Goal: Task Accomplishment & Management: Manage account settings

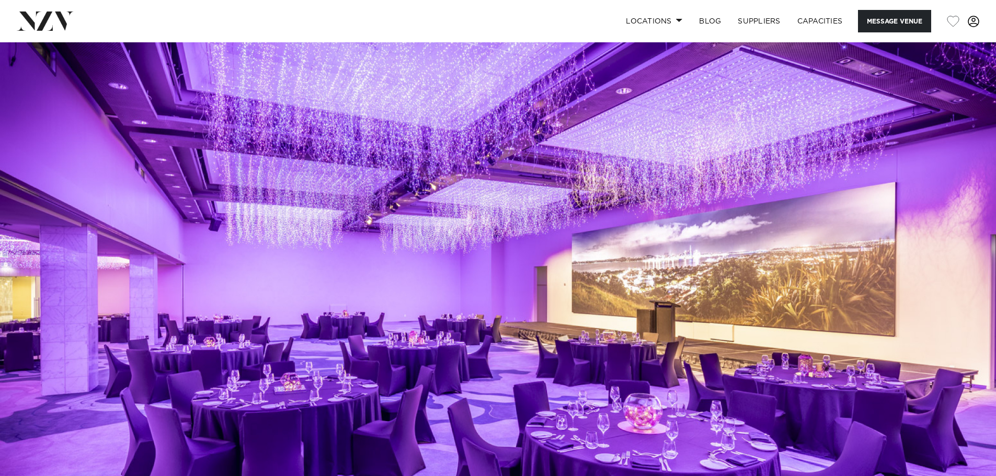
click at [979, 18] on link at bounding box center [973, 22] width 28 height 12
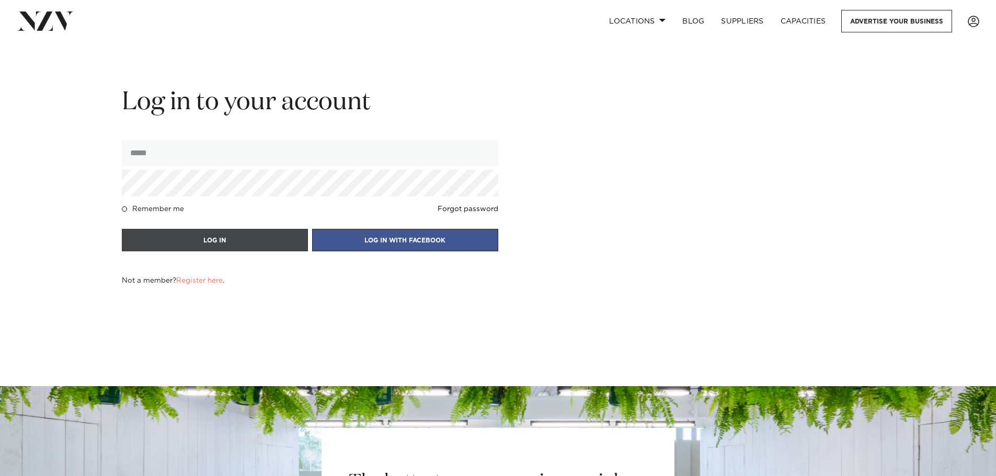
type input "**********"
click at [222, 239] on button "LOG IN" at bounding box center [215, 240] width 186 height 22
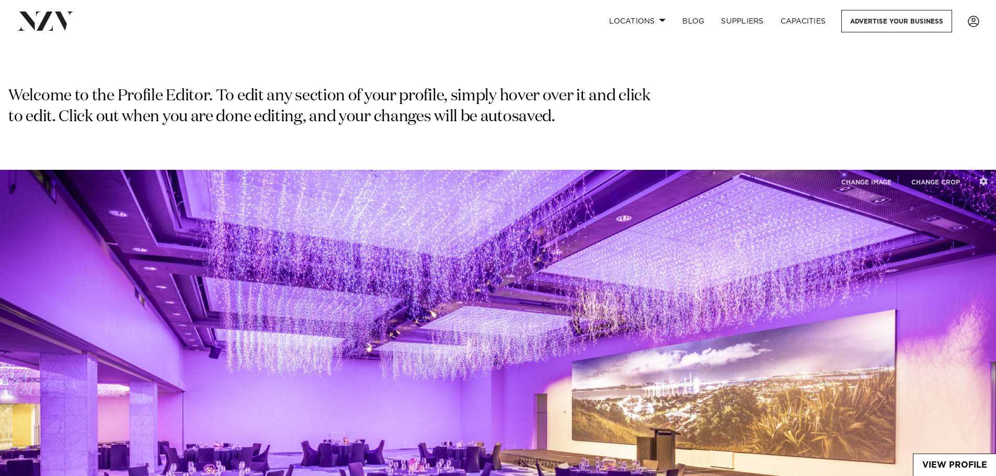
type input "**********"
type input "****"
click at [978, 20] on span at bounding box center [974, 22] width 12 height 12
click at [925, 98] on link "VIEW ANALYTICS" at bounding box center [938, 102] width 84 height 16
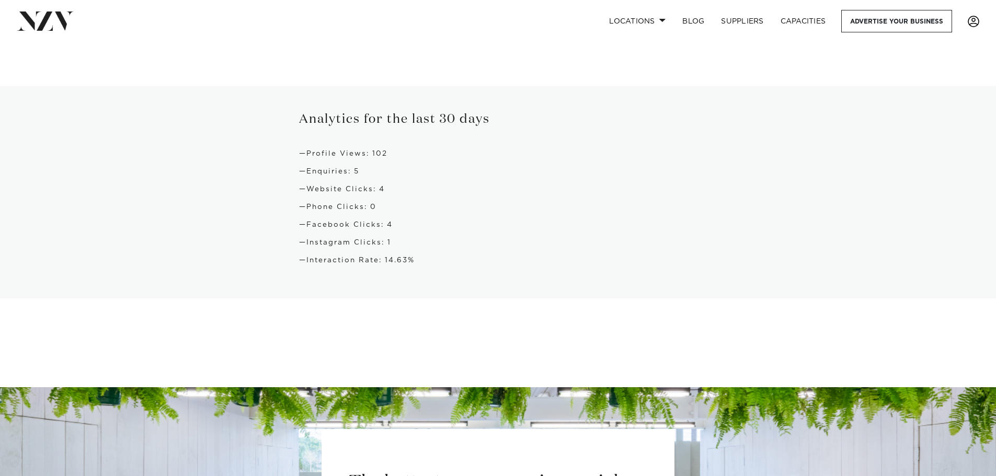
click at [974, 19] on span at bounding box center [974, 22] width 12 height 12
click at [936, 86] on link "VIEW PROFILE" at bounding box center [938, 86] width 84 height 16
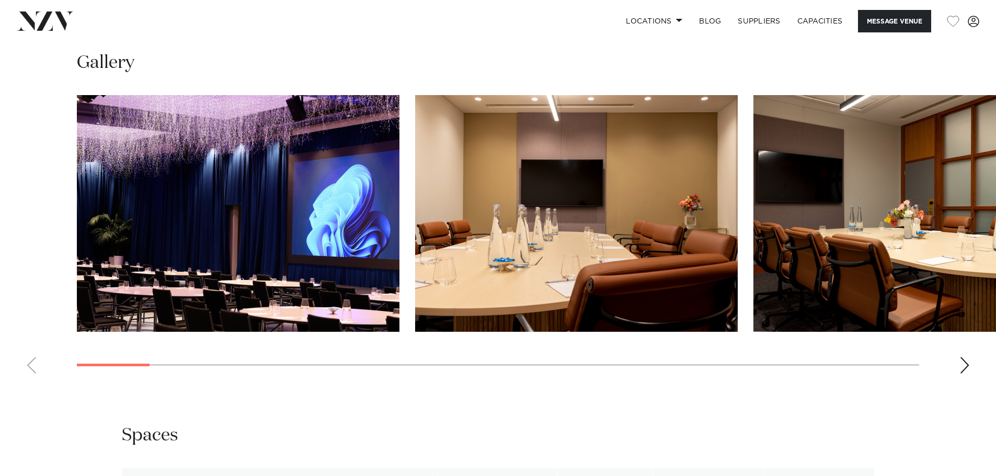
scroll to position [1255, 0]
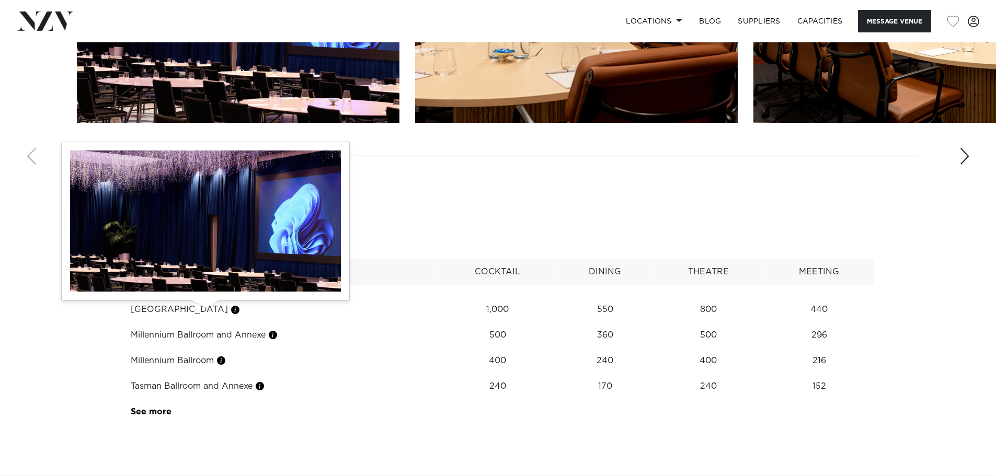
click at [230, 311] on button "button" at bounding box center [235, 310] width 10 height 10
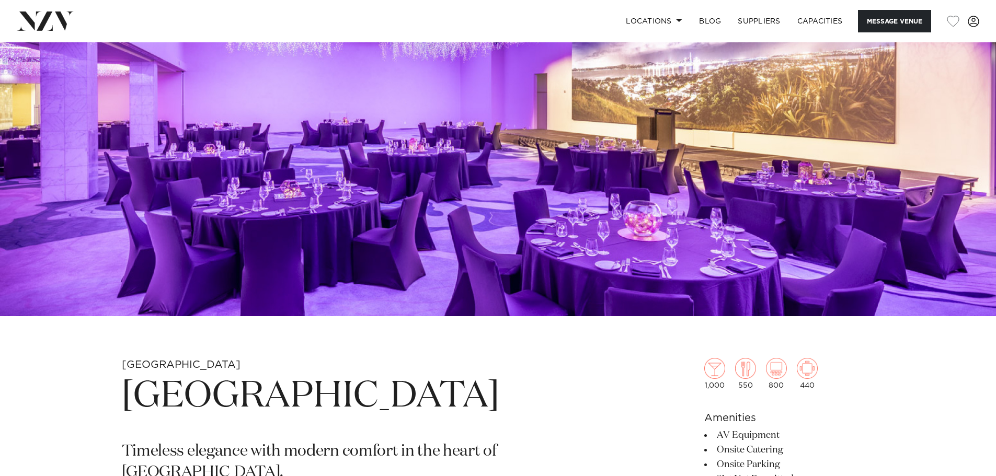
scroll to position [209, 0]
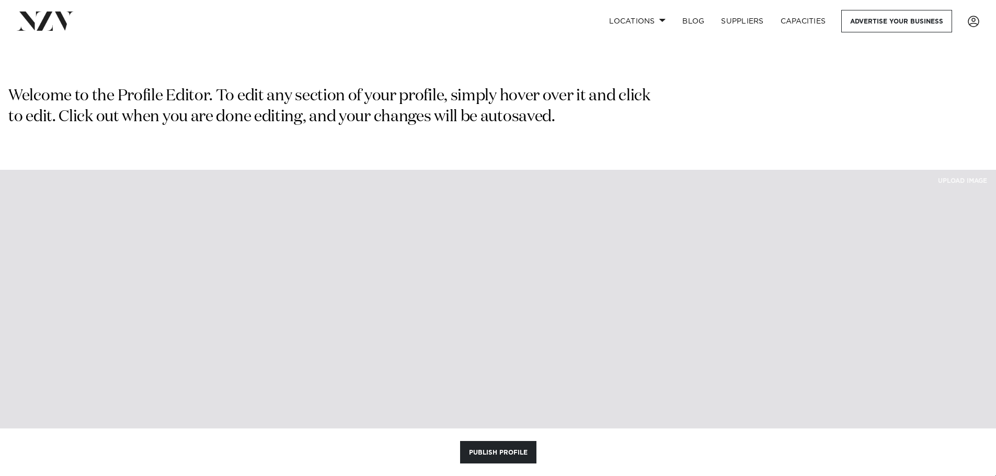
type textarea "**********"
type input "**"
type input "****"
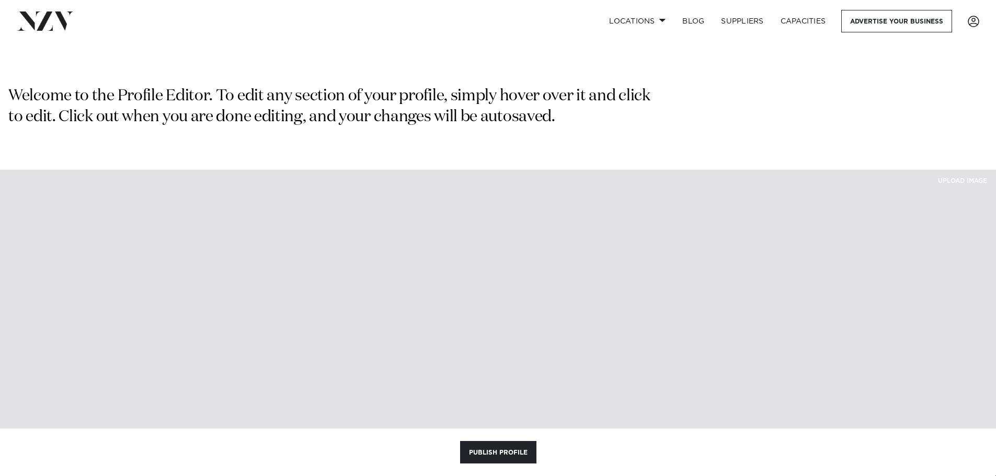
type input "**"
type input "***"
type input "**"
type input "***"
type input "**"
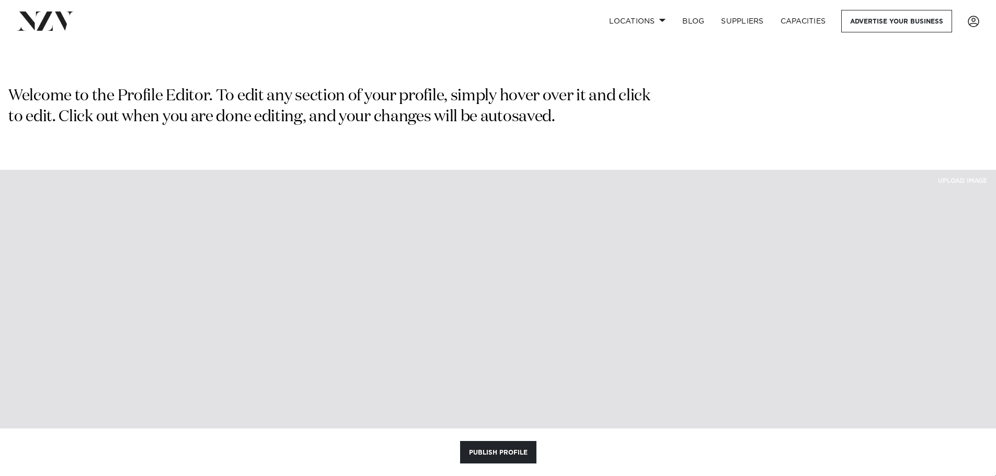
type input "**********"
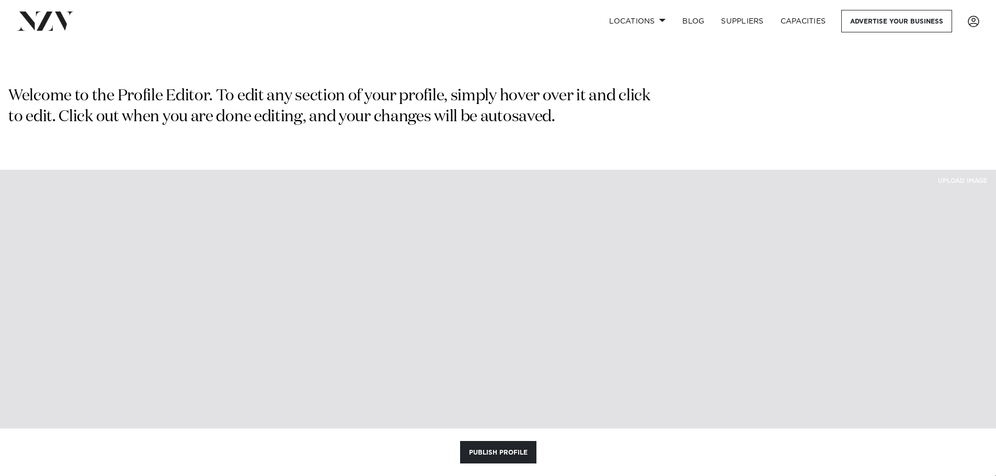
type input "**********"
type textarea "**********"
type input "***"
select select "*"
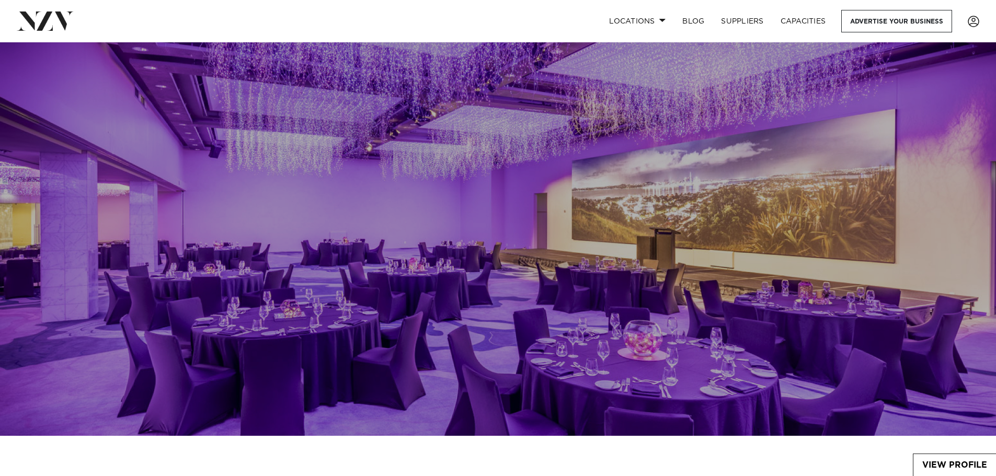
scroll to position [209, 0]
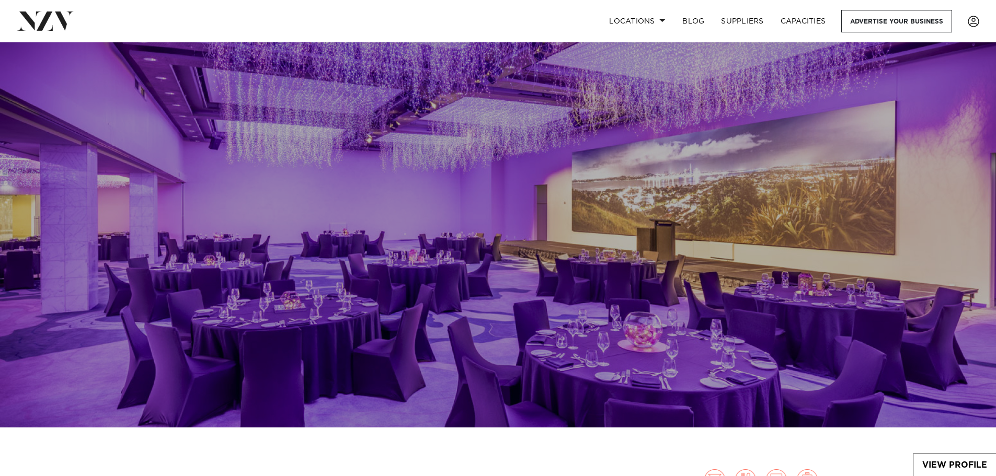
click at [684, 244] on img at bounding box center [498, 194] width 996 height 467
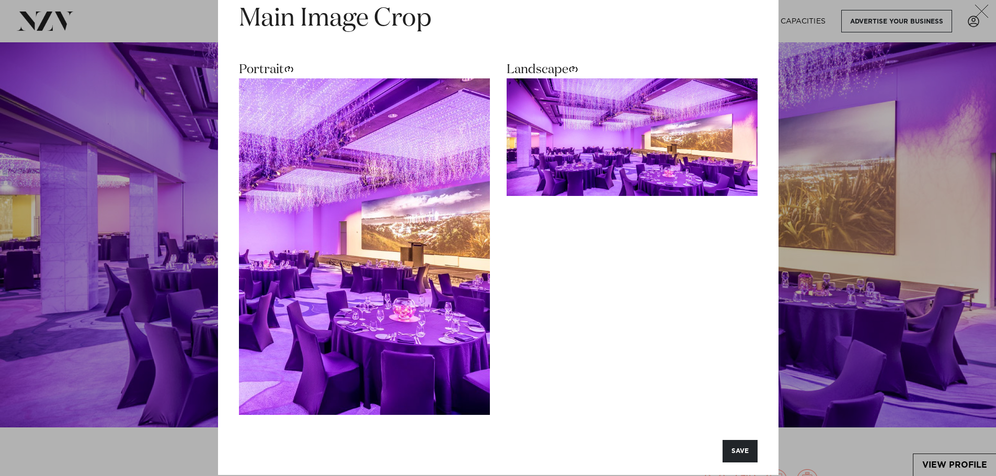
scroll to position [38, 0]
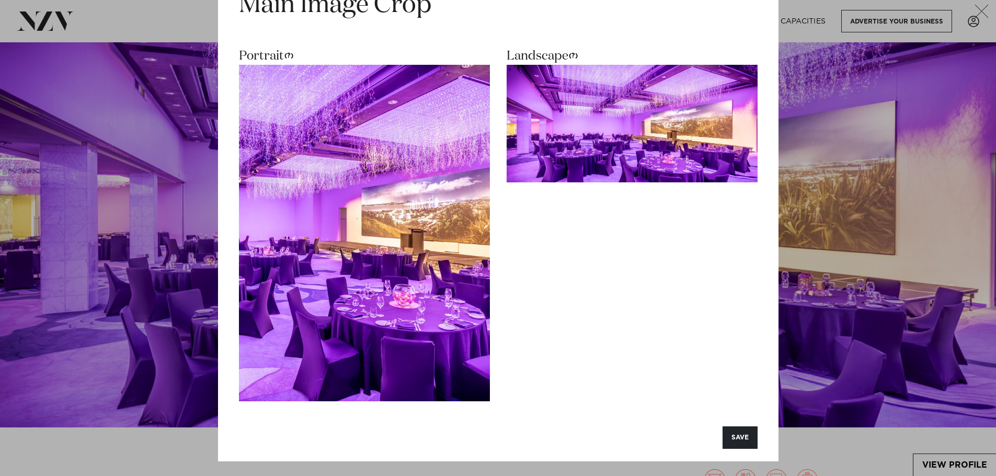
click at [983, 8] on icon "button" at bounding box center [982, 11] width 14 height 13
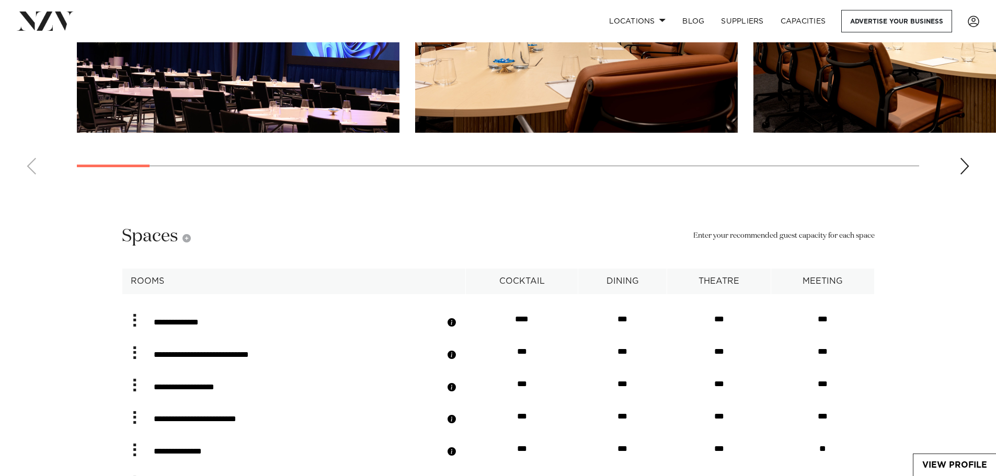
scroll to position [1935, 0]
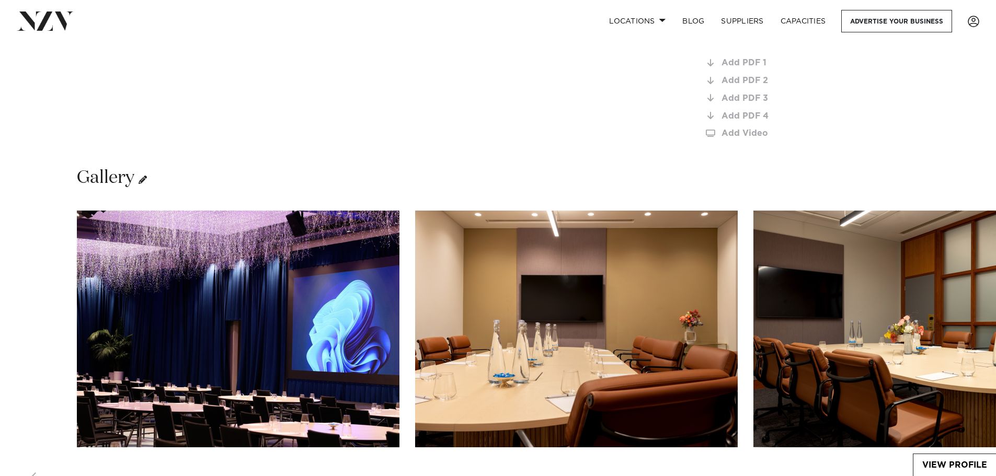
click at [143, 184] on icon at bounding box center [143, 180] width 8 height 8
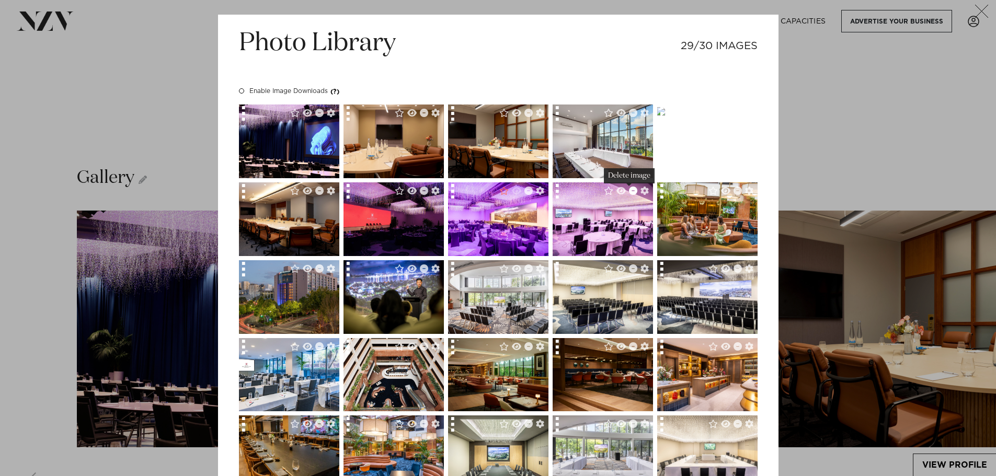
click at [630, 191] on icon "Delete image" at bounding box center [633, 191] width 8 height 8
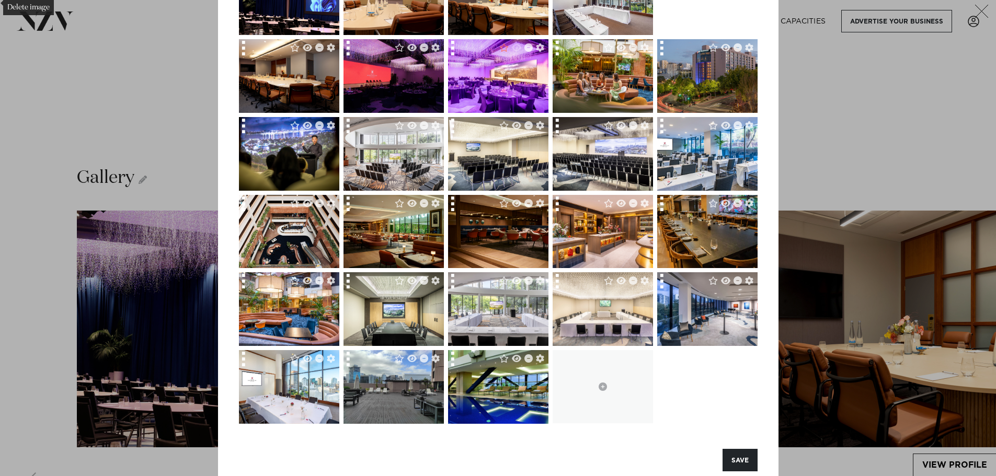
scroll to position [157, 0]
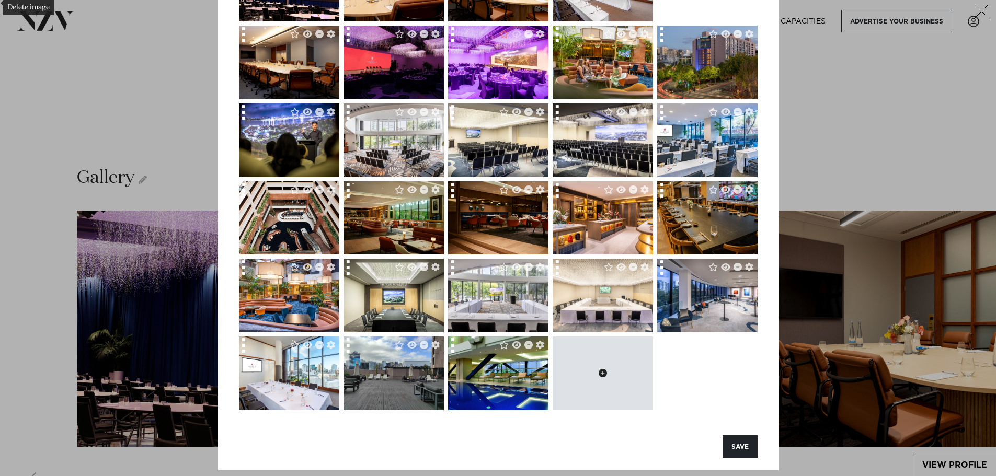
click at [601, 373] on icon at bounding box center [603, 373] width 8 height 8
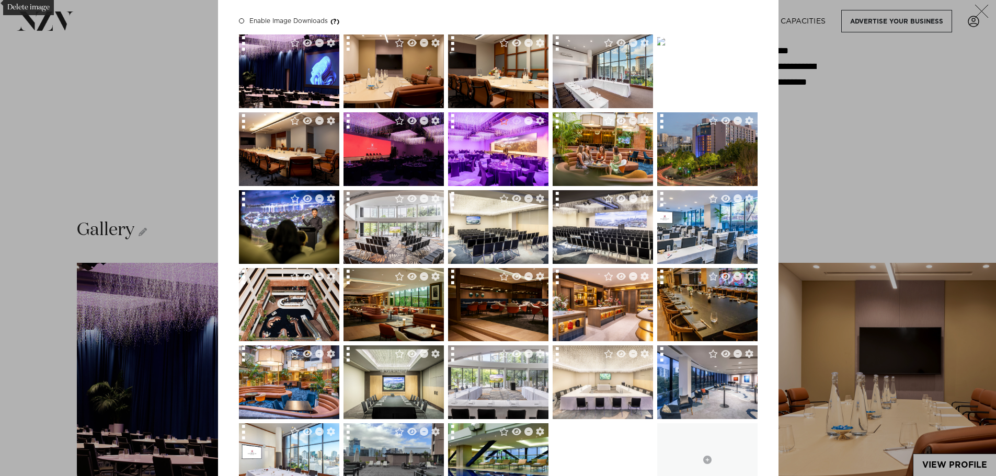
scroll to position [52, 0]
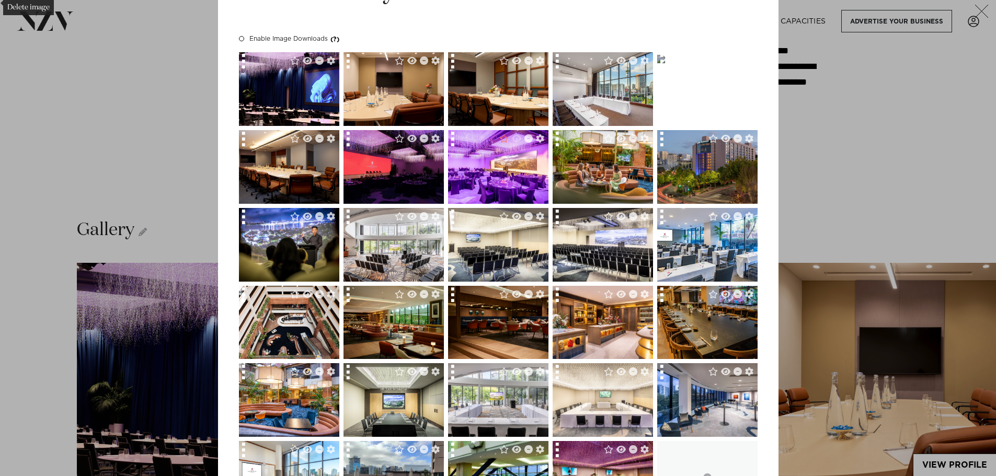
click at [665, 63] on img at bounding box center [661, 59] width 8 height 8
click at [658, 60] on div at bounding box center [664, 63] width 15 height 22
click at [745, 60] on icon "Open image properties" at bounding box center [749, 60] width 8 height 8
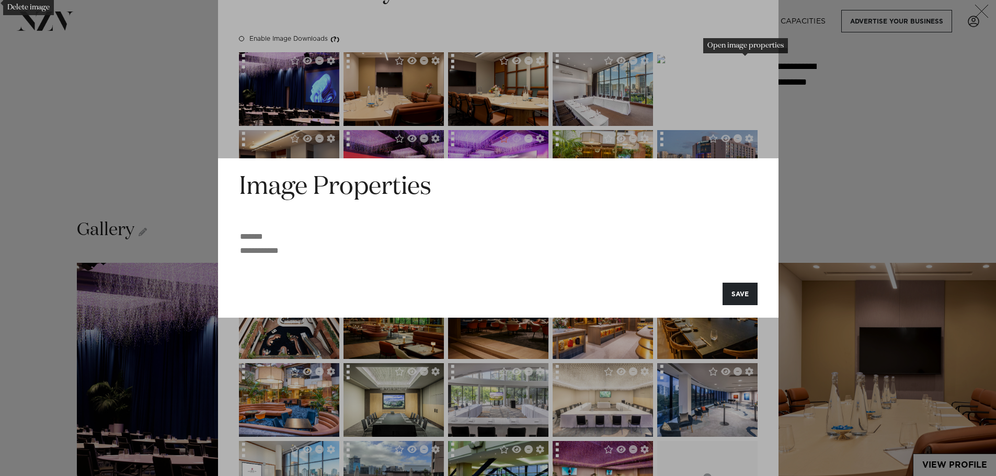
click at [251, 249] on input at bounding box center [498, 251] width 519 height 14
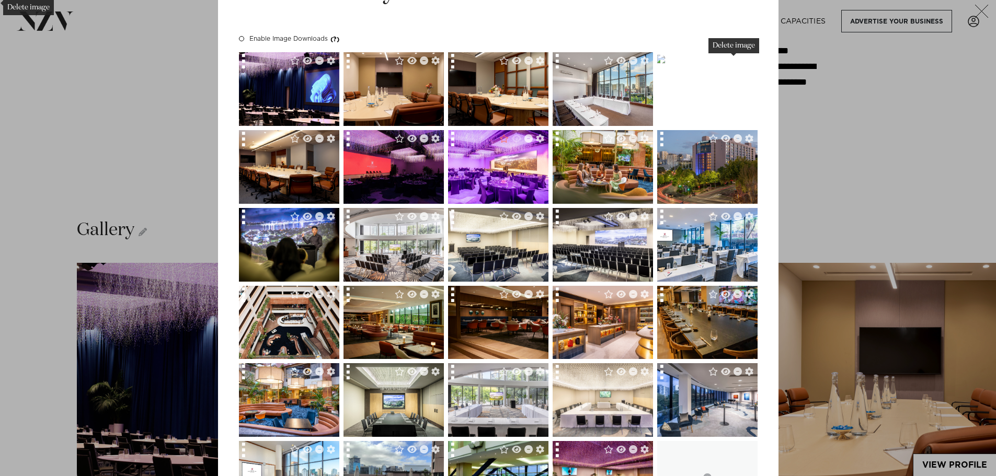
click at [734, 60] on icon "Delete image" at bounding box center [738, 60] width 8 height 8
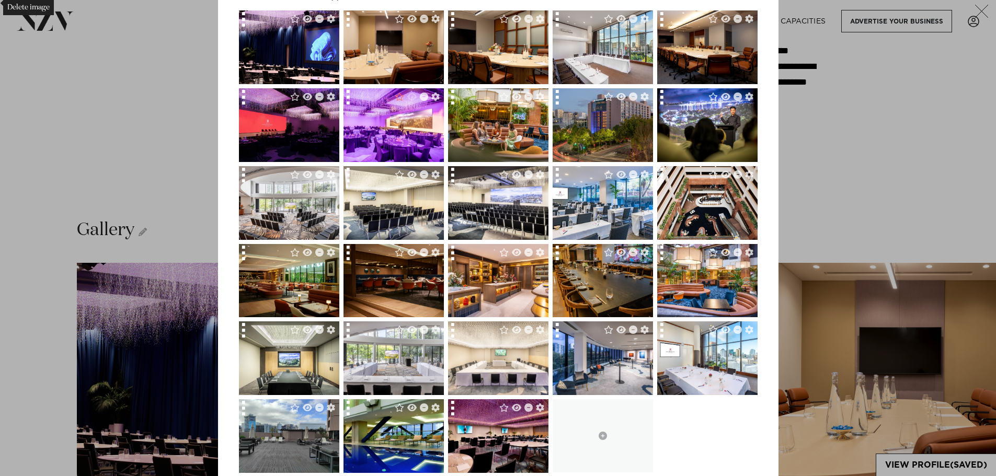
scroll to position [166, 0]
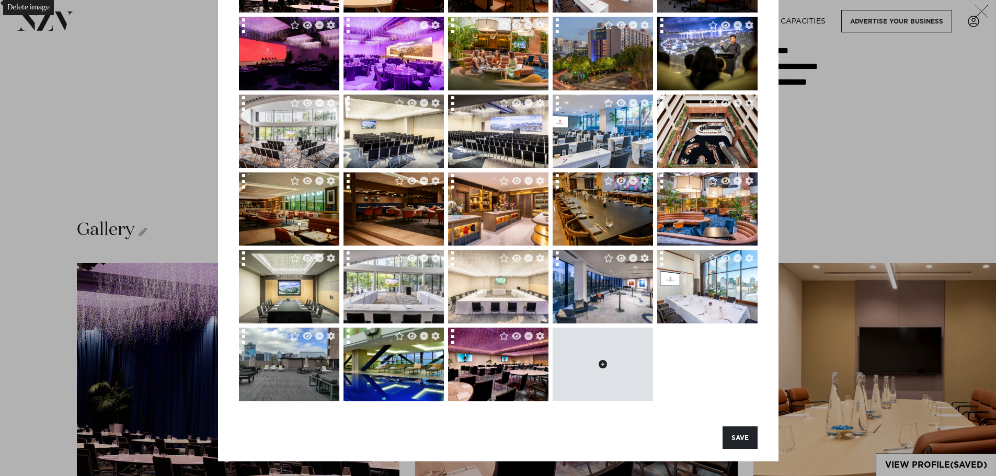
click at [594, 357] on button at bounding box center [603, 364] width 100 height 73
click at [599, 362] on icon at bounding box center [603, 364] width 8 height 8
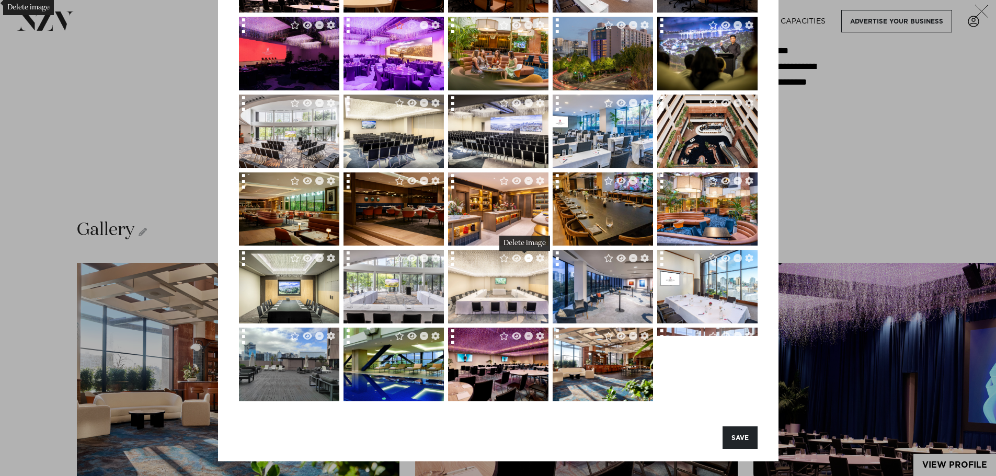
click at [524, 256] on icon "Delete image" at bounding box center [528, 258] width 8 height 8
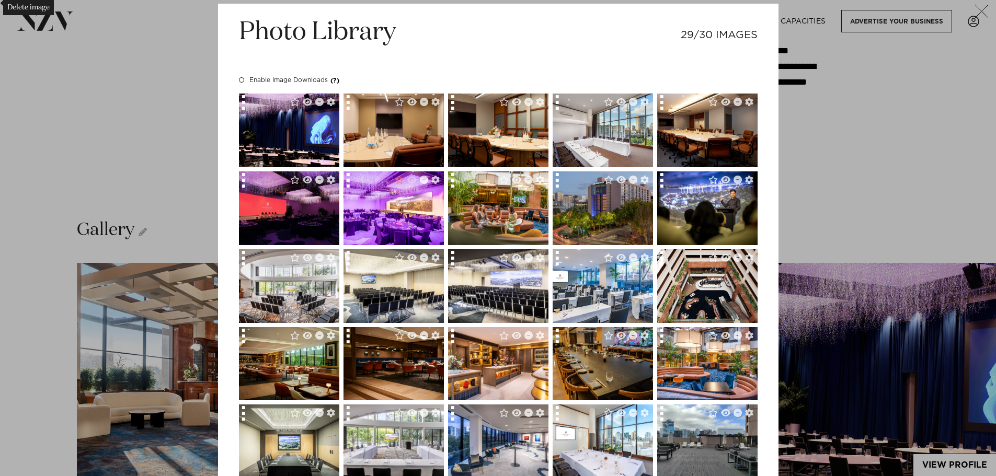
scroll to position [9, 0]
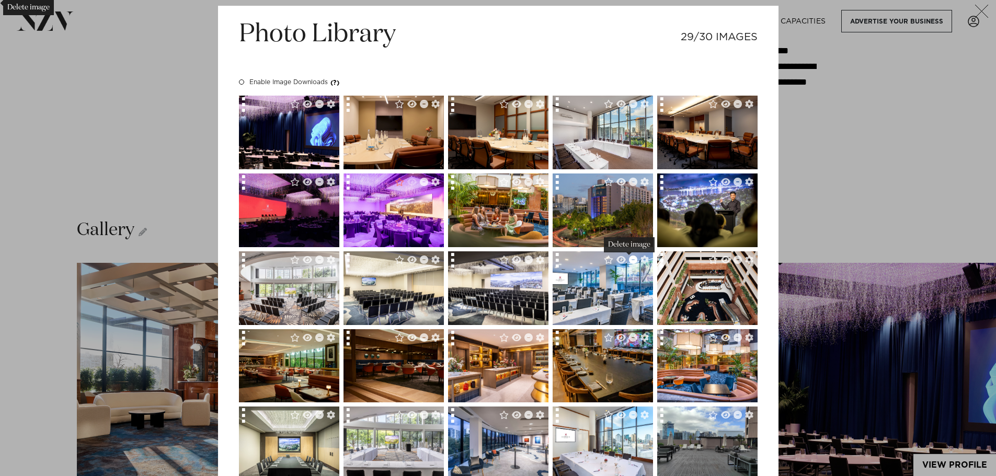
click at [629, 260] on icon "Delete image" at bounding box center [633, 260] width 8 height 8
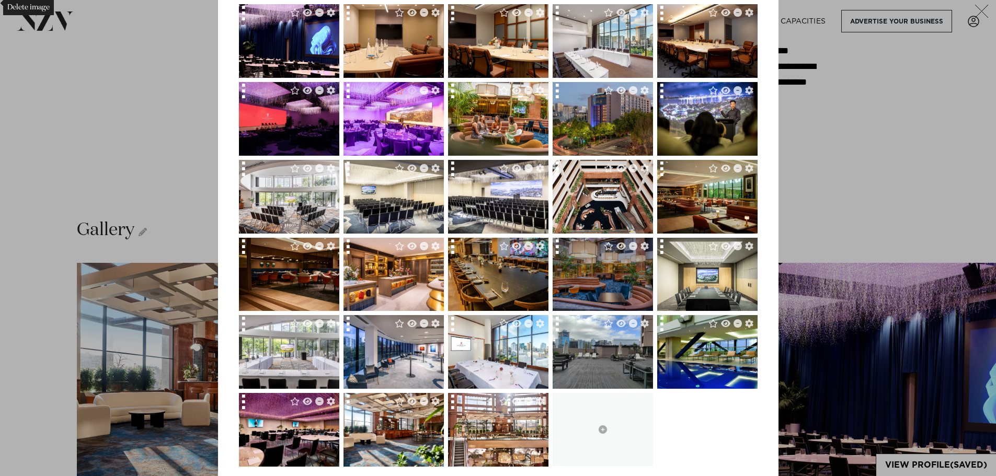
scroll to position [166, 0]
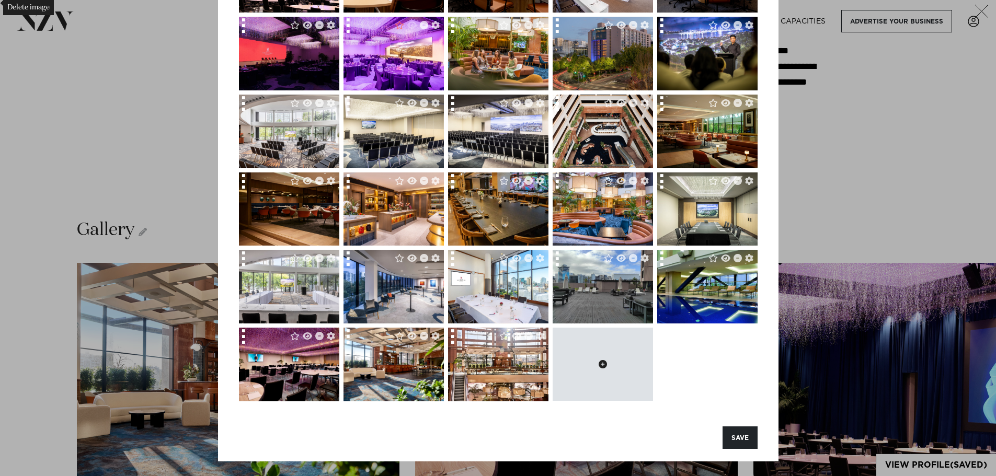
click at [605, 368] on button at bounding box center [603, 364] width 100 height 73
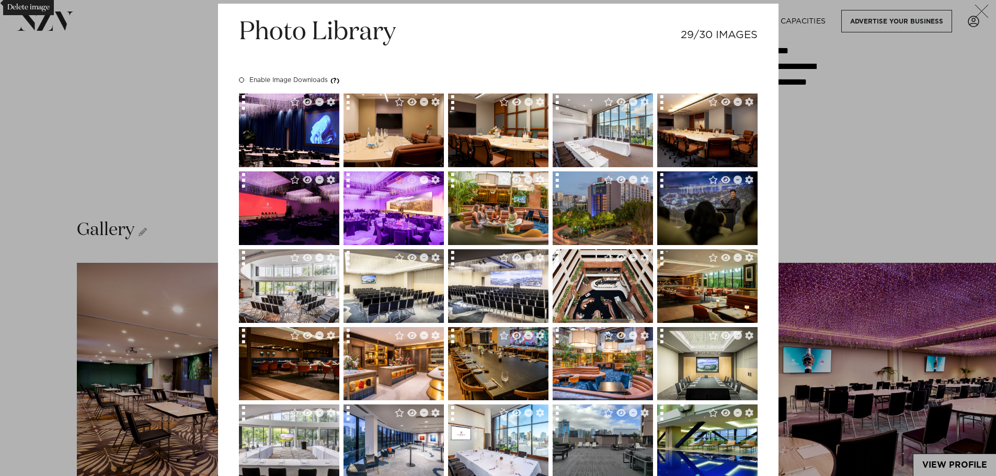
scroll to position [0, 0]
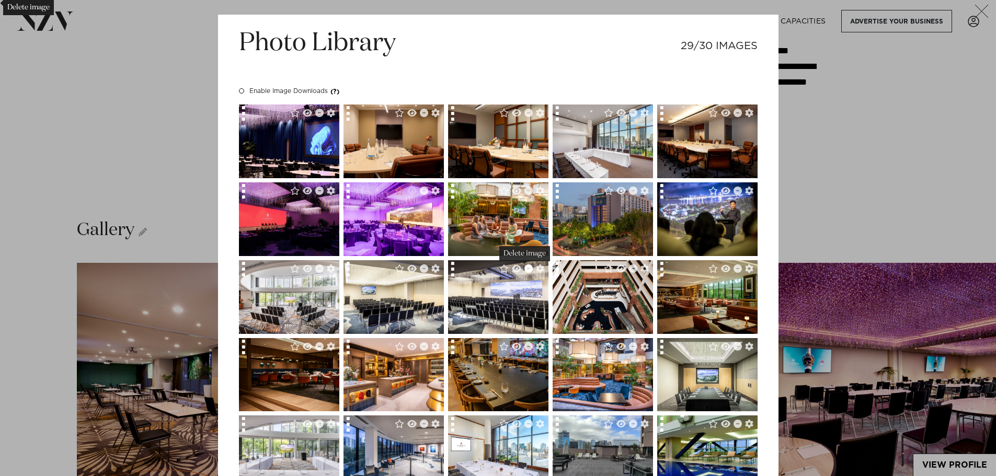
click at [524, 268] on icon "Delete image" at bounding box center [528, 269] width 8 height 8
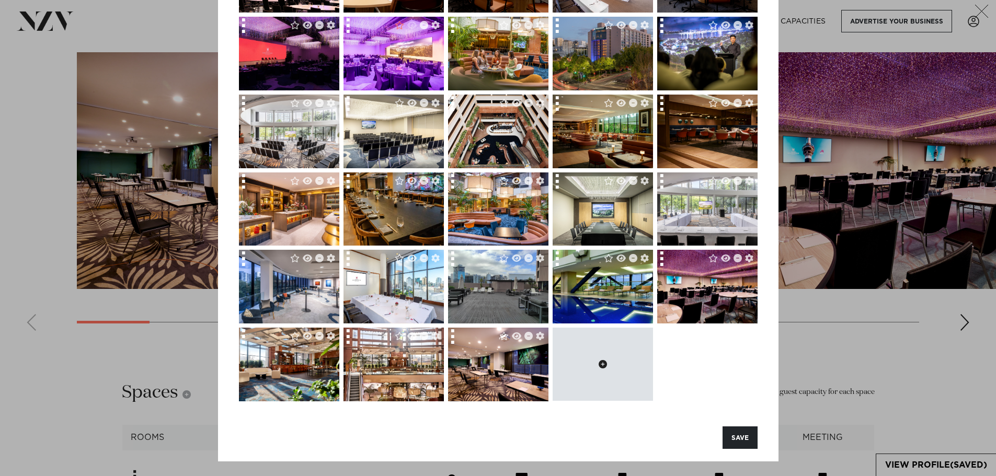
scroll to position [2301, 0]
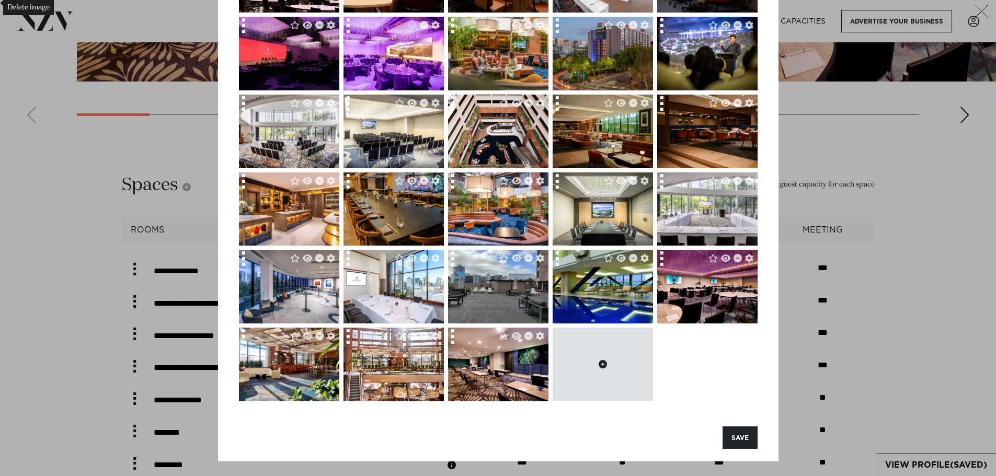
click at [599, 364] on icon at bounding box center [603, 364] width 8 height 8
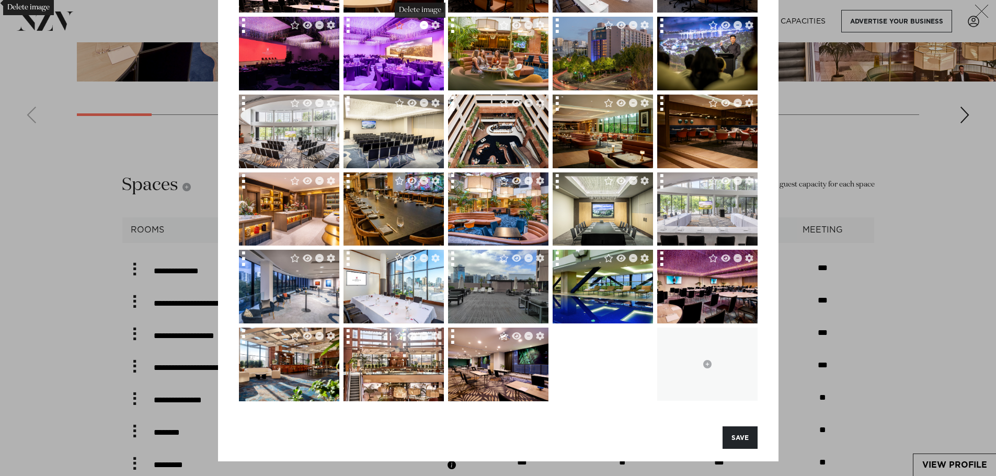
click at [420, 26] on icon "Delete image" at bounding box center [424, 25] width 8 height 8
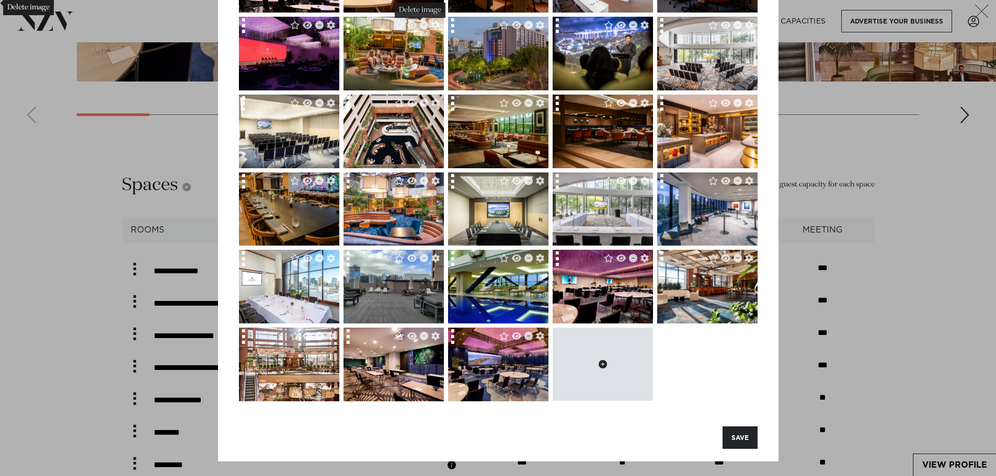
click at [593, 363] on button at bounding box center [603, 364] width 100 height 73
type input "**********"
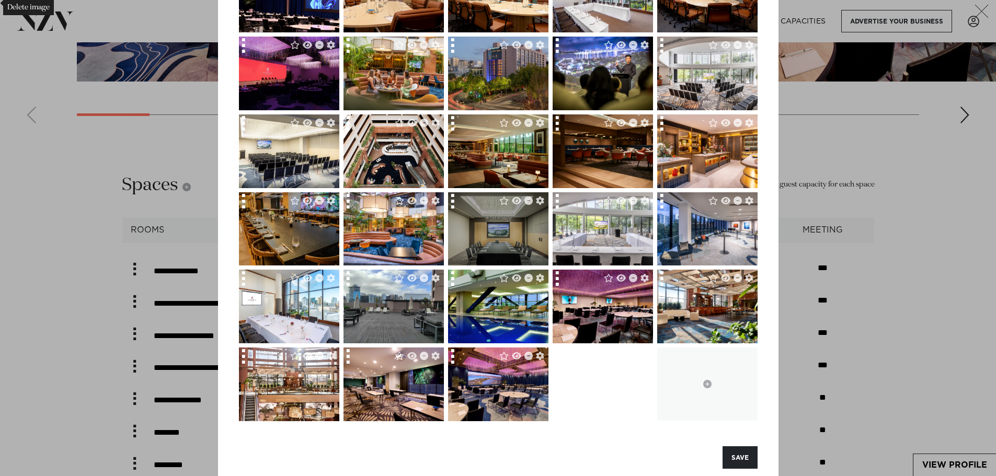
scroll to position [166, 0]
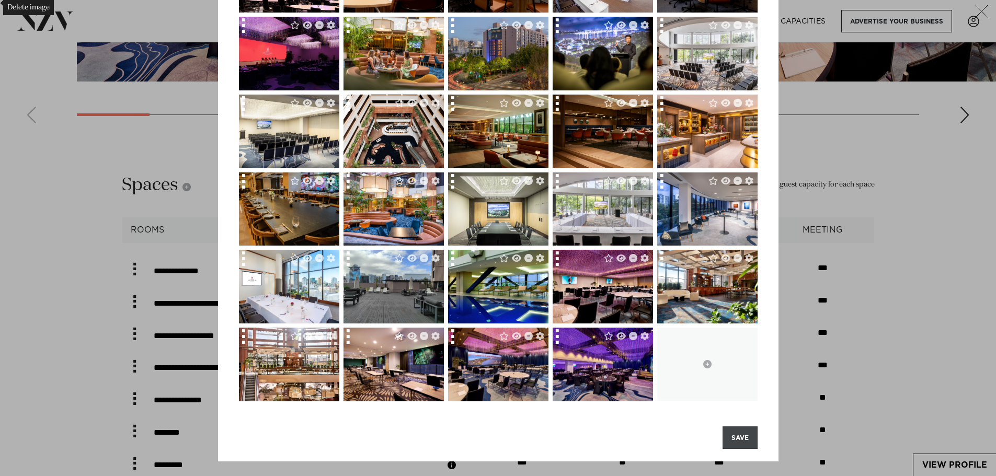
click at [741, 437] on button "SAVE" at bounding box center [740, 438] width 35 height 22
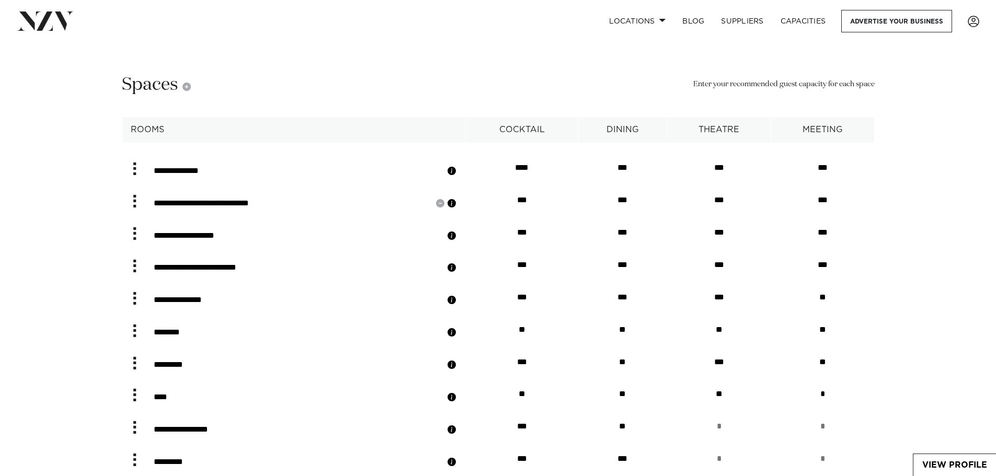
scroll to position [2405, 0]
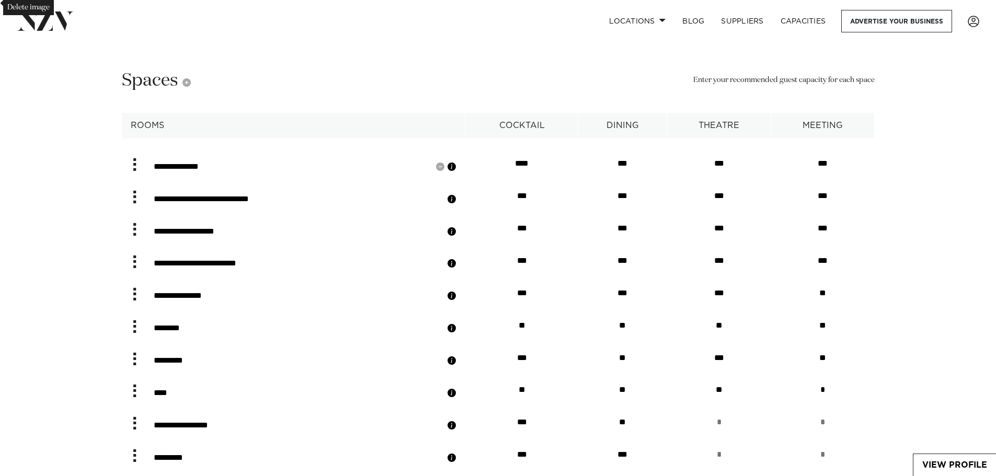
click at [457, 172] on button "button" at bounding box center [452, 167] width 10 height 10
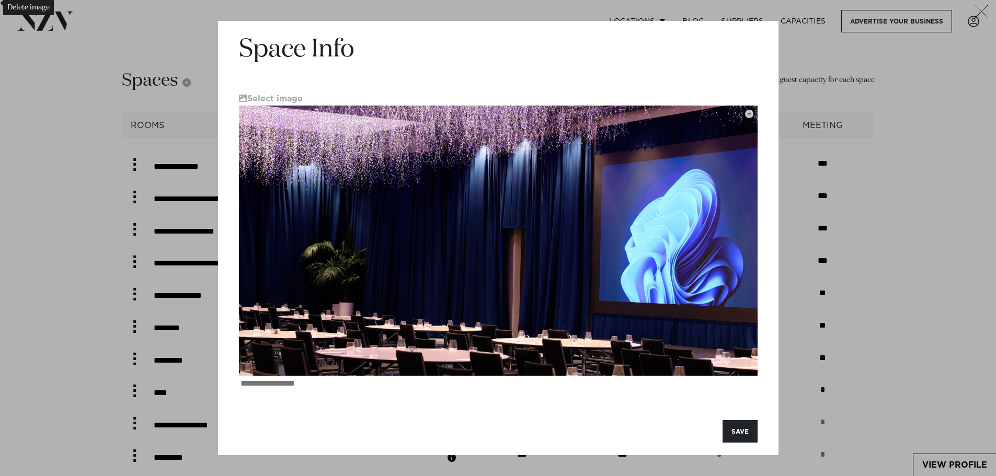
click at [983, 10] on icon "button" at bounding box center [982, 11] width 14 height 13
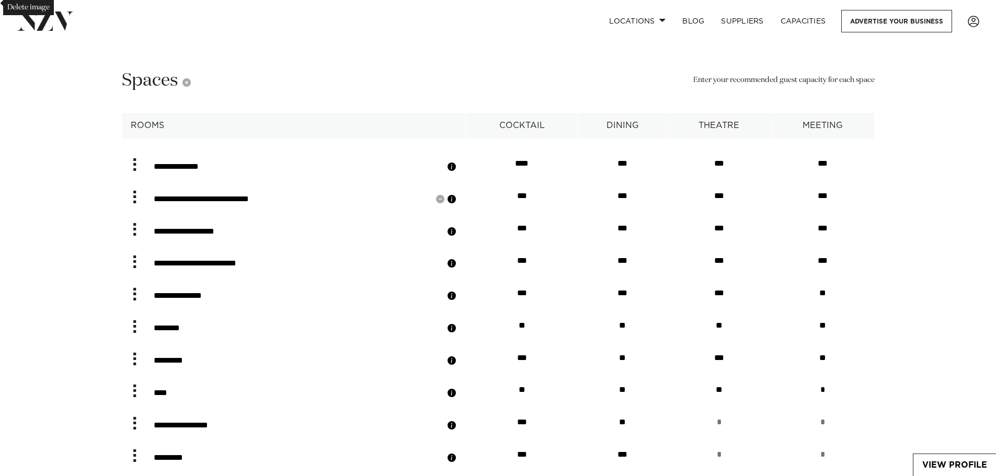
click at [457, 204] on button "button" at bounding box center [452, 199] width 10 height 10
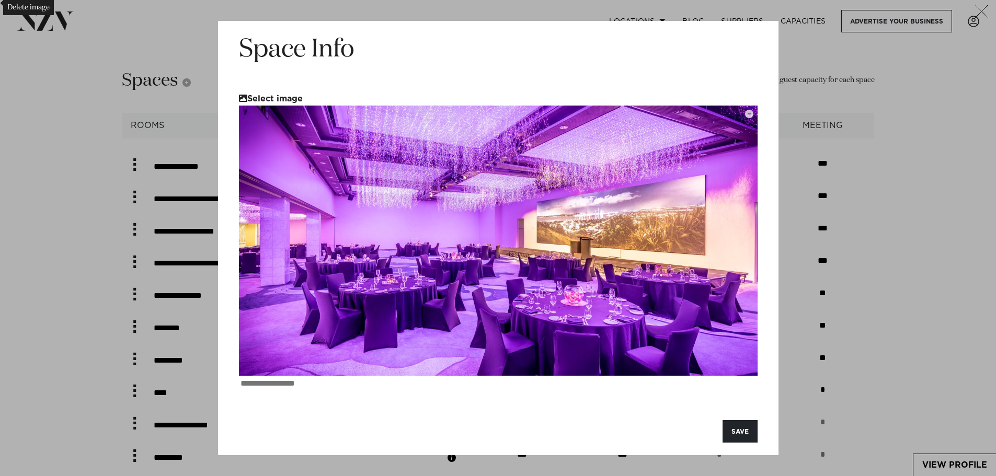
click at [280, 99] on button "Select image" at bounding box center [271, 98] width 64 height 9
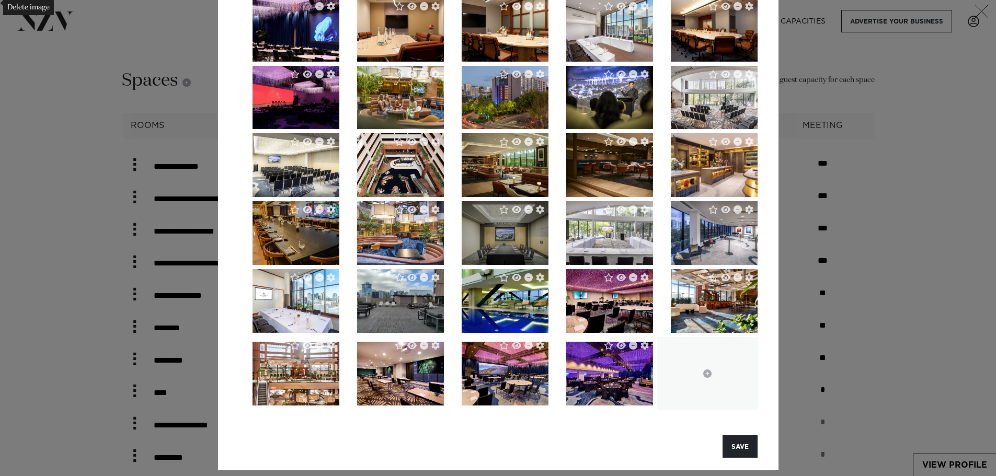
scroll to position [115, 0]
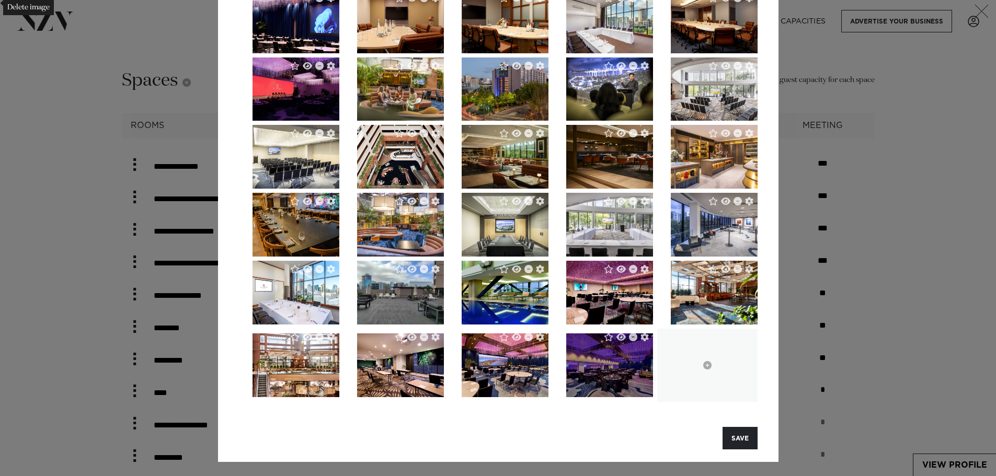
click at [633, 380] on img "button" at bounding box center [609, 366] width 87 height 64
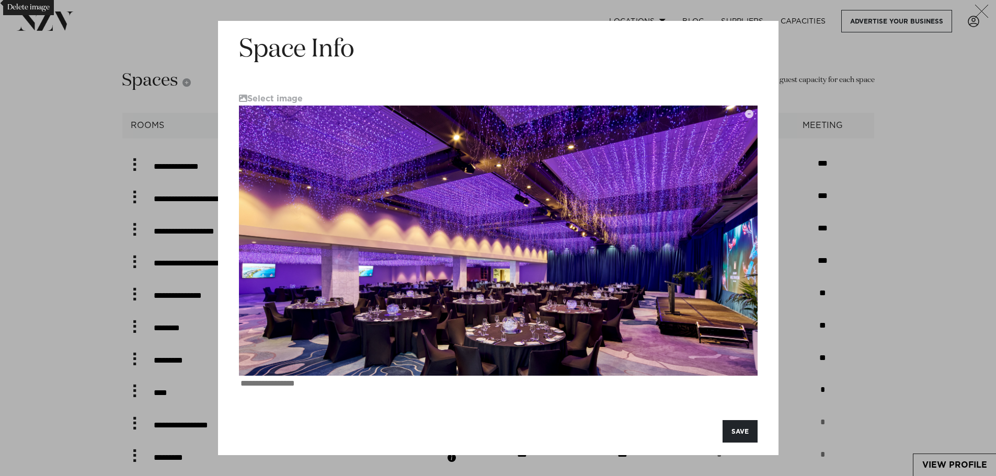
click at [742, 433] on button "SAVE" at bounding box center [740, 431] width 35 height 22
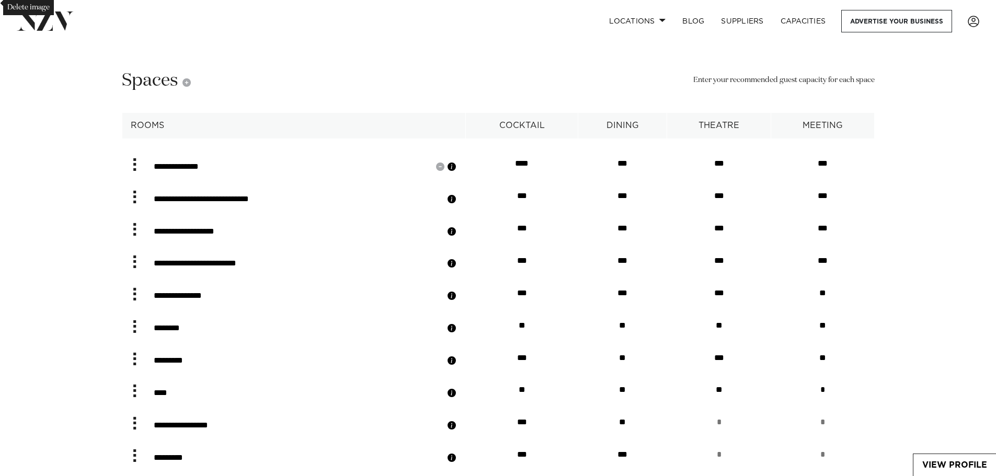
click at [457, 172] on button "button" at bounding box center [452, 167] width 10 height 10
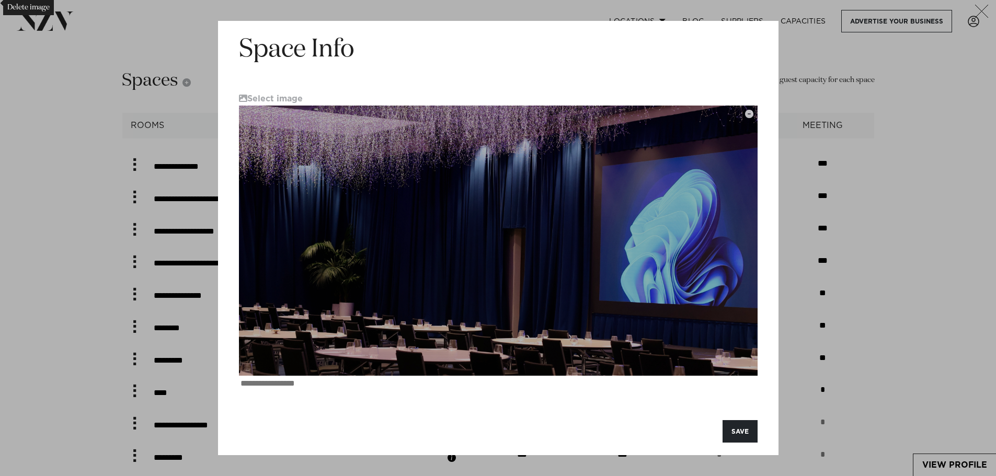
click at [684, 314] on img at bounding box center [498, 241] width 519 height 346
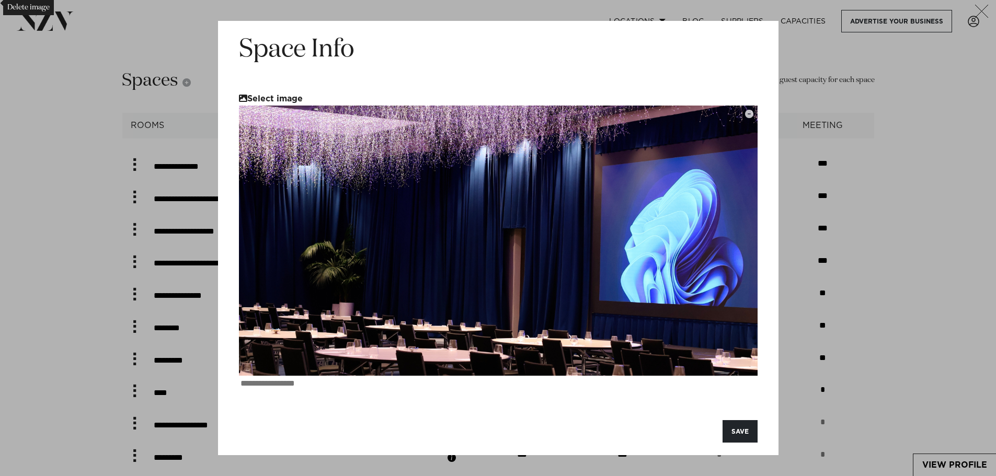
click at [281, 97] on button "Select image" at bounding box center [271, 98] width 64 height 9
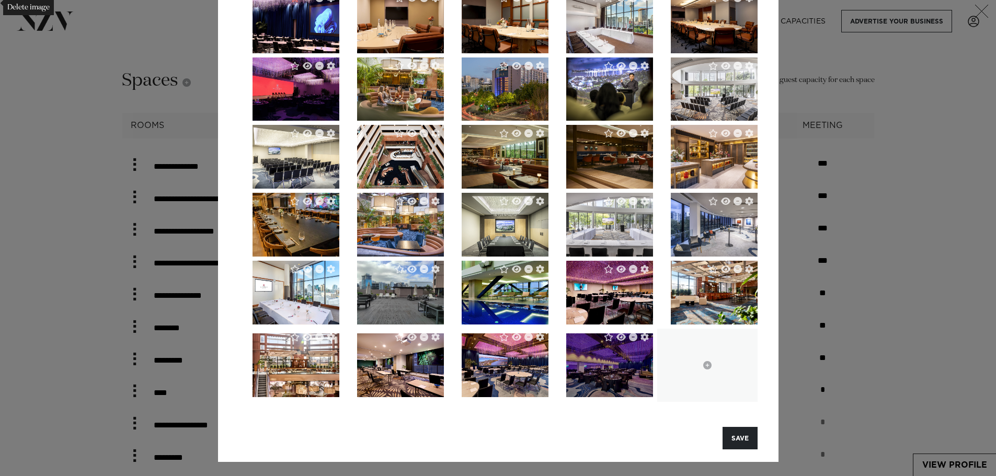
click at [610, 382] on img "button" at bounding box center [609, 366] width 87 height 64
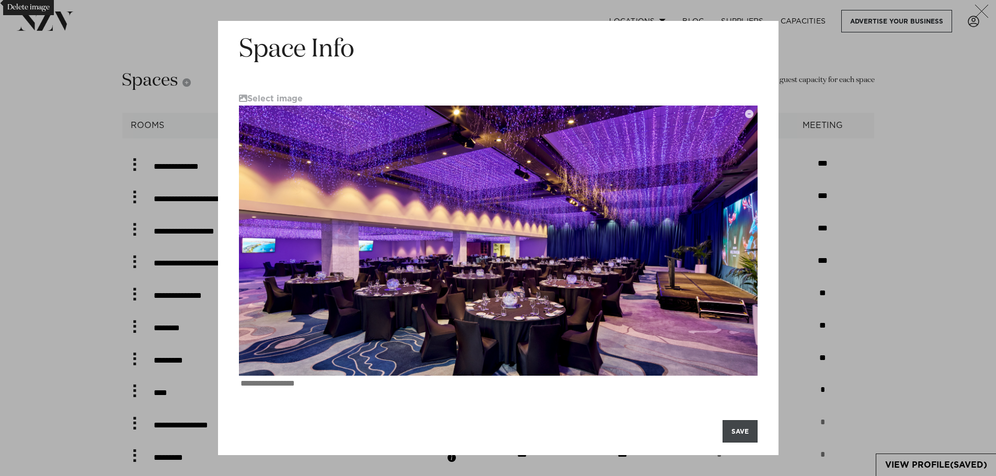
click at [741, 431] on button "SAVE" at bounding box center [740, 431] width 35 height 22
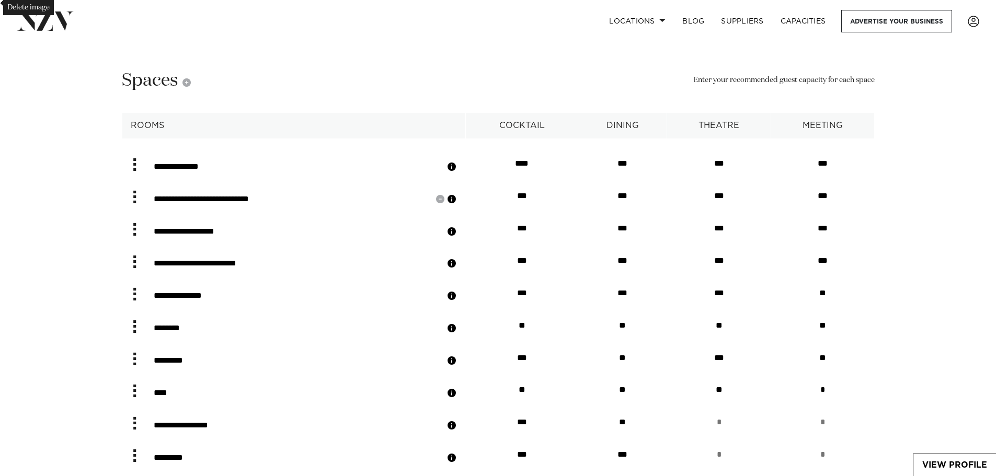
click at [457, 204] on button "button" at bounding box center [452, 199] width 10 height 10
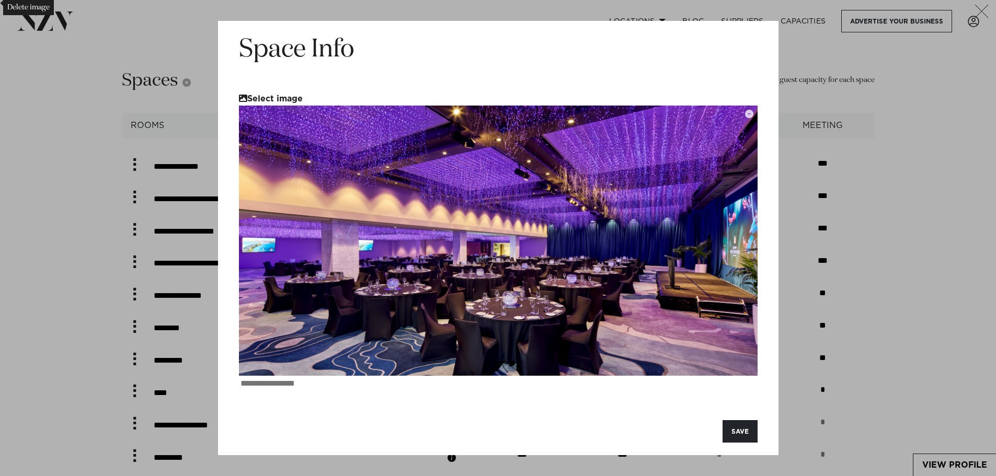
click at [293, 98] on button "Select image" at bounding box center [271, 98] width 64 height 9
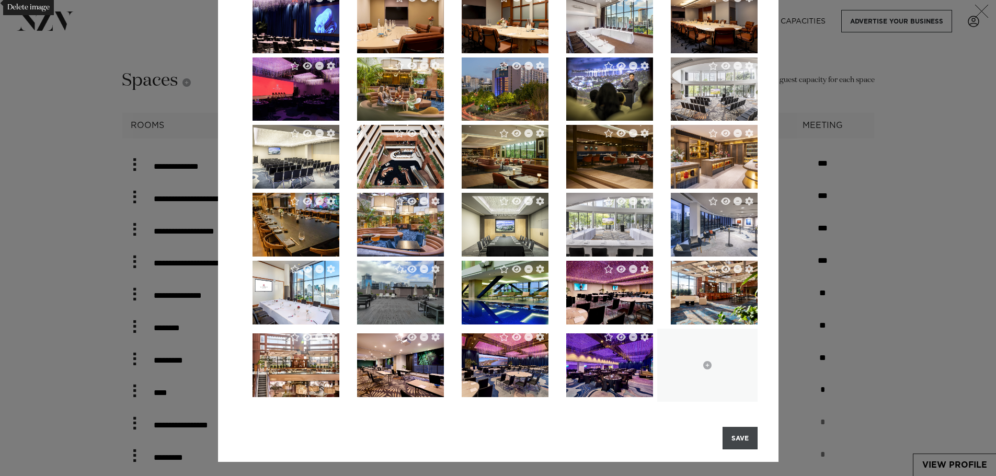
click at [743, 437] on button "SAVE" at bounding box center [740, 438] width 35 height 22
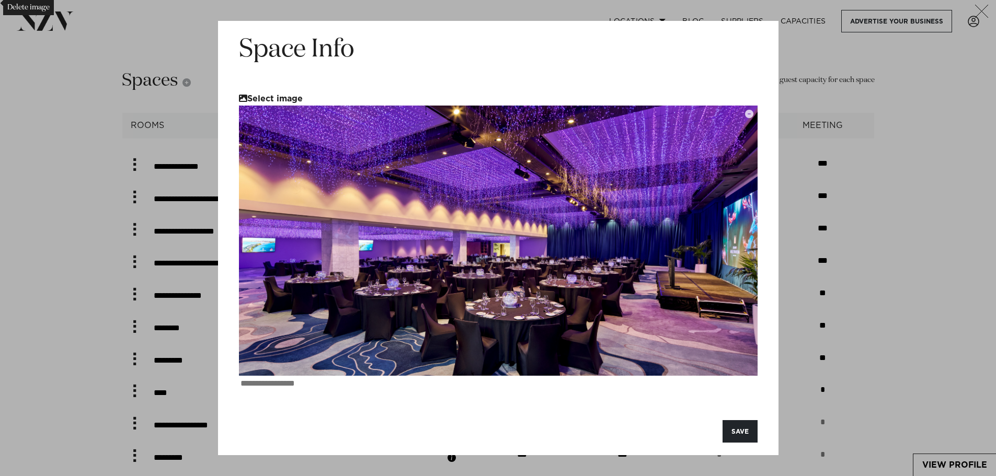
click at [273, 96] on button "Select image" at bounding box center [271, 98] width 64 height 9
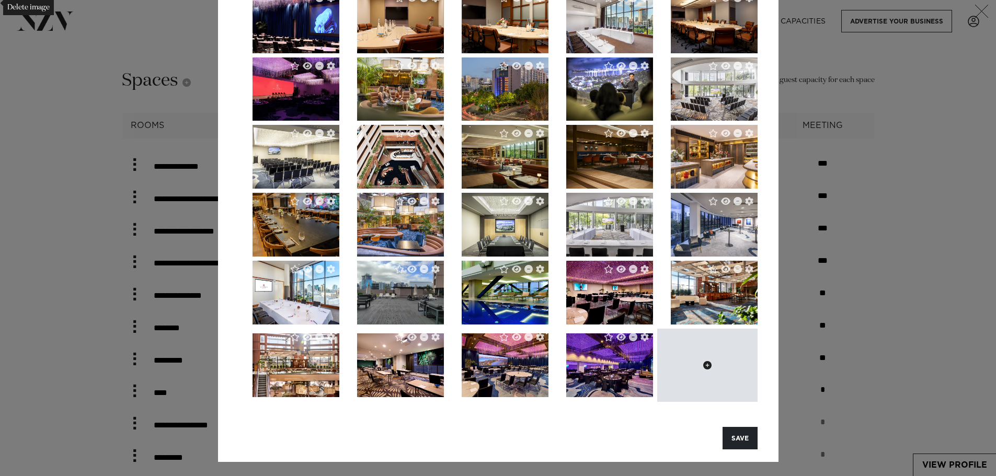
click at [703, 362] on icon at bounding box center [707, 365] width 8 height 8
type input "**********"
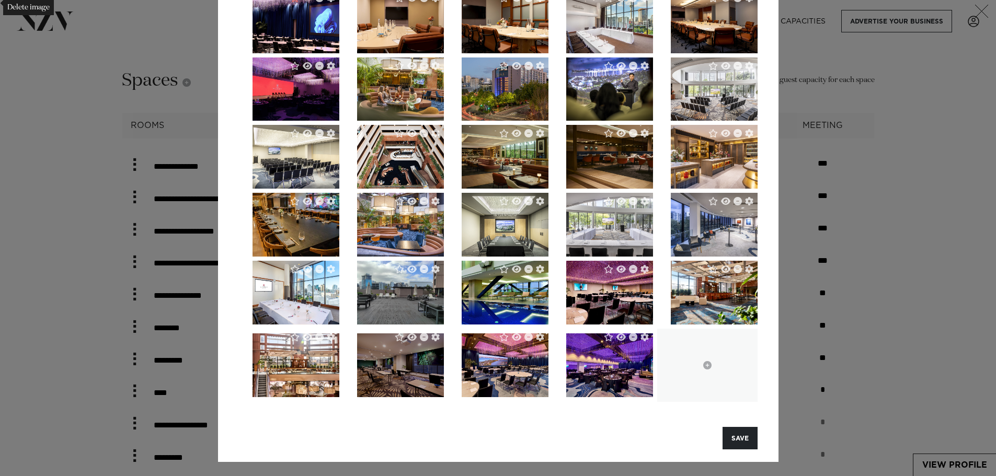
scroll to position [105, 0]
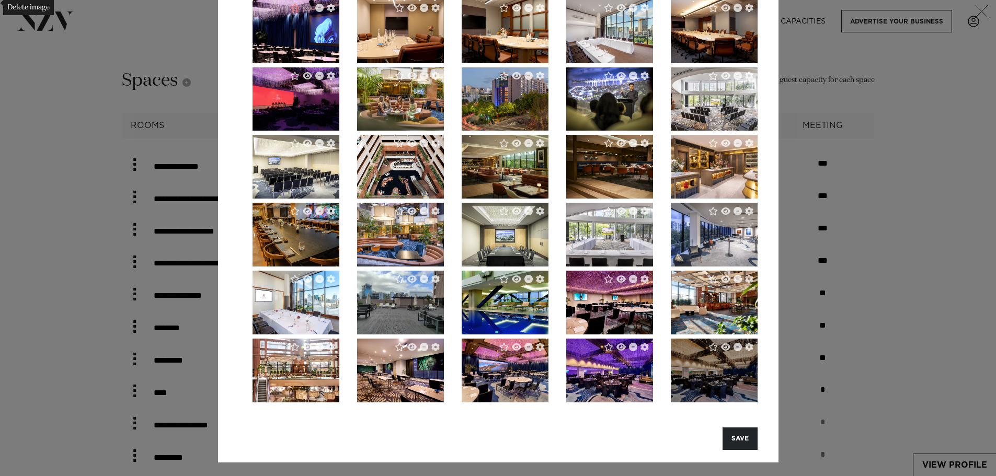
click at [708, 376] on img "button" at bounding box center [714, 371] width 87 height 64
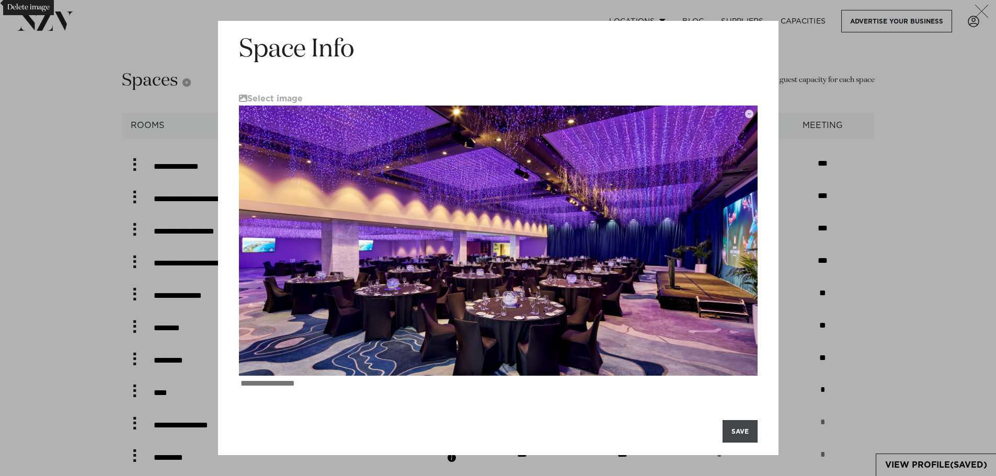
click at [740, 432] on button "SAVE" at bounding box center [740, 431] width 35 height 22
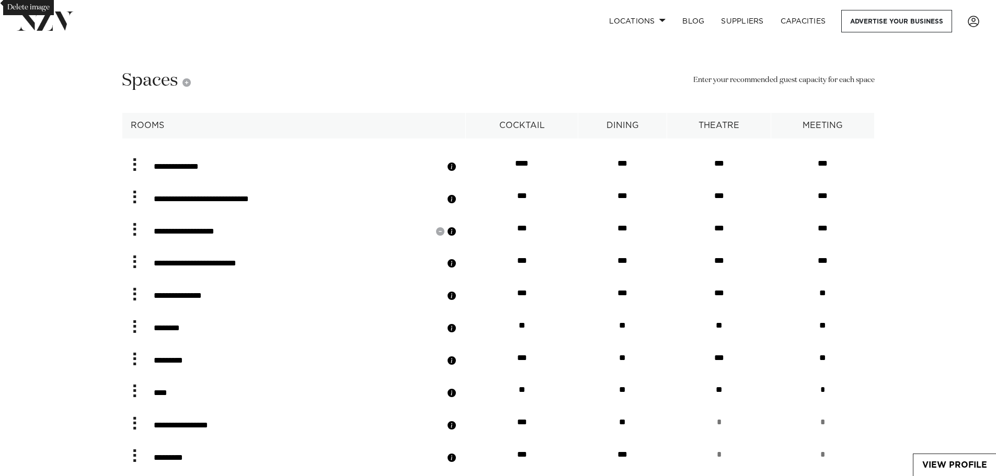
click at [457, 237] on button "button" at bounding box center [452, 231] width 10 height 10
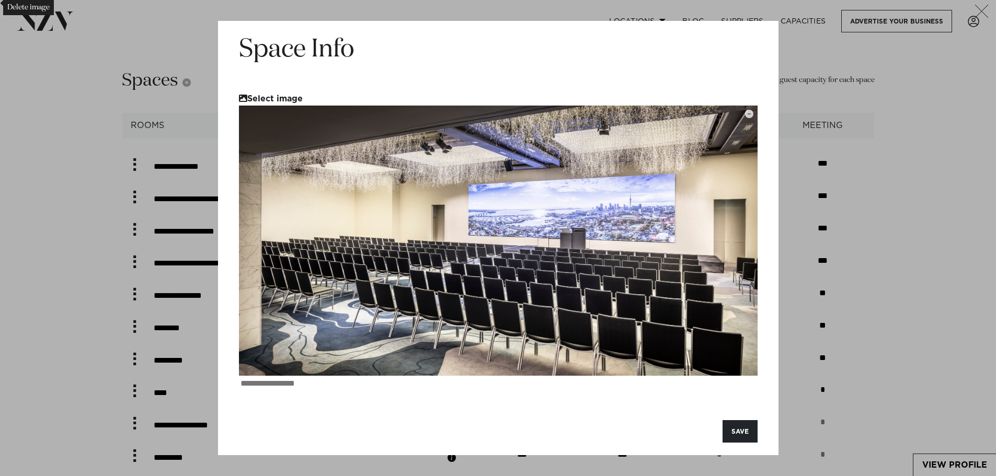
click at [300, 98] on button "Select image" at bounding box center [271, 98] width 64 height 9
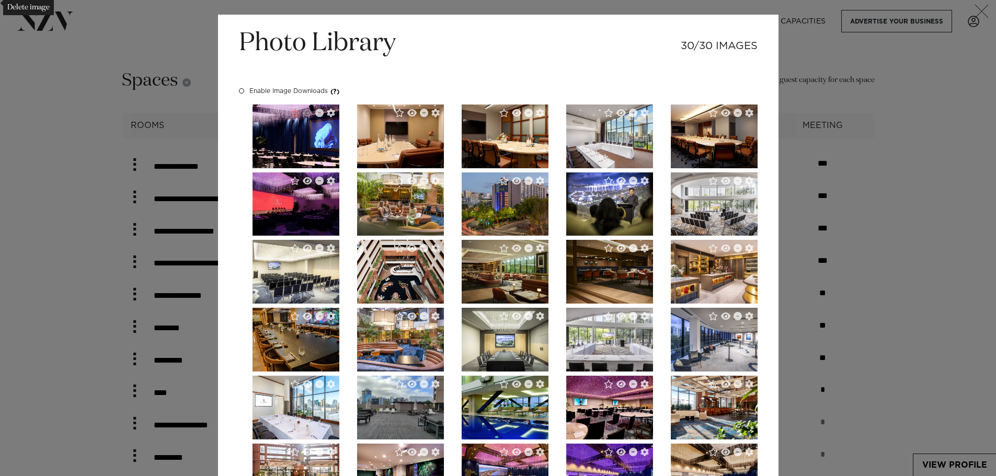
click at [319, 130] on img "button" at bounding box center [296, 137] width 87 height 64
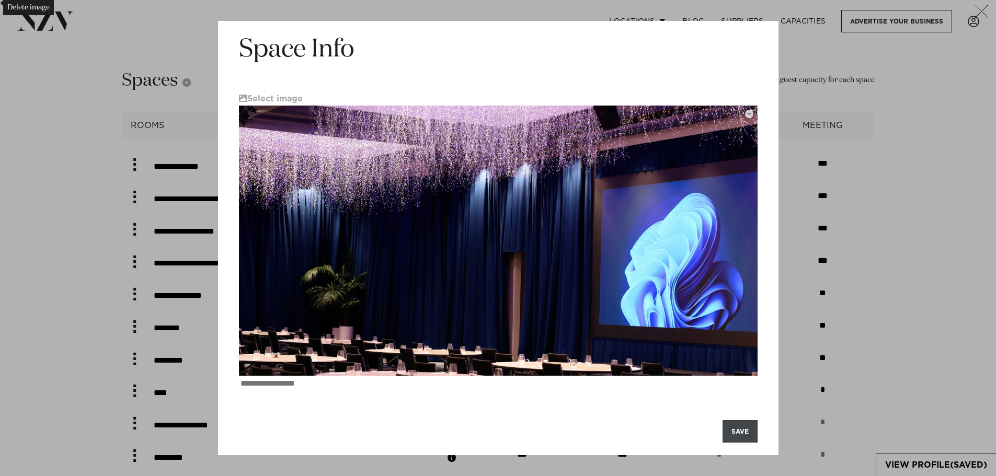
click at [746, 436] on button "SAVE" at bounding box center [740, 431] width 35 height 22
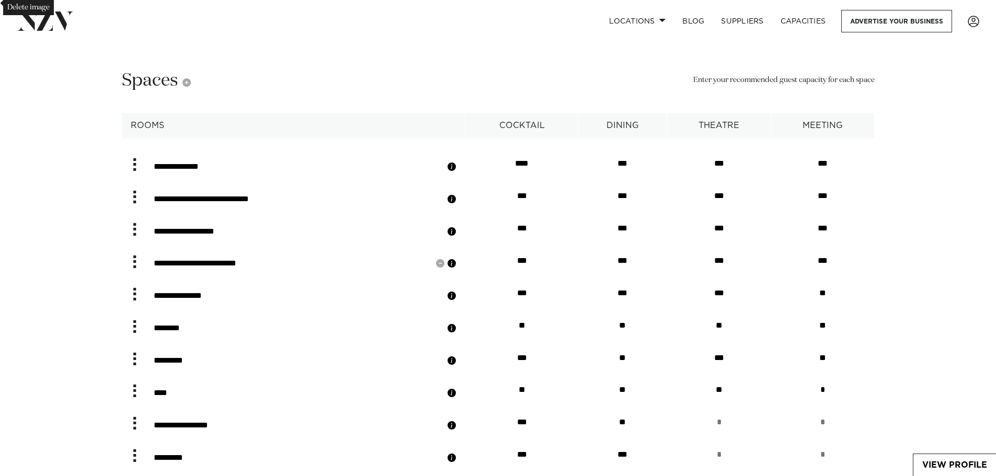
click at [457, 269] on button "button" at bounding box center [452, 263] width 10 height 10
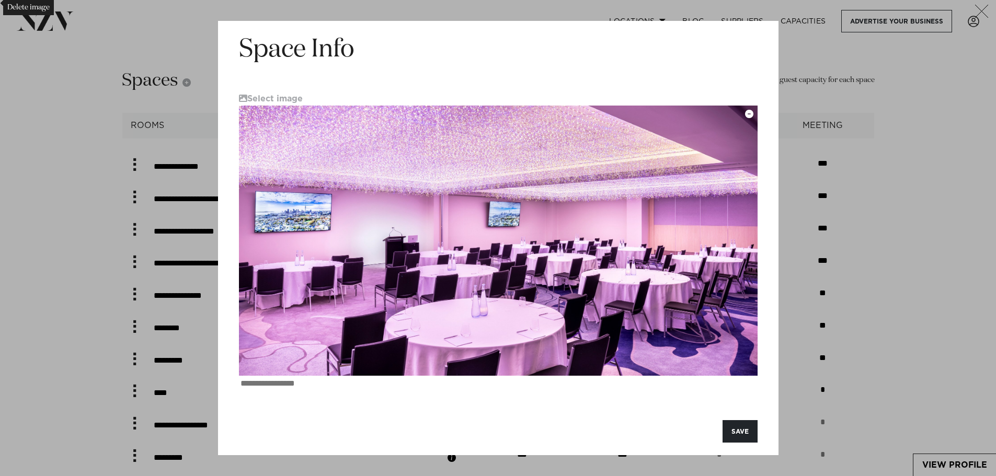
click at [751, 114] on icon "button" at bounding box center [749, 114] width 8 height 8
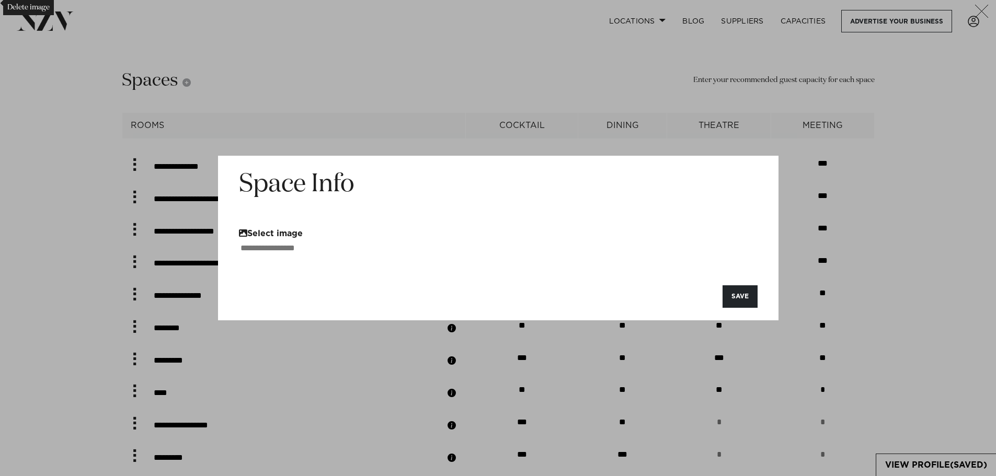
click at [261, 232] on button "Select image" at bounding box center [271, 233] width 64 height 9
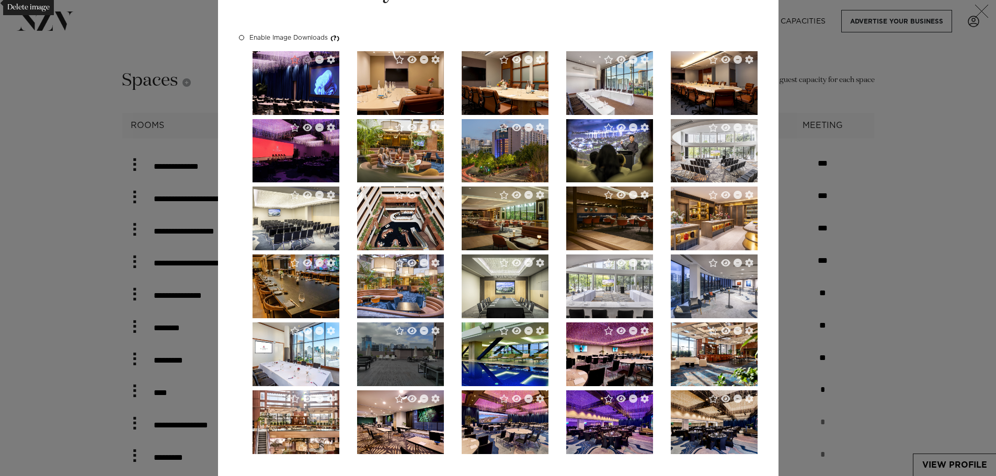
scroll to position [53, 0]
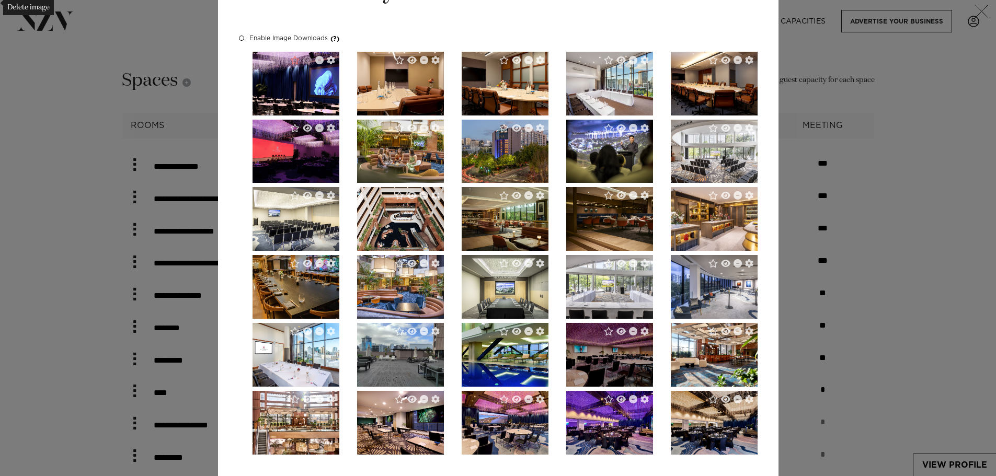
click at [614, 358] on img "button" at bounding box center [609, 355] width 87 height 64
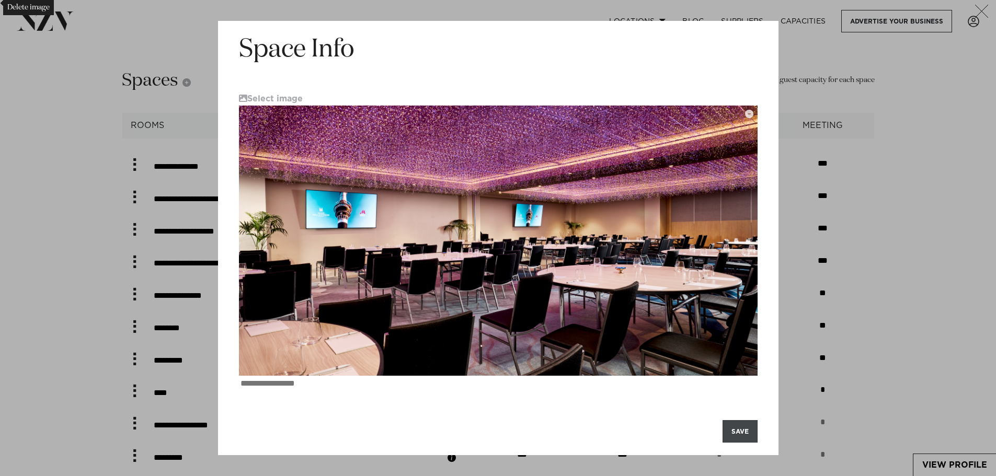
click at [739, 430] on button "SAVE" at bounding box center [740, 431] width 35 height 22
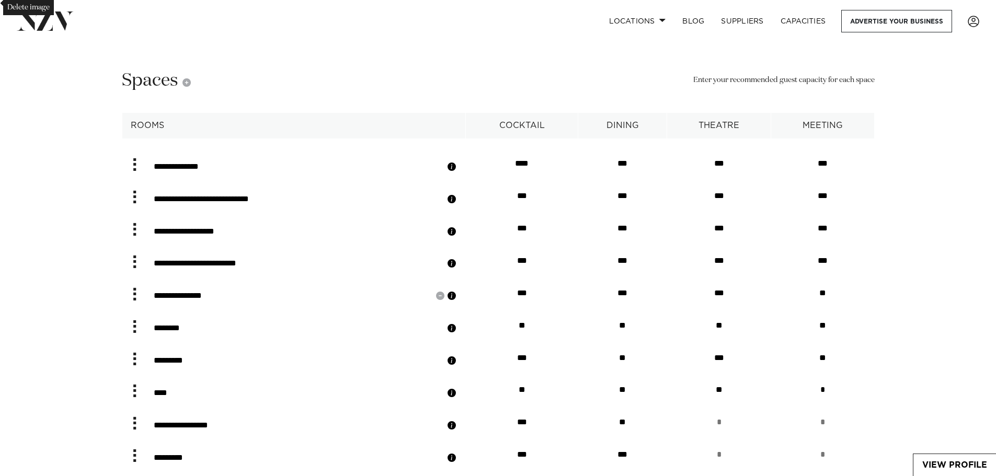
click at [457, 301] on button "button" at bounding box center [452, 296] width 10 height 10
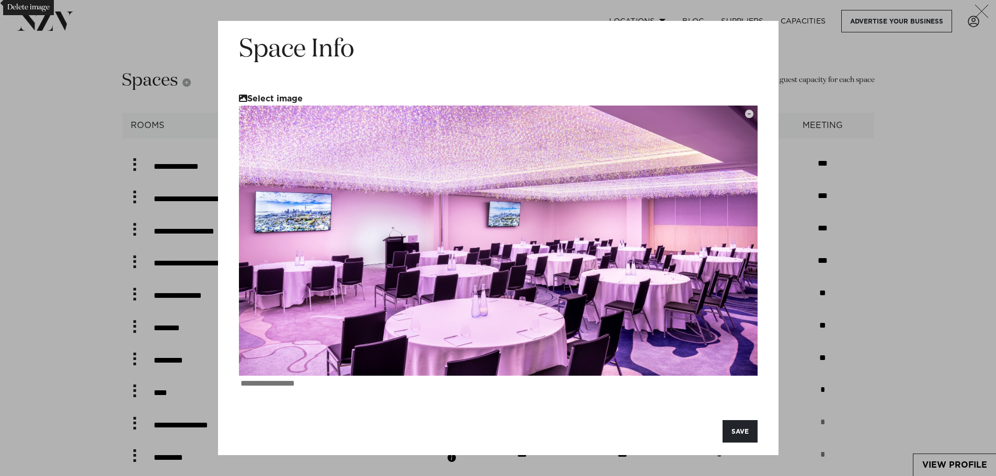
click at [290, 97] on button "Select image" at bounding box center [271, 98] width 64 height 9
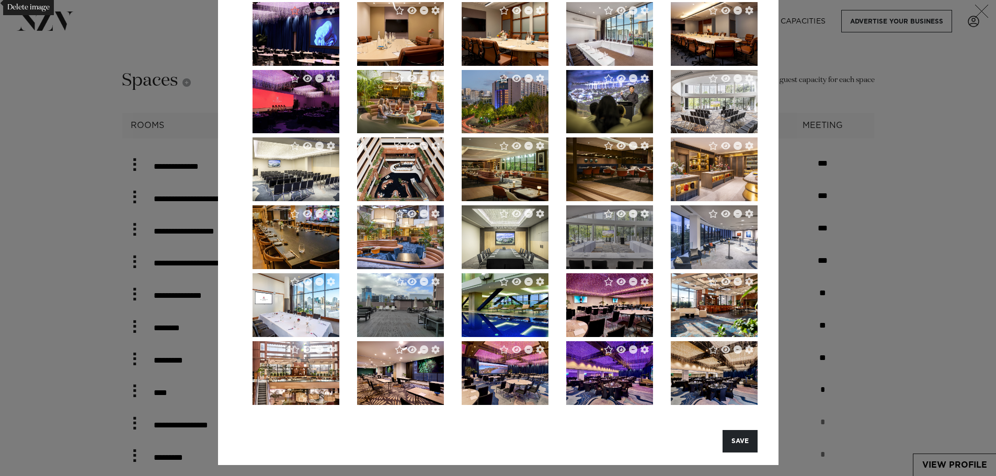
scroll to position [105, 0]
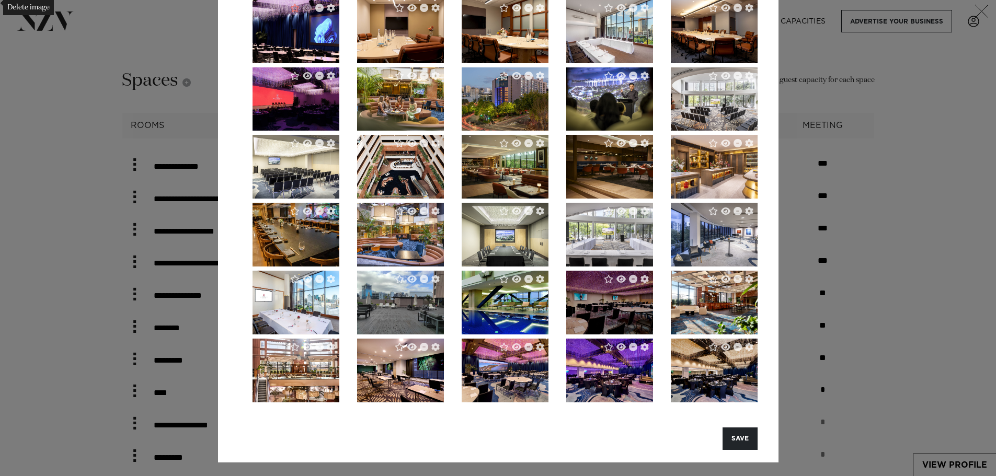
click at [607, 308] on img "button" at bounding box center [609, 303] width 87 height 64
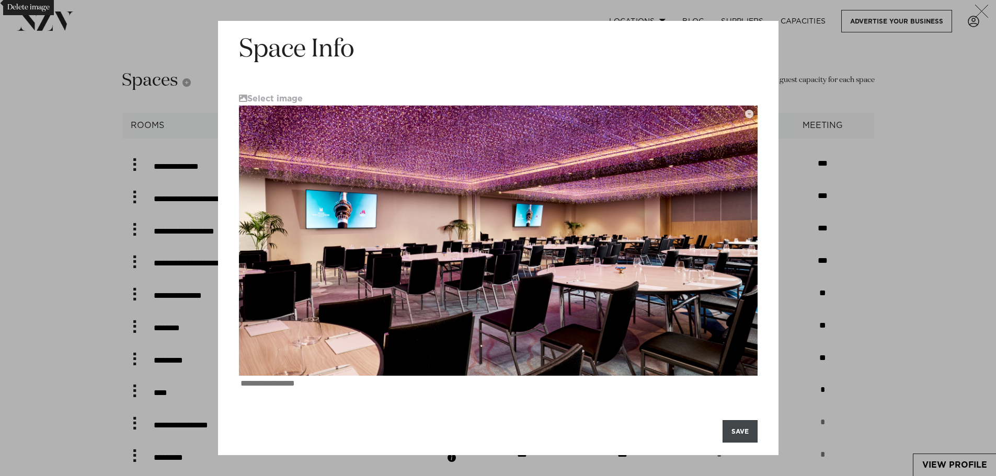
click at [739, 427] on button "SAVE" at bounding box center [740, 431] width 35 height 22
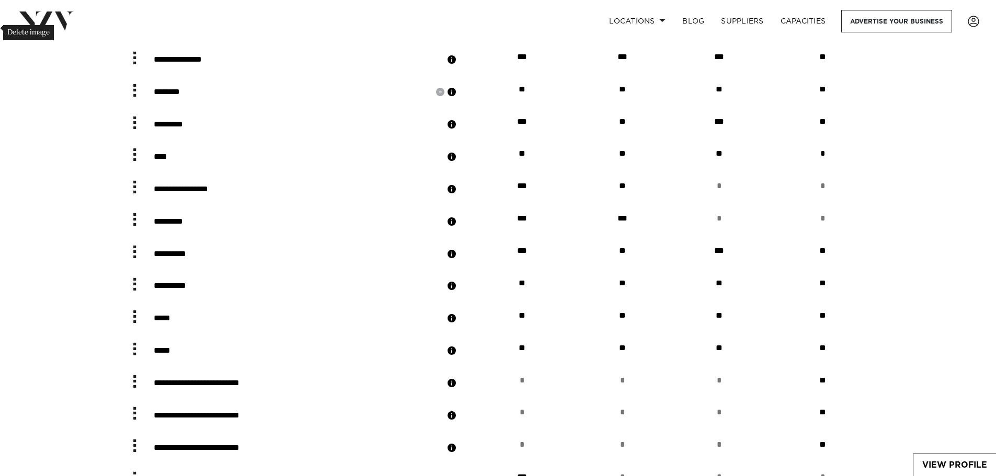
scroll to position [2667, 0]
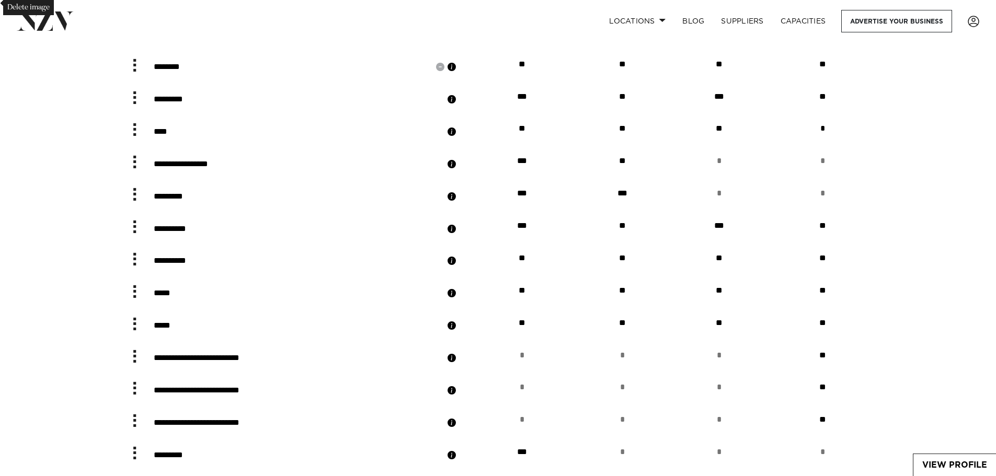
click at [457, 72] on button "button" at bounding box center [452, 67] width 10 height 10
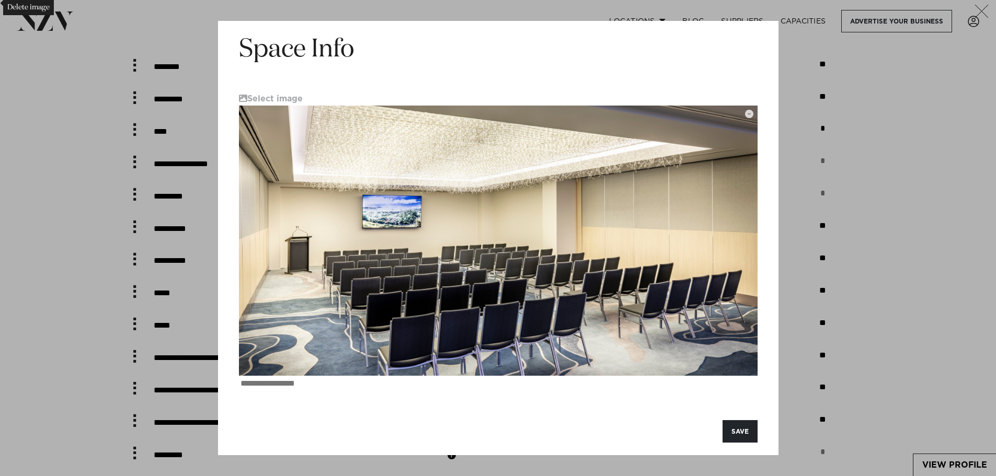
click at [988, 6] on icon "button" at bounding box center [982, 11] width 14 height 13
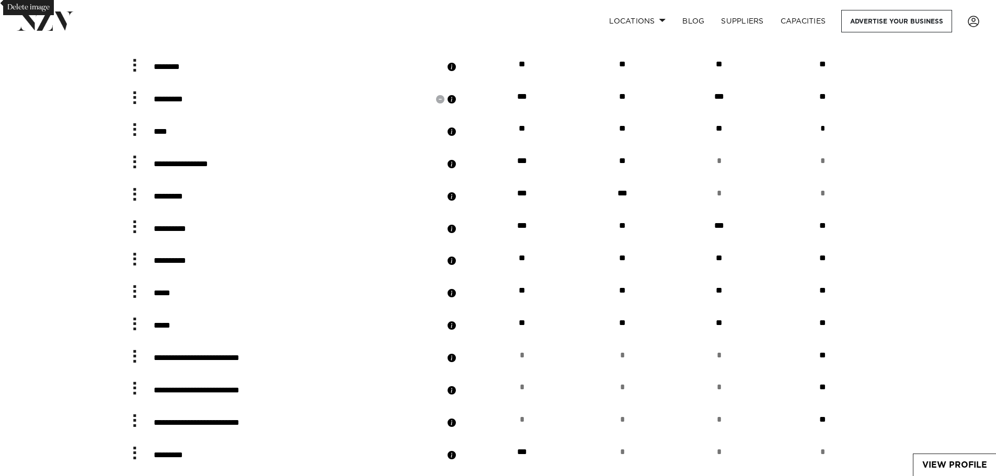
click at [457, 105] on button "button" at bounding box center [452, 99] width 10 height 10
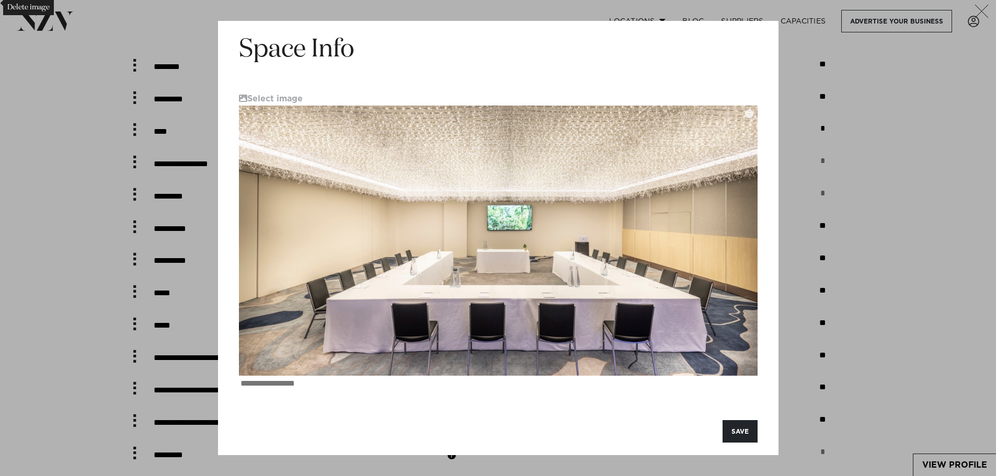
click at [987, 6] on icon "button" at bounding box center [981, 11] width 13 height 13
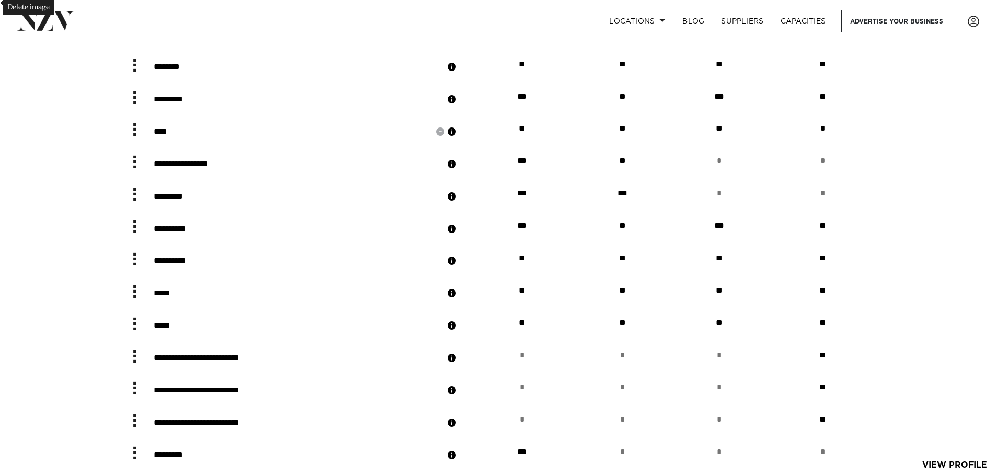
click at [457, 137] on button "button" at bounding box center [452, 132] width 10 height 10
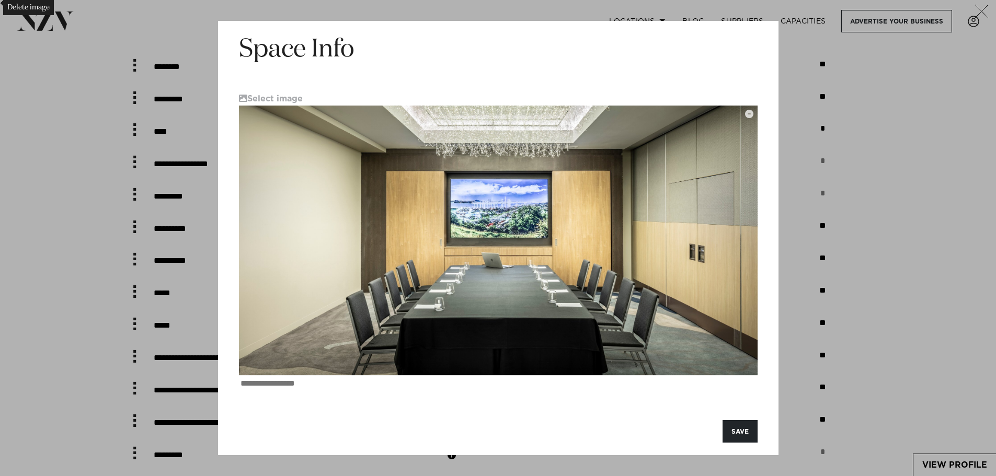
click at [984, 10] on icon "button" at bounding box center [982, 11] width 14 height 13
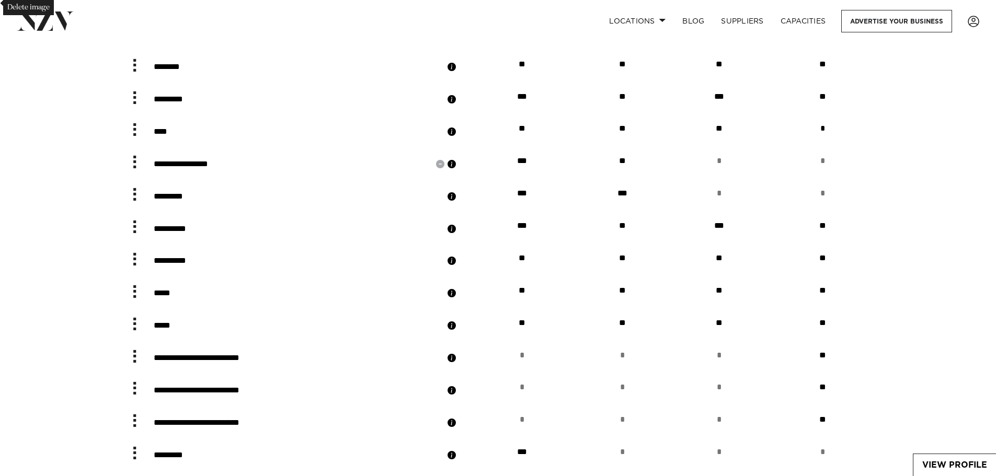
click at [457, 169] on button "button" at bounding box center [452, 164] width 10 height 10
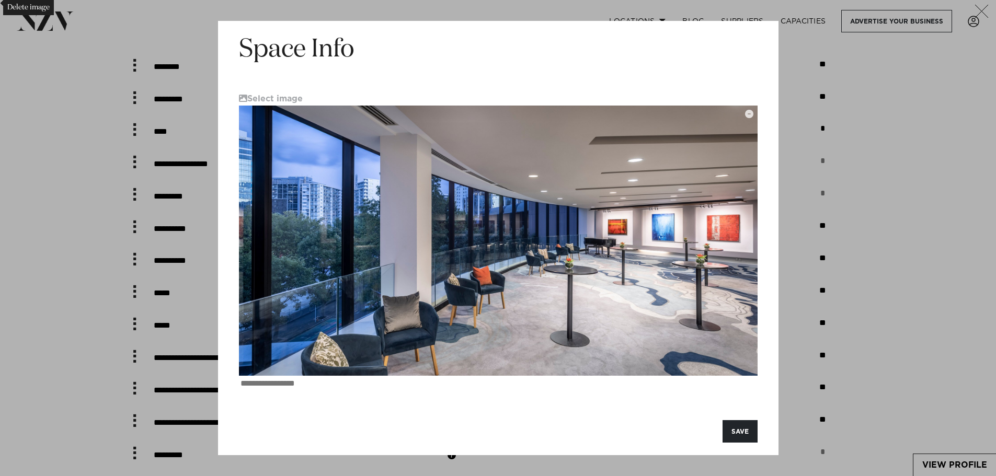
click at [986, 11] on icon "button" at bounding box center [982, 11] width 14 height 13
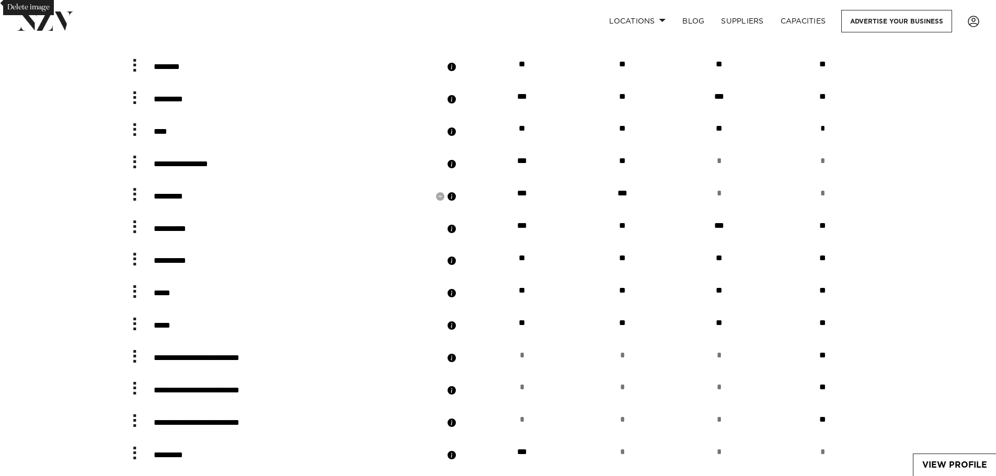
click at [457, 202] on button "button" at bounding box center [452, 196] width 10 height 10
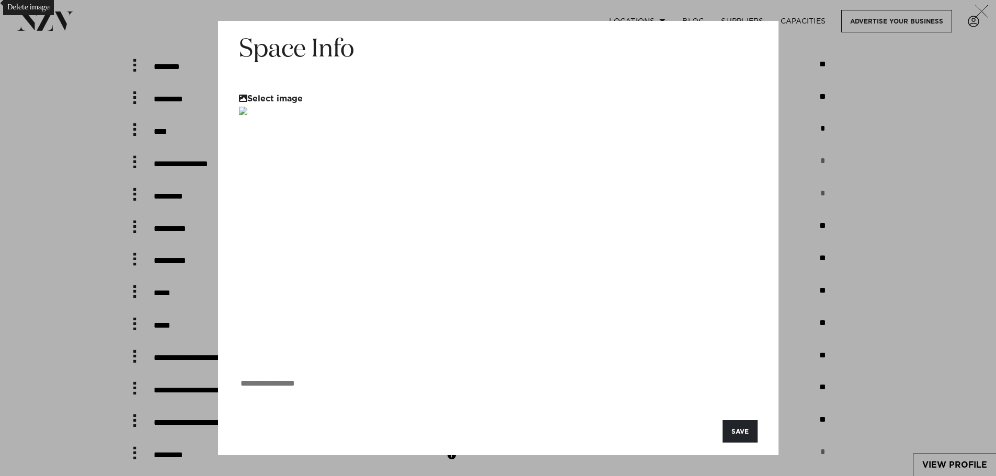
click at [285, 98] on button "Select image" at bounding box center [271, 98] width 64 height 9
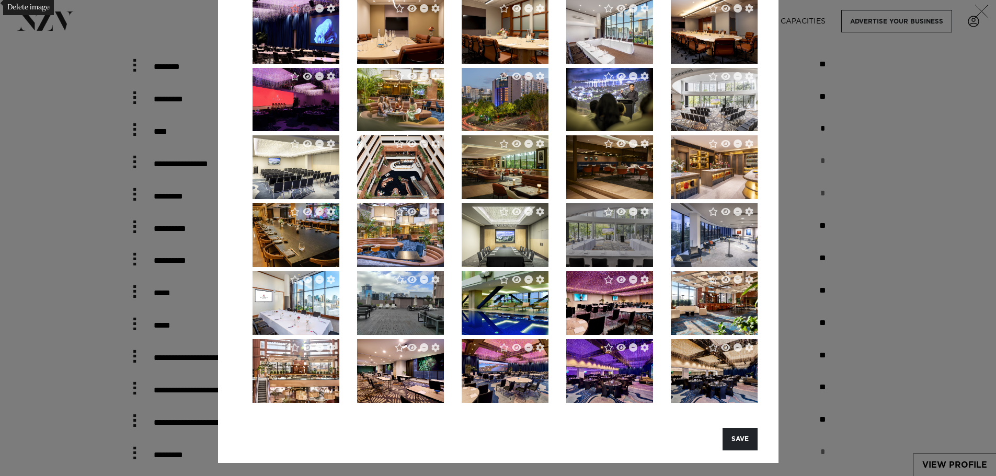
scroll to position [105, 0]
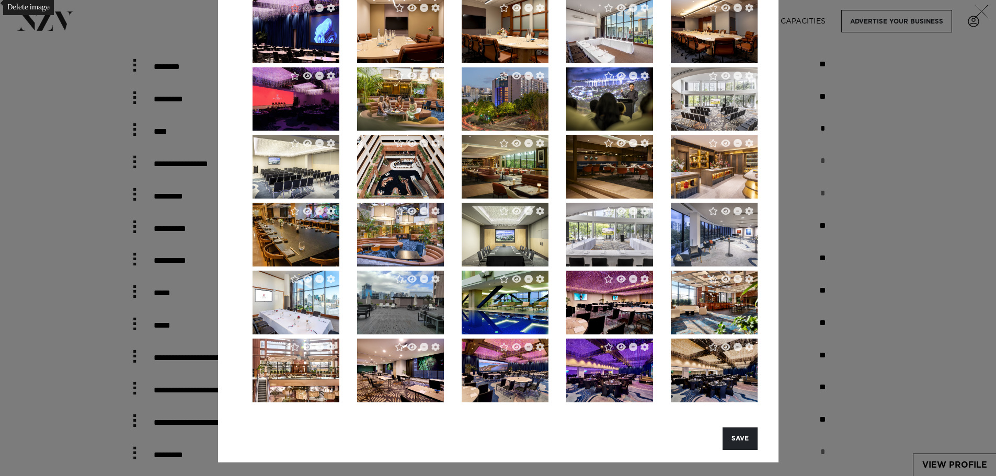
click at [715, 280] on div at bounding box center [730, 279] width 53 height 17
click at [709, 312] on img "button" at bounding box center [714, 303] width 87 height 64
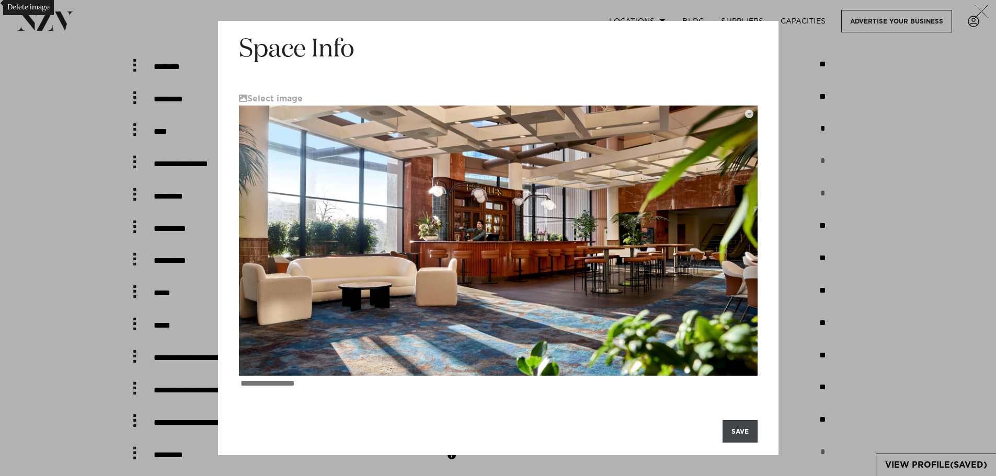
click at [736, 433] on button "SAVE" at bounding box center [740, 431] width 35 height 22
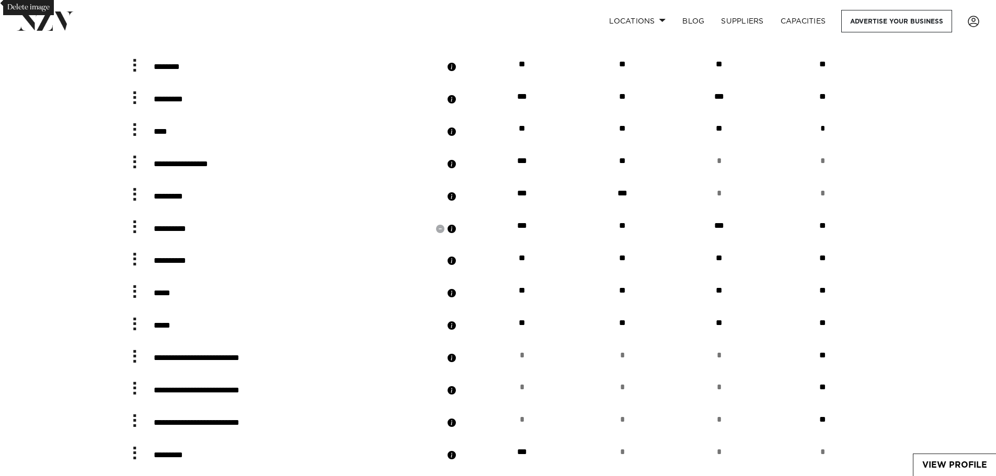
click at [457, 234] on button "button" at bounding box center [452, 229] width 10 height 10
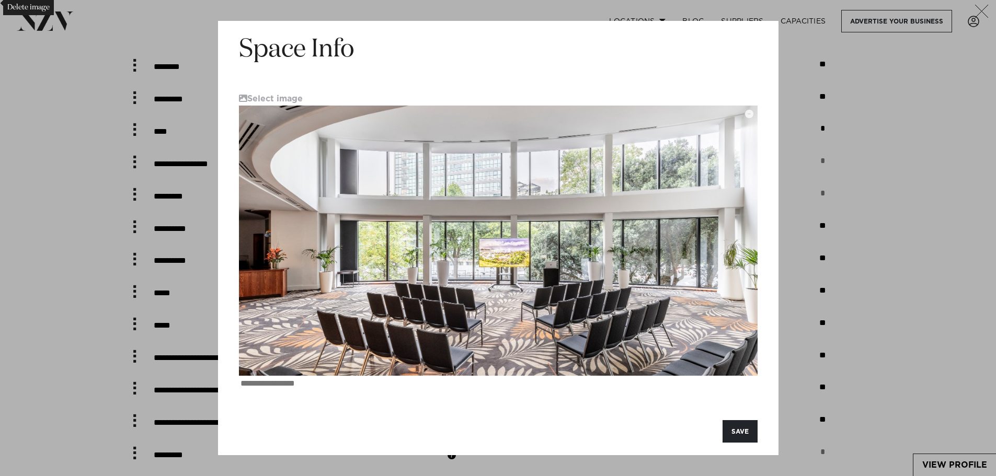
click at [988, 5] on icon "button" at bounding box center [981, 11] width 13 height 13
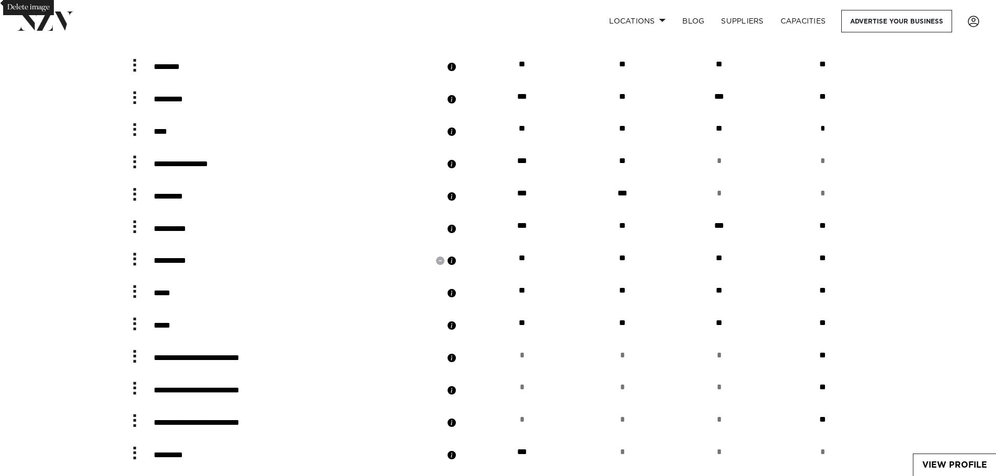
click at [457, 266] on button "button" at bounding box center [452, 261] width 10 height 10
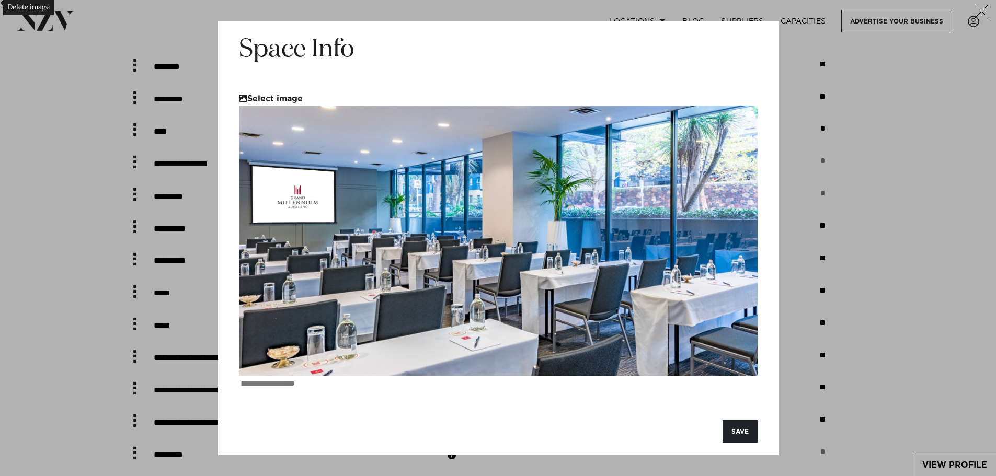
click at [287, 99] on button "Select image" at bounding box center [271, 98] width 64 height 9
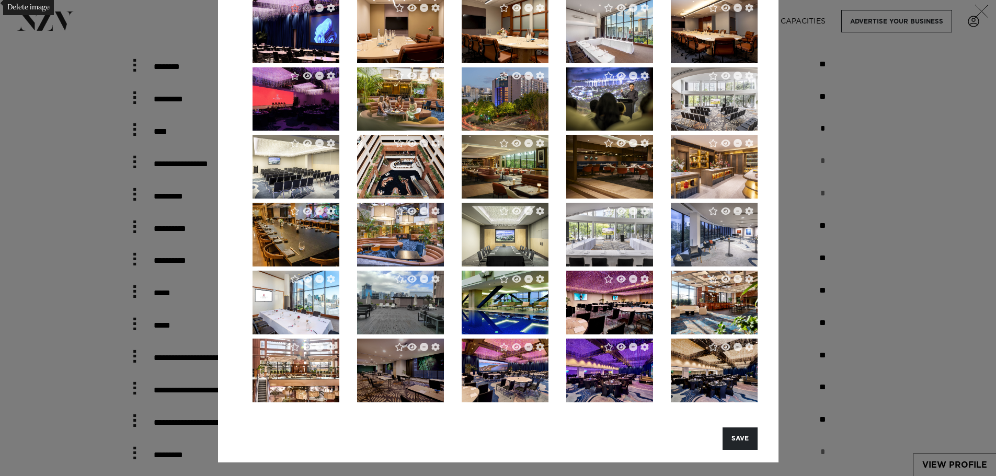
click at [394, 376] on img "button" at bounding box center [400, 371] width 87 height 64
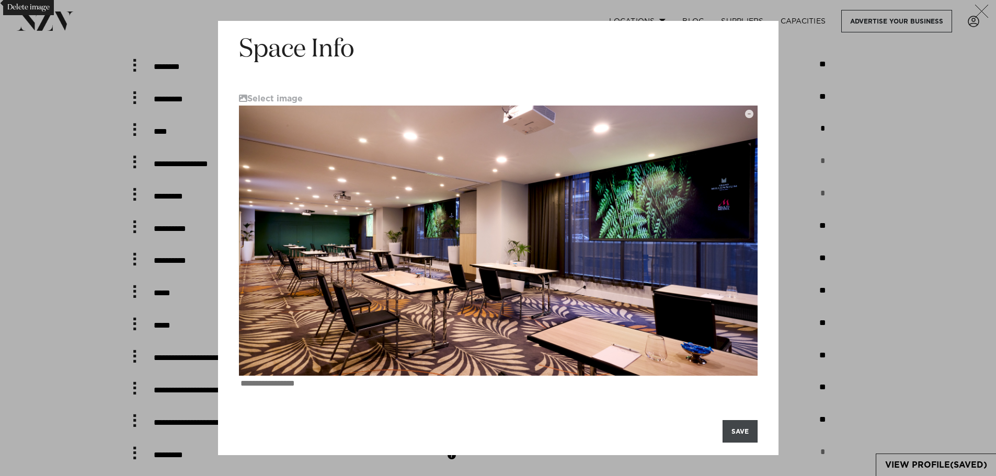
click at [740, 433] on button "SAVE" at bounding box center [740, 431] width 35 height 22
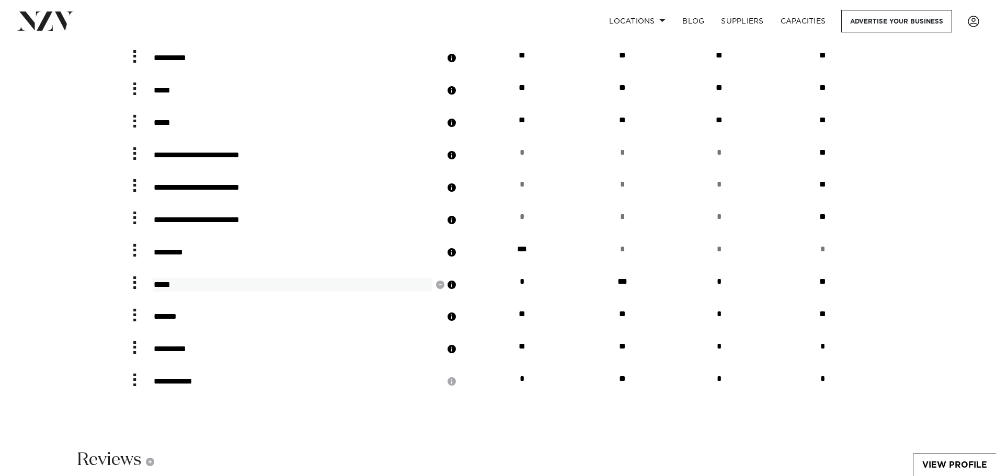
scroll to position [2876, 0]
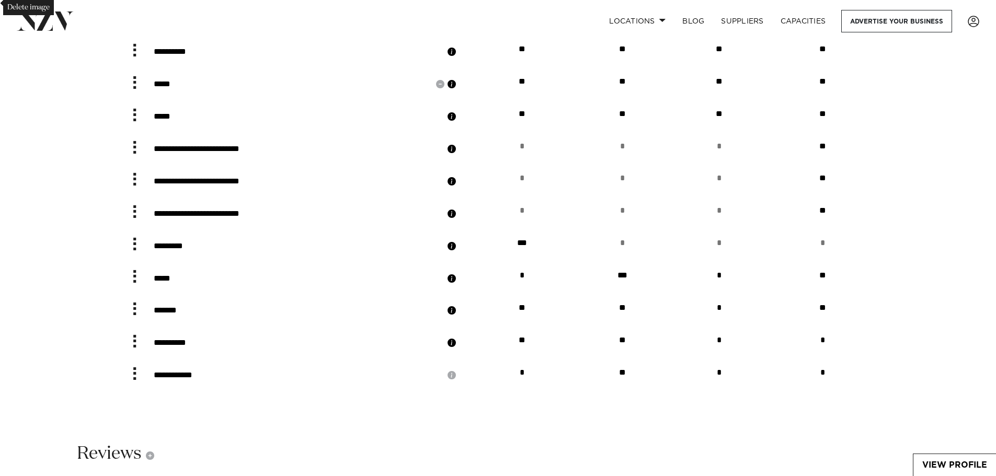
click at [457, 89] on button "button" at bounding box center [452, 84] width 10 height 10
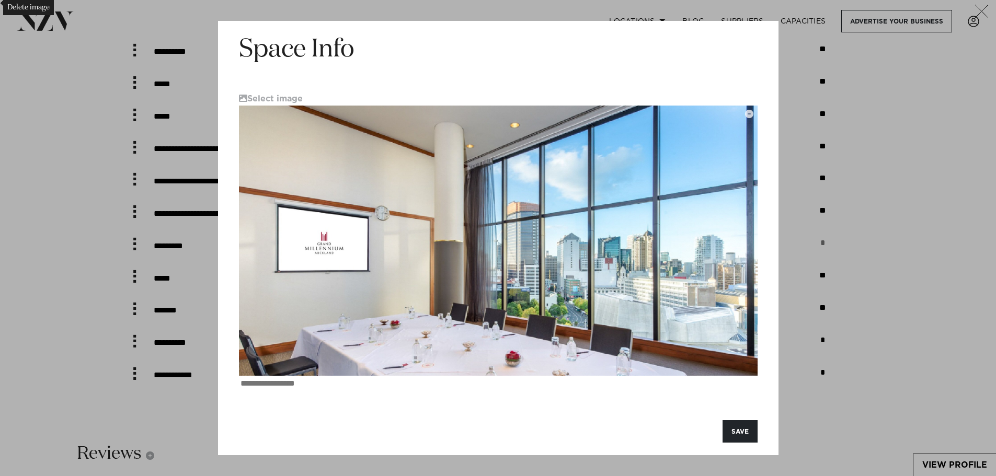
click at [984, 9] on icon "button" at bounding box center [981, 11] width 13 height 13
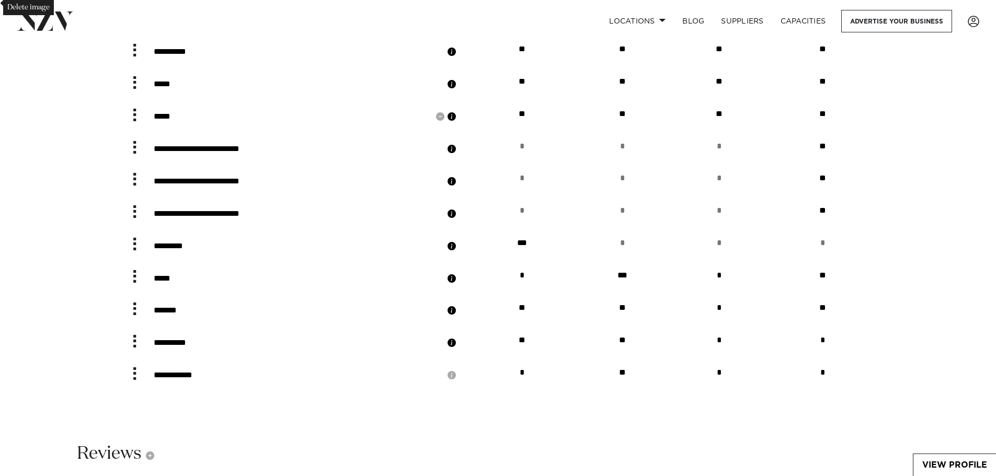
click at [457, 122] on button "button" at bounding box center [452, 116] width 10 height 10
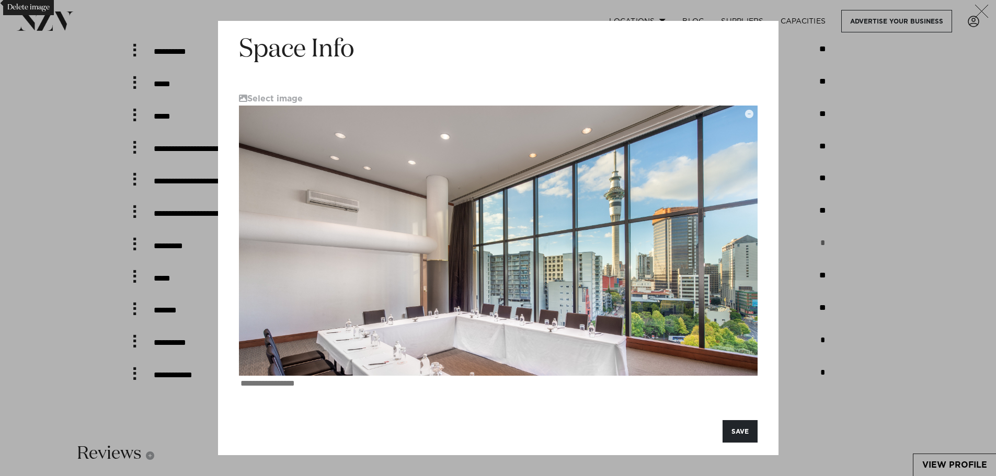
click at [988, 13] on icon "button" at bounding box center [982, 11] width 14 height 13
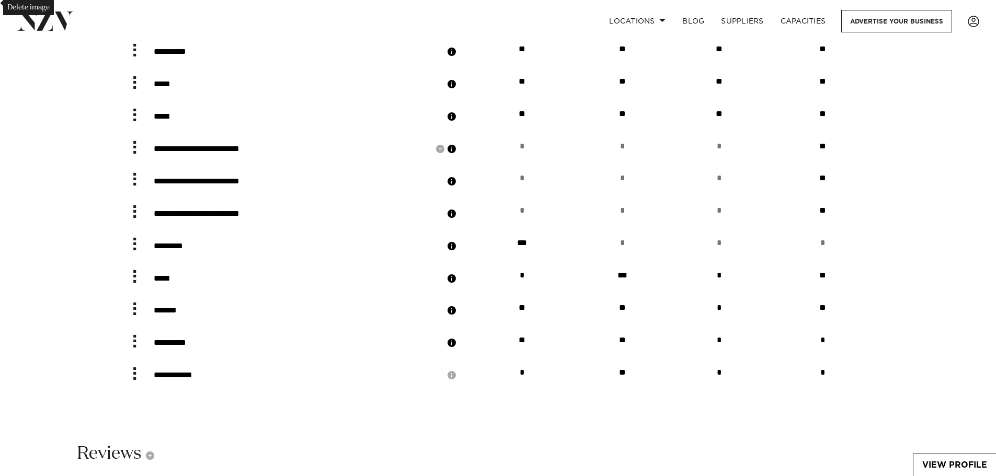
click at [457, 154] on button "button" at bounding box center [452, 149] width 10 height 10
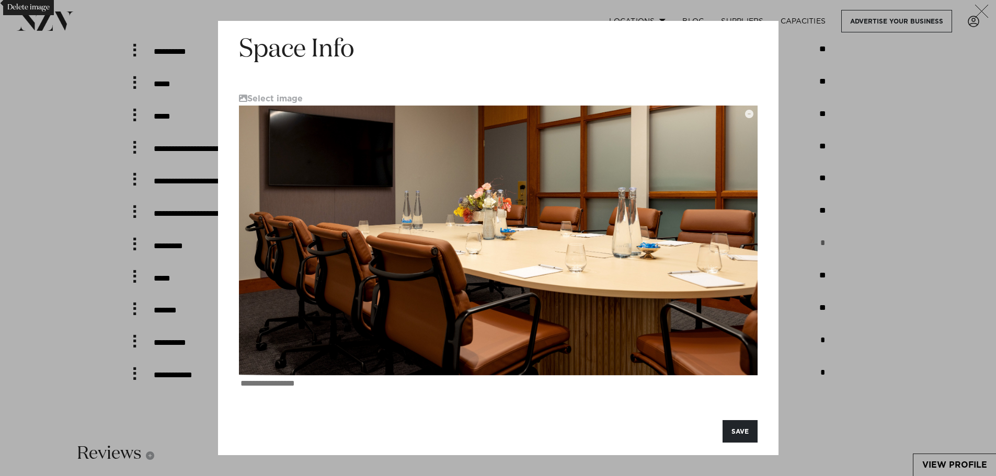
click at [981, 8] on icon "button" at bounding box center [982, 11] width 14 height 13
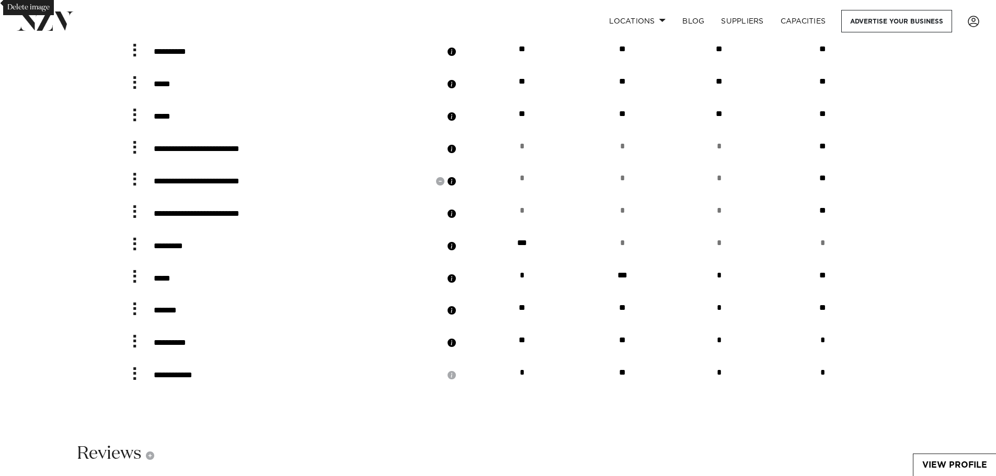
click at [457, 187] on button "button" at bounding box center [452, 181] width 10 height 10
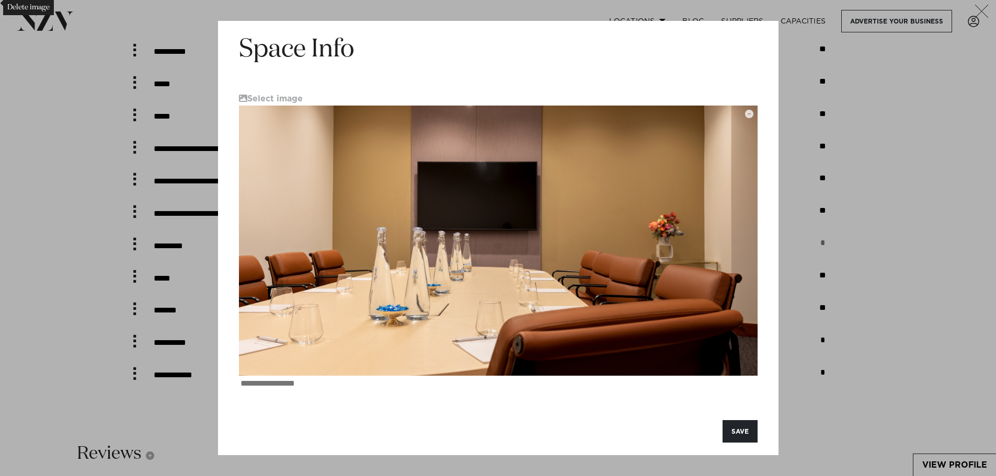
click at [985, 6] on icon "button" at bounding box center [982, 11] width 14 height 13
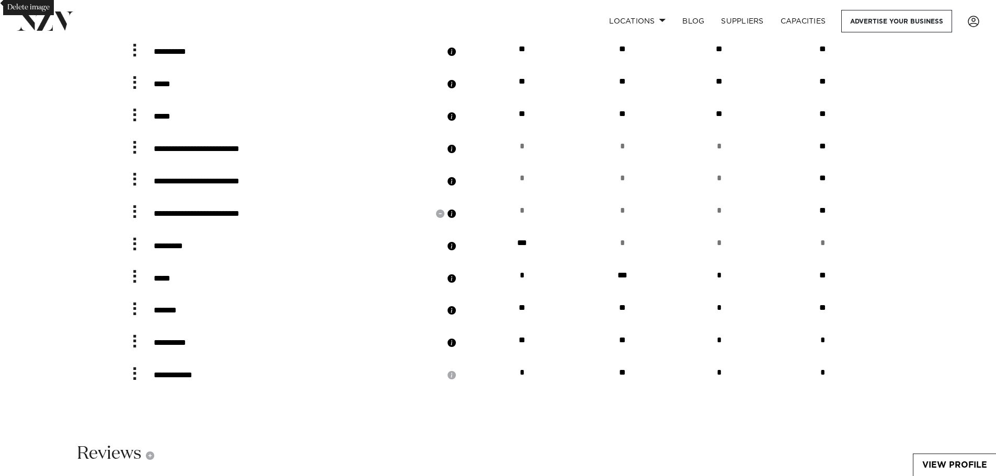
click at [457, 219] on button "button" at bounding box center [452, 214] width 10 height 10
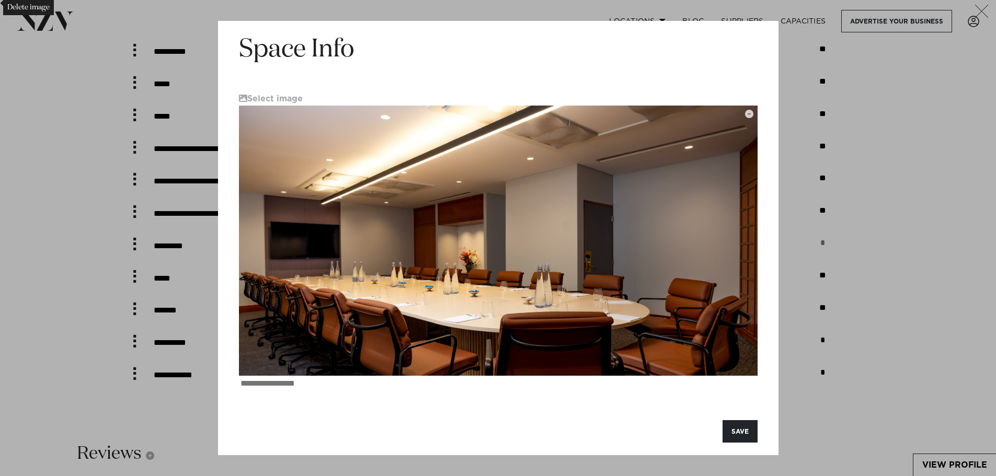
click at [980, 10] on icon "button" at bounding box center [982, 11] width 14 height 13
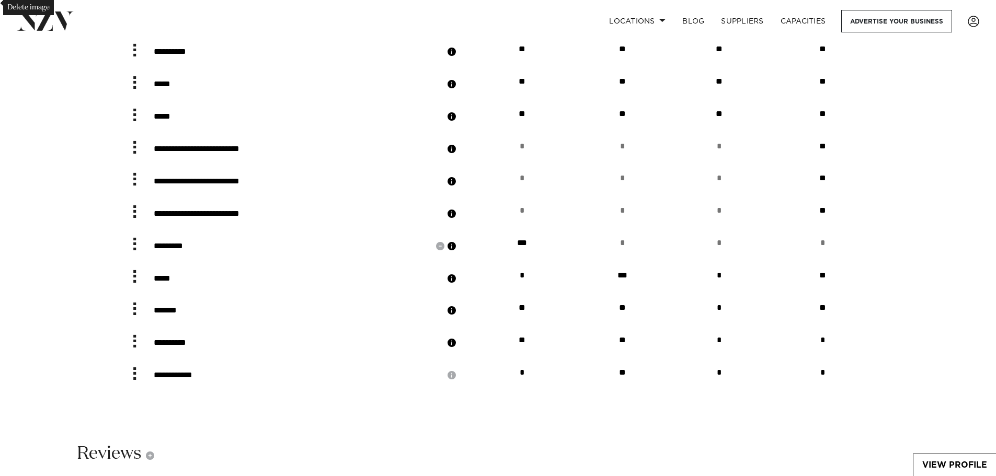
click at [457, 251] on button "button" at bounding box center [452, 246] width 10 height 10
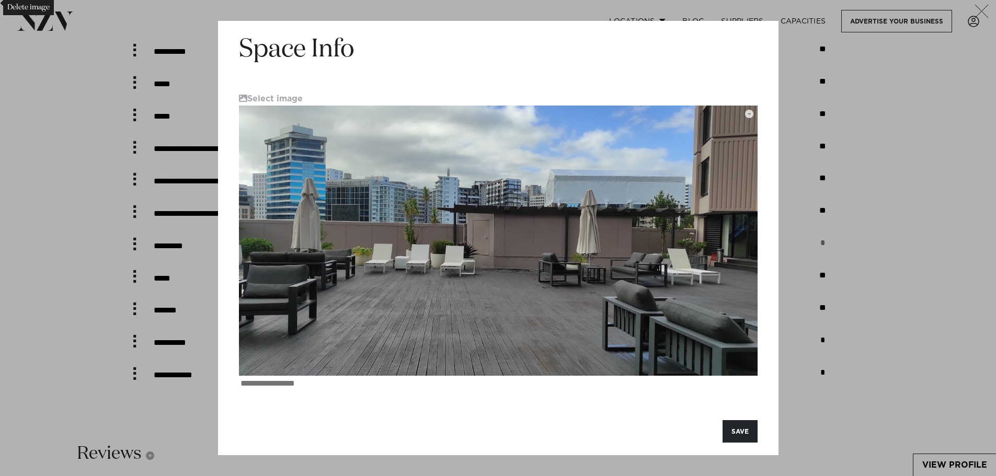
click at [980, 8] on icon "button" at bounding box center [982, 11] width 14 height 13
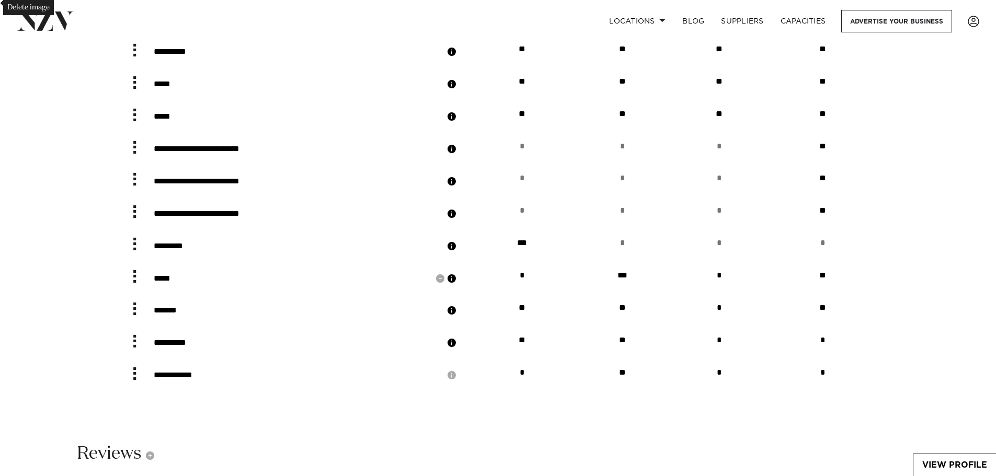
click at [457, 284] on button "button" at bounding box center [452, 278] width 10 height 10
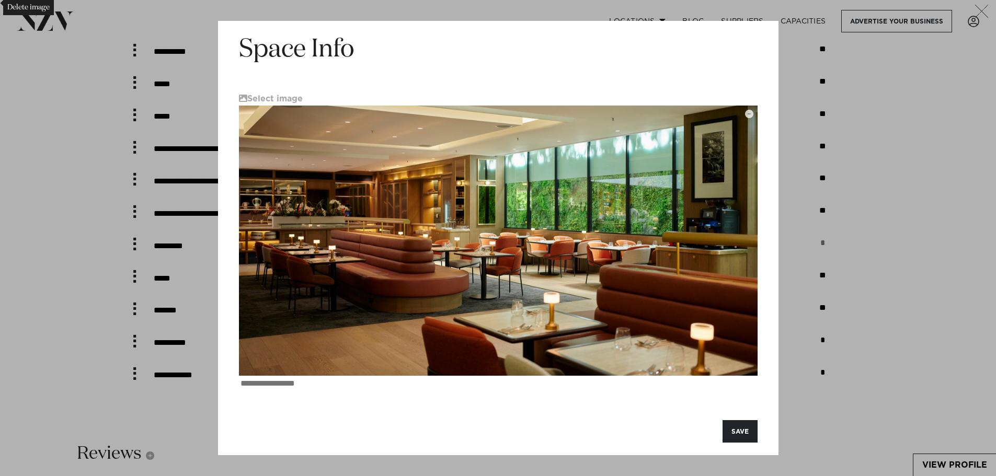
click at [980, 8] on icon "button" at bounding box center [982, 11] width 14 height 13
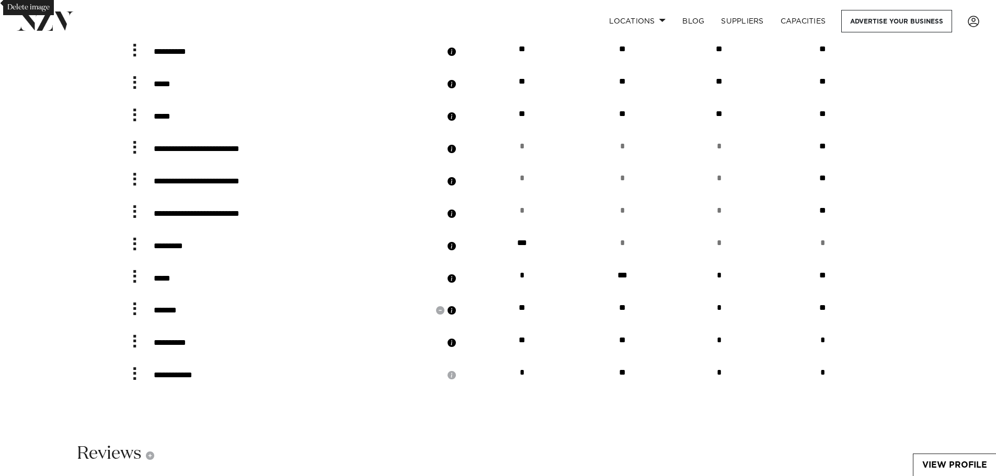
click at [457, 316] on button "button" at bounding box center [452, 310] width 10 height 10
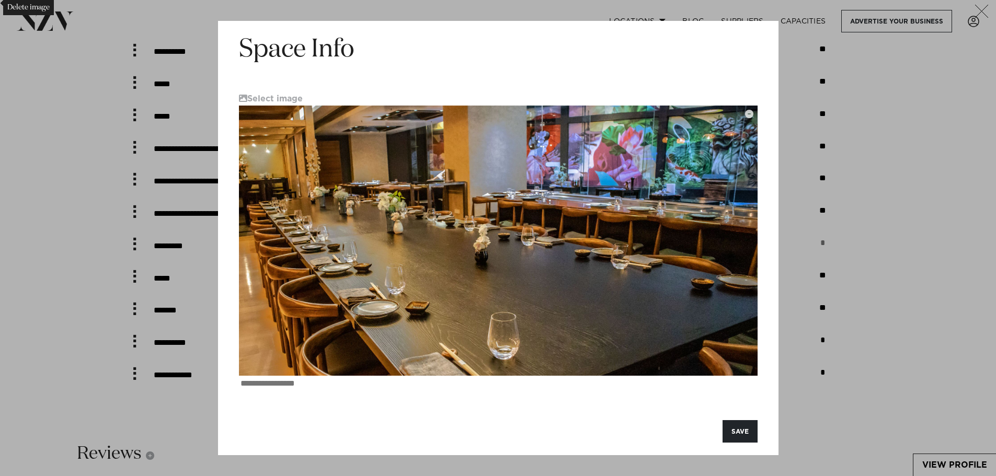
click at [991, 9] on button "button" at bounding box center [985, 15] width 22 height 22
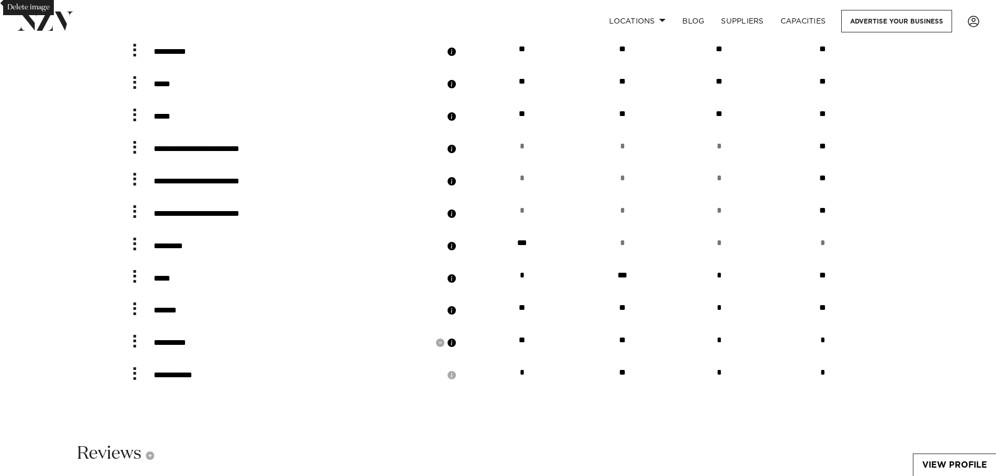
click at [457, 348] on button "button" at bounding box center [452, 343] width 10 height 10
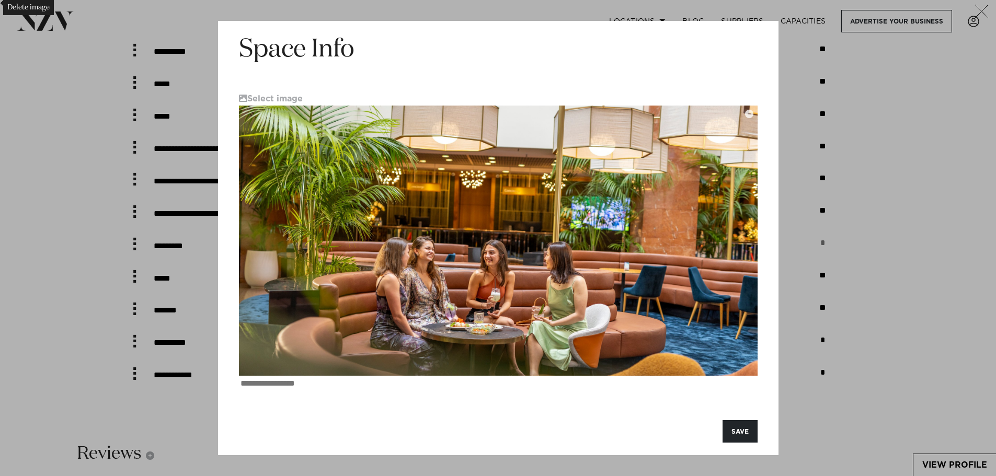
click at [984, 8] on icon "button" at bounding box center [982, 11] width 14 height 13
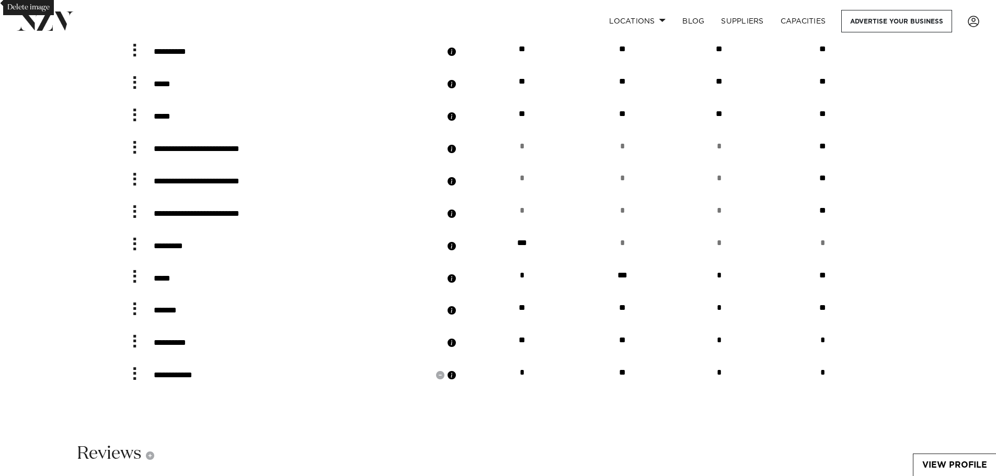
click at [457, 381] on button "button" at bounding box center [452, 375] width 10 height 10
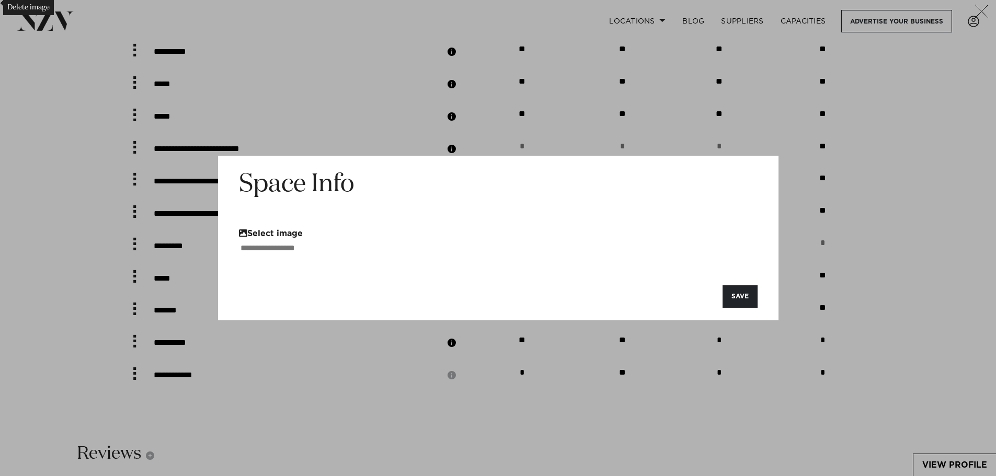
click at [295, 229] on button "Select image" at bounding box center [271, 233] width 64 height 9
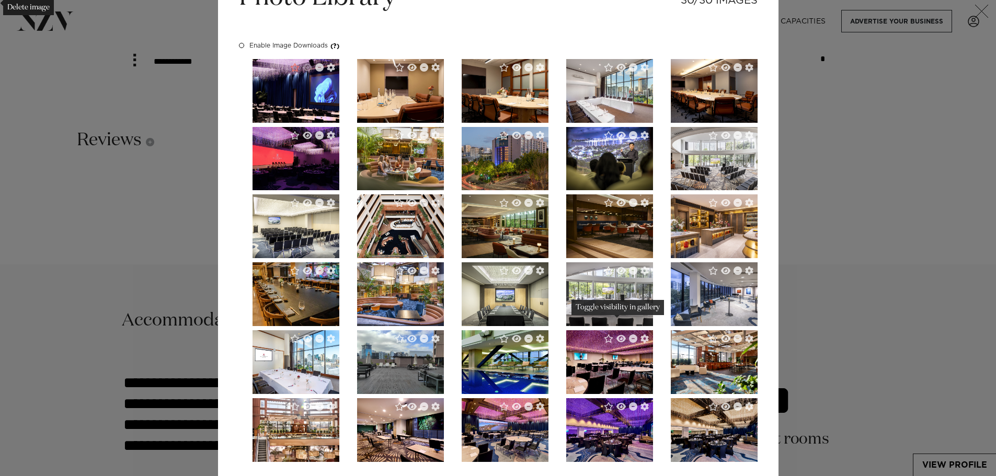
scroll to position [0, 0]
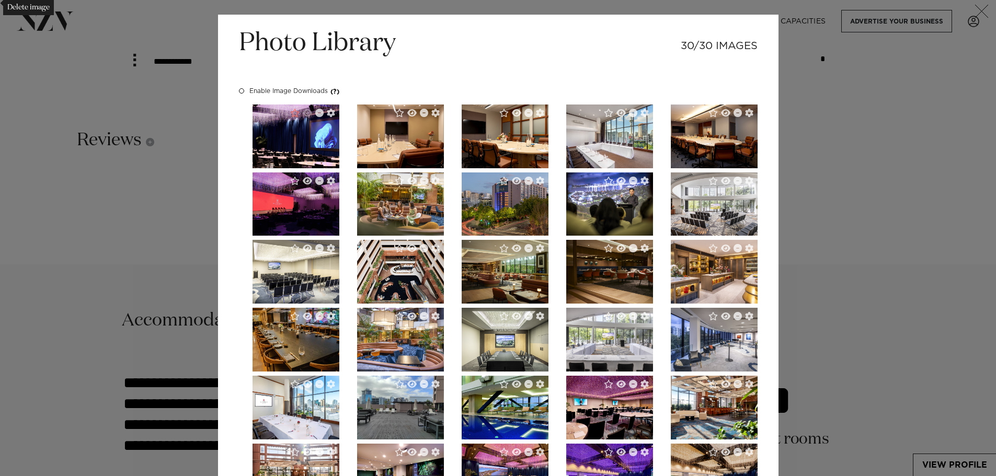
click at [556, 51] on div "Photo Library 30/30 IMAGES" at bounding box center [498, 56] width 519 height 59
click at [978, 12] on icon "button" at bounding box center [982, 11] width 14 height 13
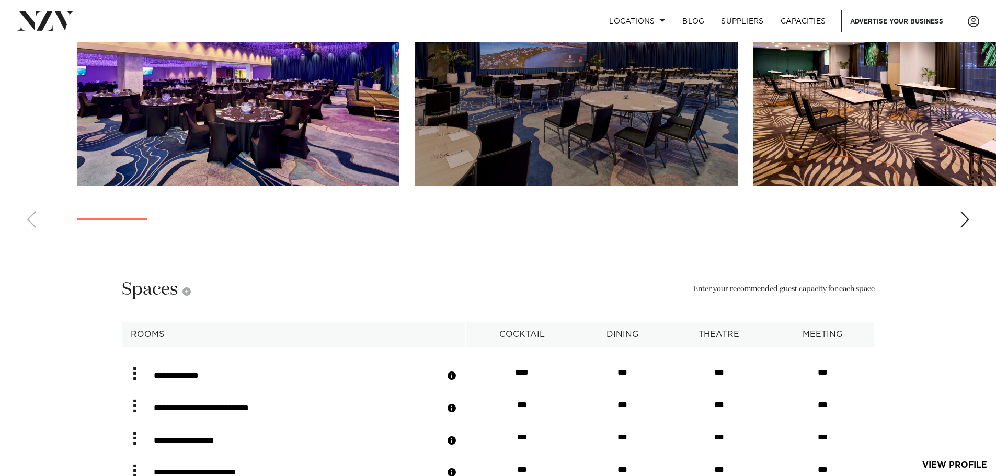
scroll to position [1987, 0]
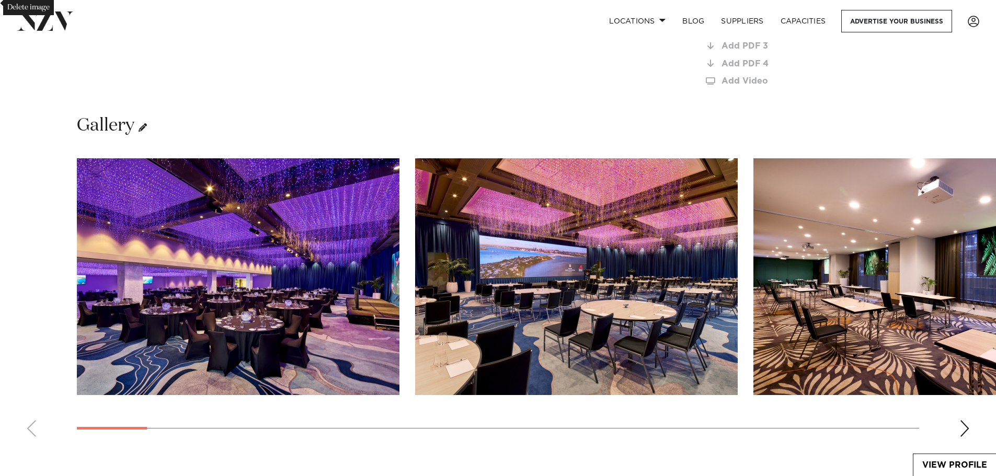
click at [141, 132] on icon at bounding box center [143, 127] width 8 height 8
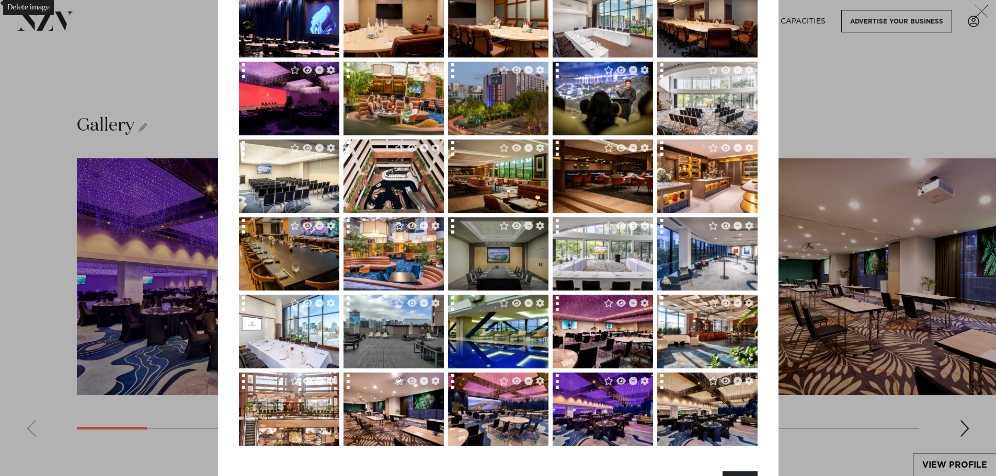
scroll to position [105, 0]
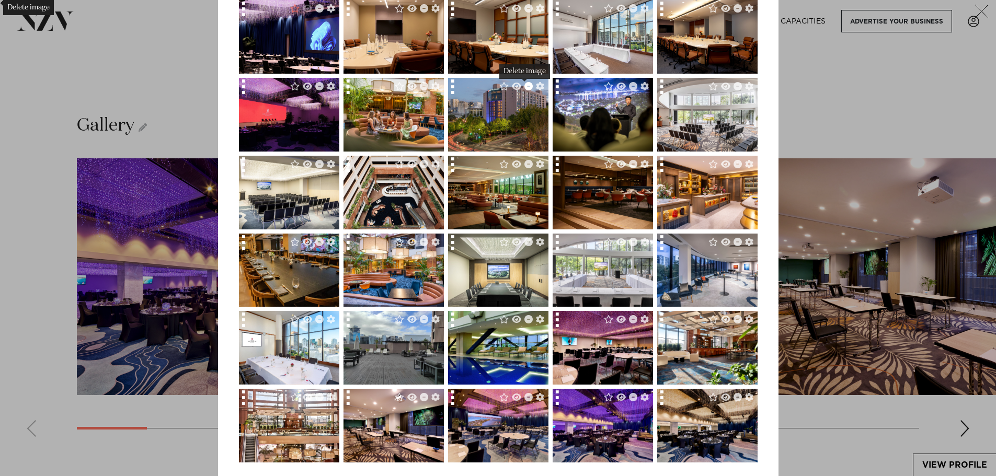
click at [524, 86] on icon "Delete image" at bounding box center [528, 86] width 8 height 8
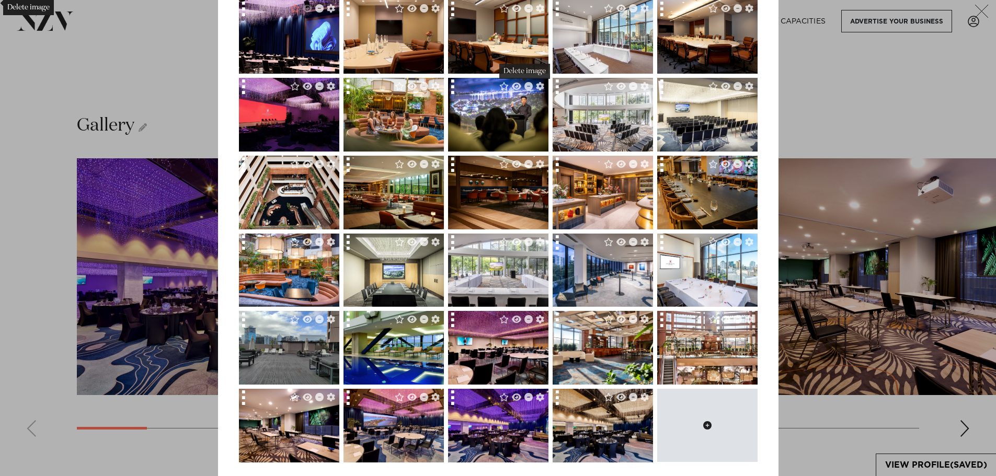
click at [703, 435] on button at bounding box center [707, 425] width 100 height 73
type input "**********"
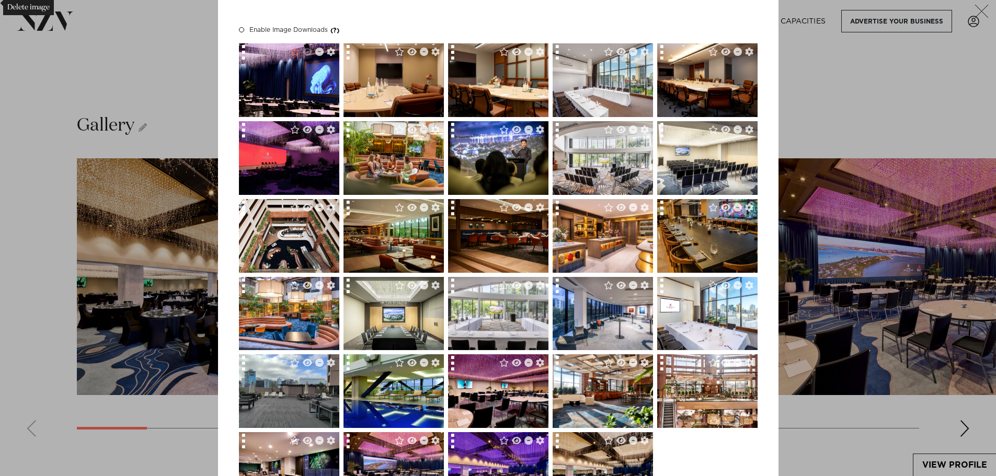
scroll to position [0, 0]
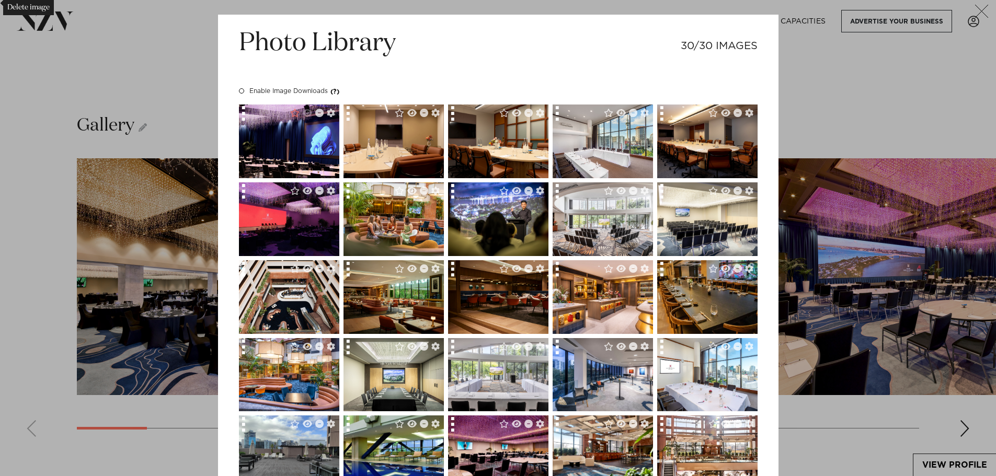
click at [984, 8] on icon "button" at bounding box center [982, 11] width 14 height 13
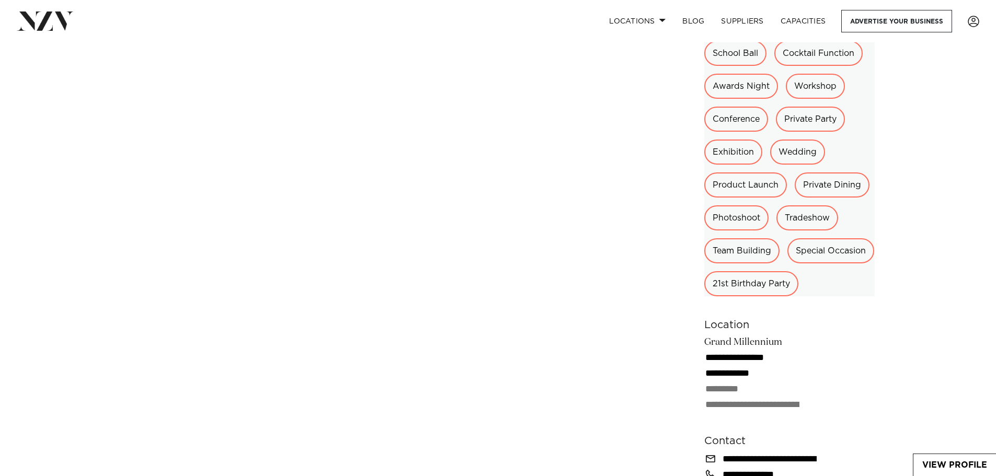
scroll to position [1412, 0]
click at [794, 278] on icon "button" at bounding box center [794, 275] width 6 height 6
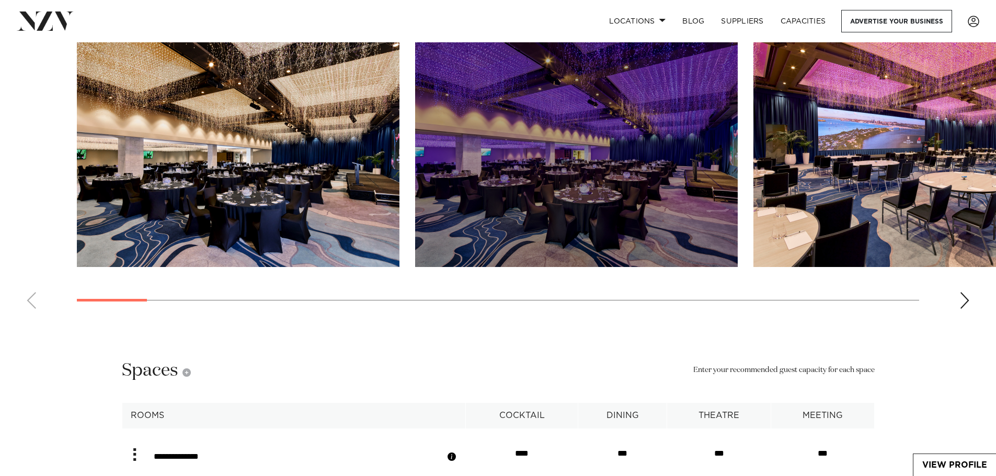
scroll to position [2039, 0]
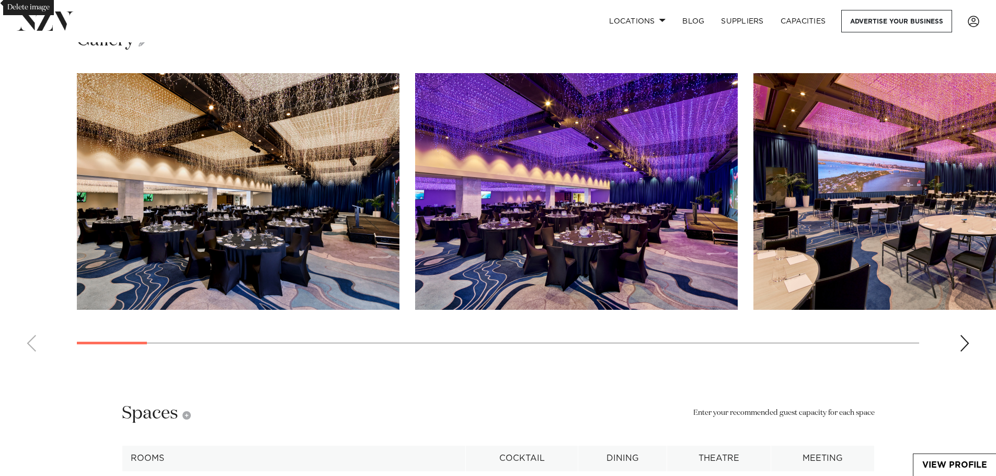
click at [966, 352] on div "Next slide" at bounding box center [964, 343] width 10 height 17
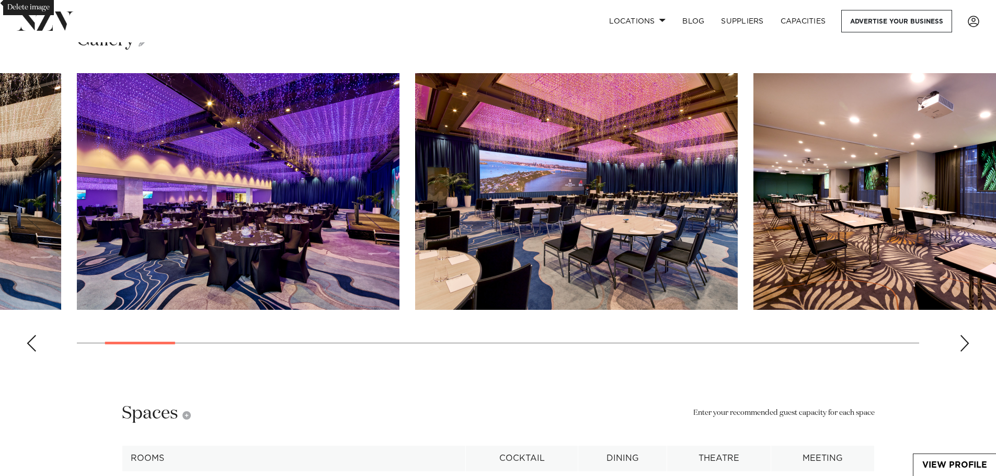
click at [966, 352] on div "Next slide" at bounding box center [964, 343] width 10 height 17
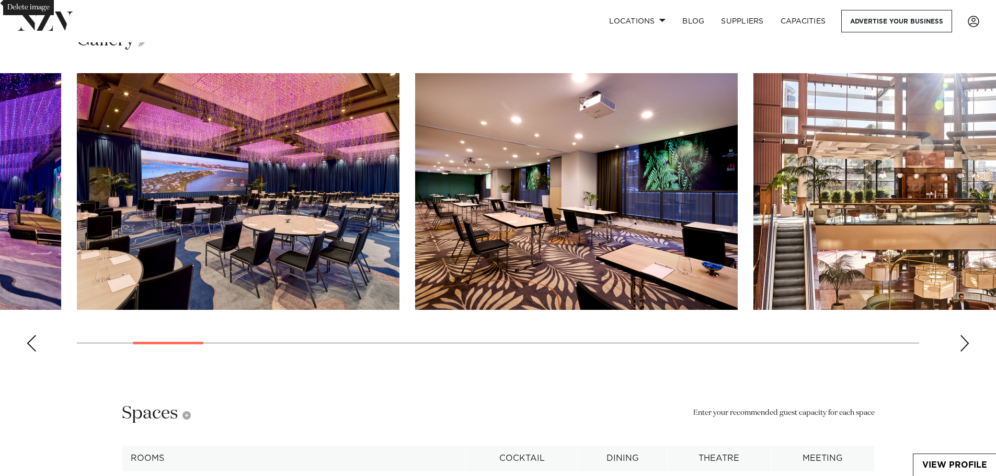
click at [966, 352] on div "Next slide" at bounding box center [964, 343] width 10 height 17
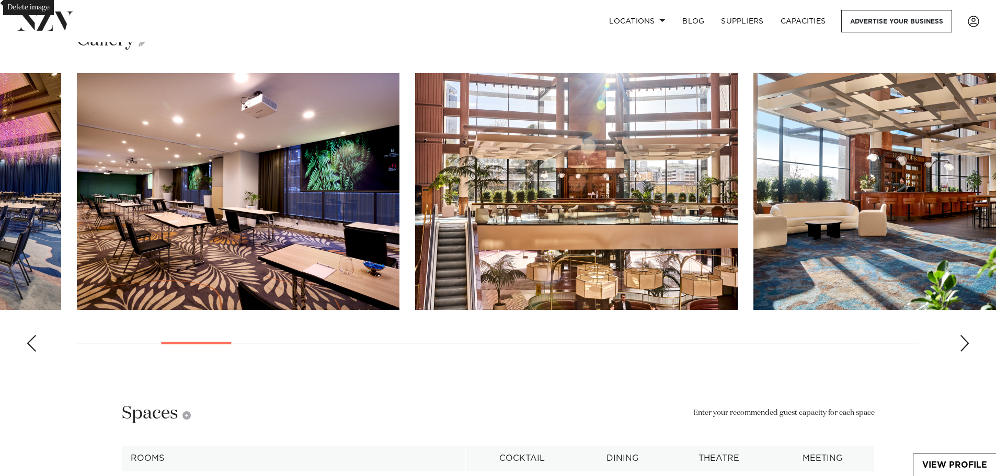
click at [966, 352] on div "Next slide" at bounding box center [964, 343] width 10 height 17
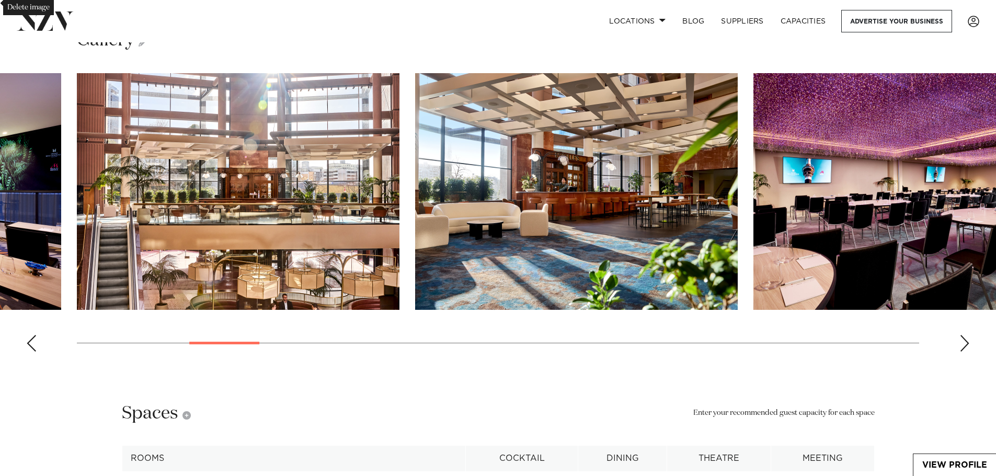
click at [966, 352] on div "Next slide" at bounding box center [964, 343] width 10 height 17
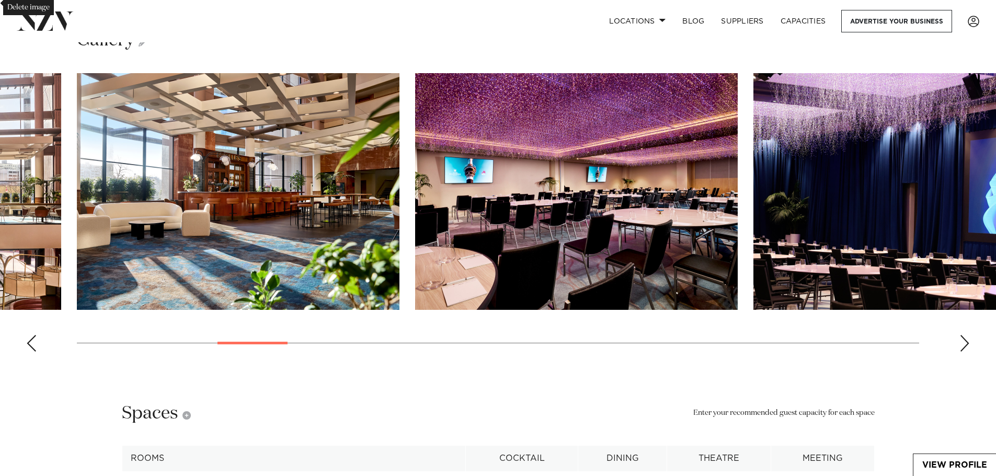
click at [966, 352] on div "Next slide" at bounding box center [964, 343] width 10 height 17
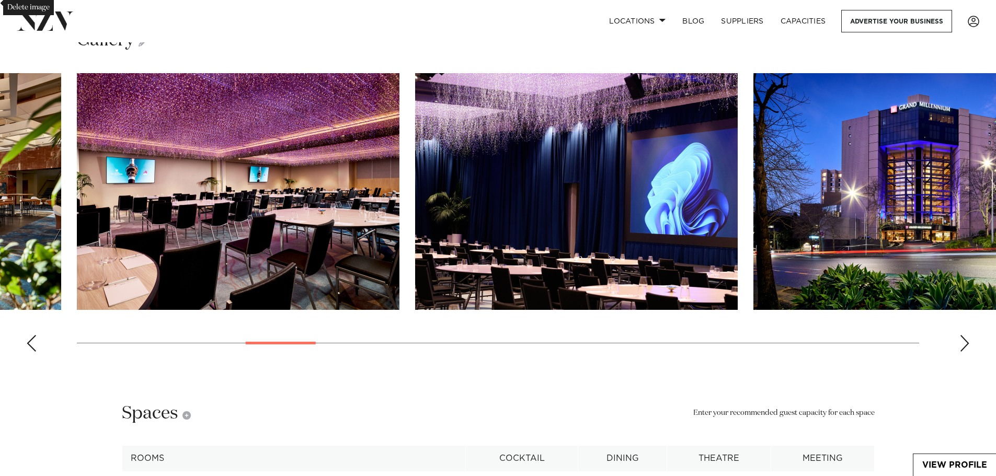
click at [966, 352] on div "Next slide" at bounding box center [964, 343] width 10 height 17
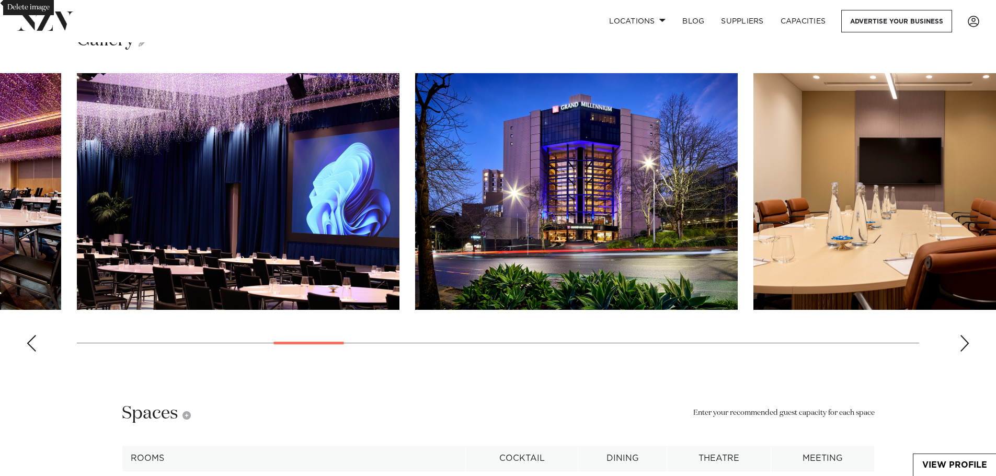
click at [966, 352] on div "Next slide" at bounding box center [964, 343] width 10 height 17
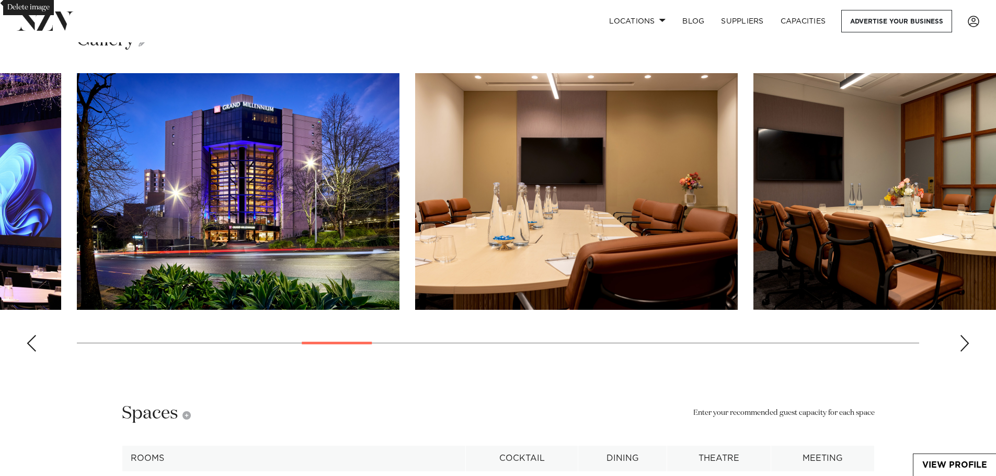
click at [966, 352] on div "Next slide" at bounding box center [964, 343] width 10 height 17
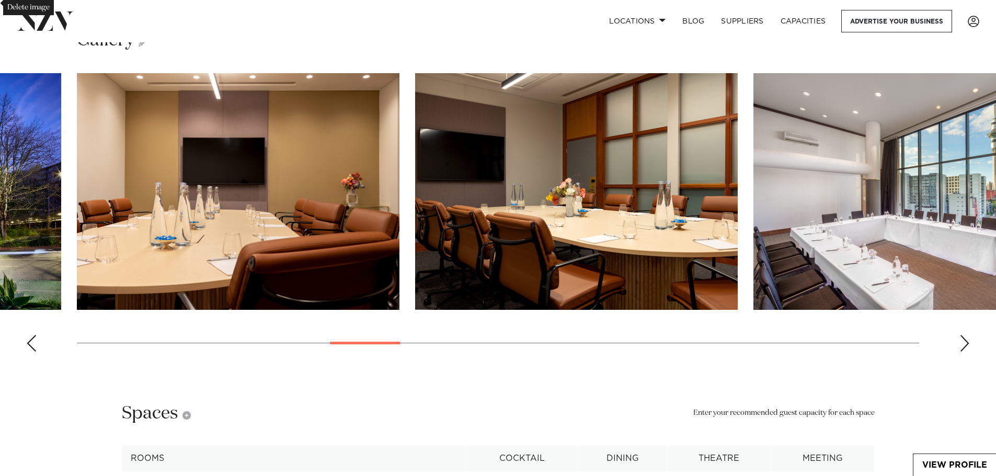
click at [966, 352] on div "Next slide" at bounding box center [964, 343] width 10 height 17
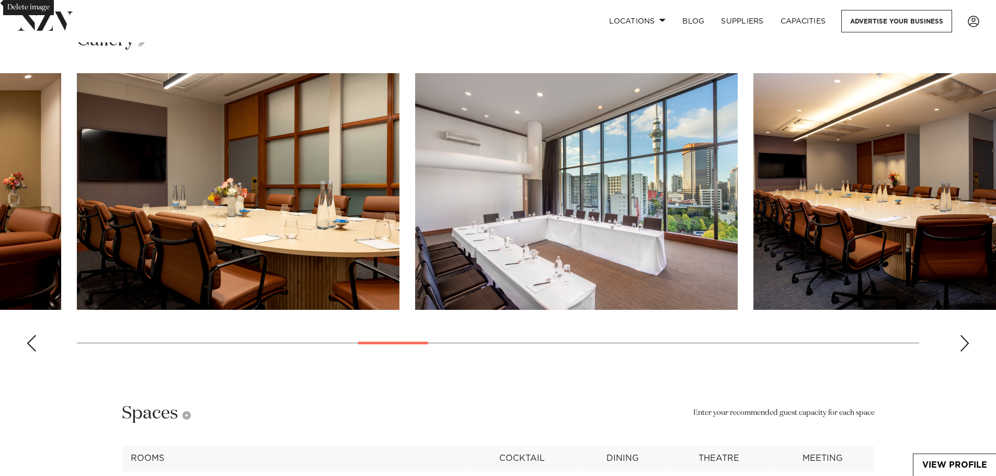
click at [966, 352] on div "Next slide" at bounding box center [964, 343] width 10 height 17
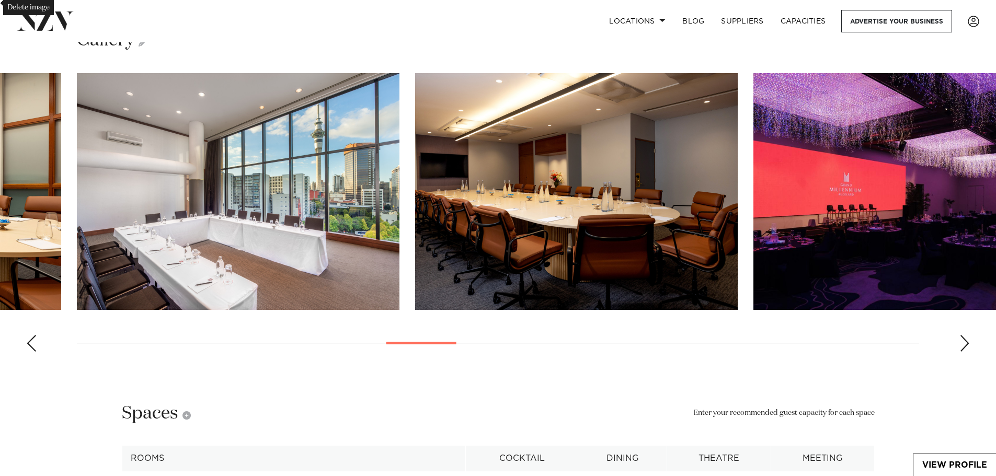
click at [966, 352] on div "Next slide" at bounding box center [964, 343] width 10 height 17
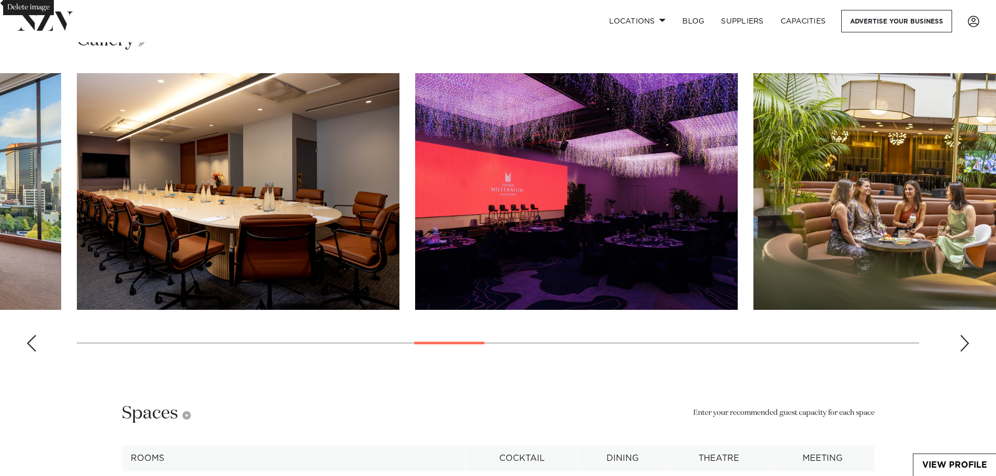
click at [966, 352] on div "Next slide" at bounding box center [964, 343] width 10 height 17
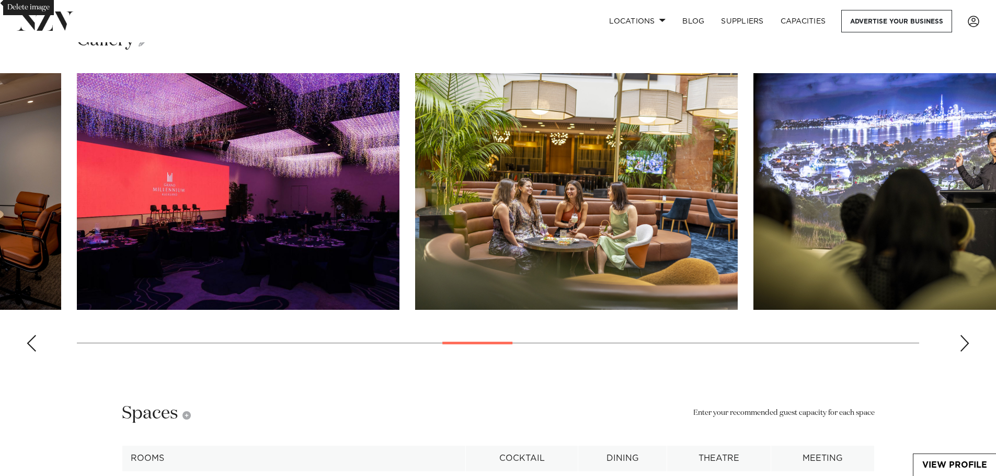
click at [966, 352] on div "Next slide" at bounding box center [964, 343] width 10 height 17
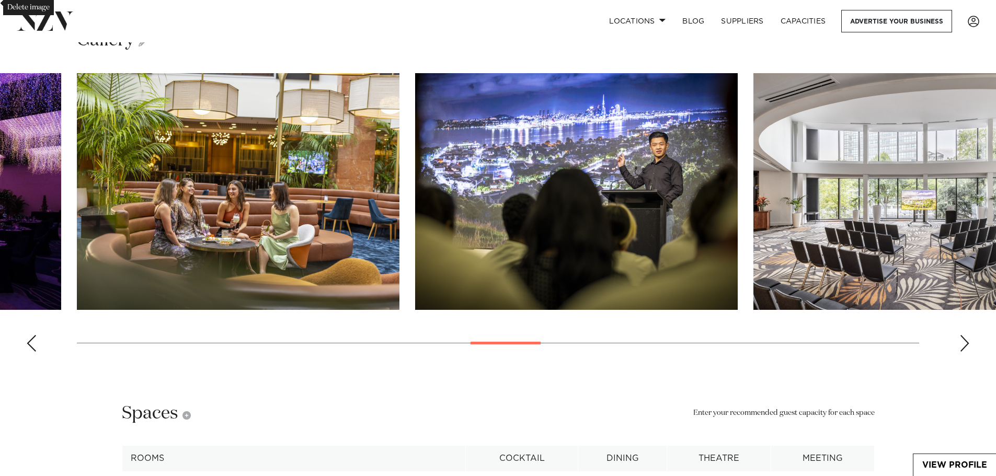
click at [966, 352] on div "Next slide" at bounding box center [964, 343] width 10 height 17
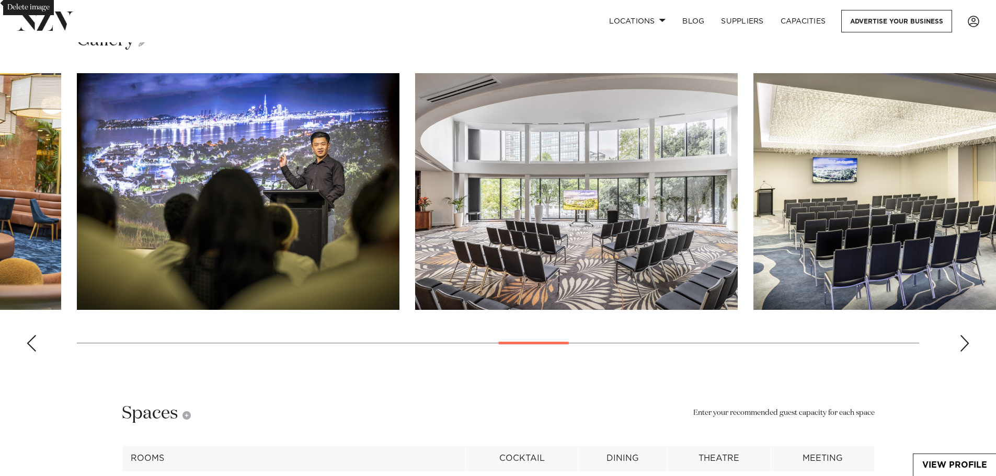
click at [966, 352] on div "Next slide" at bounding box center [964, 343] width 10 height 17
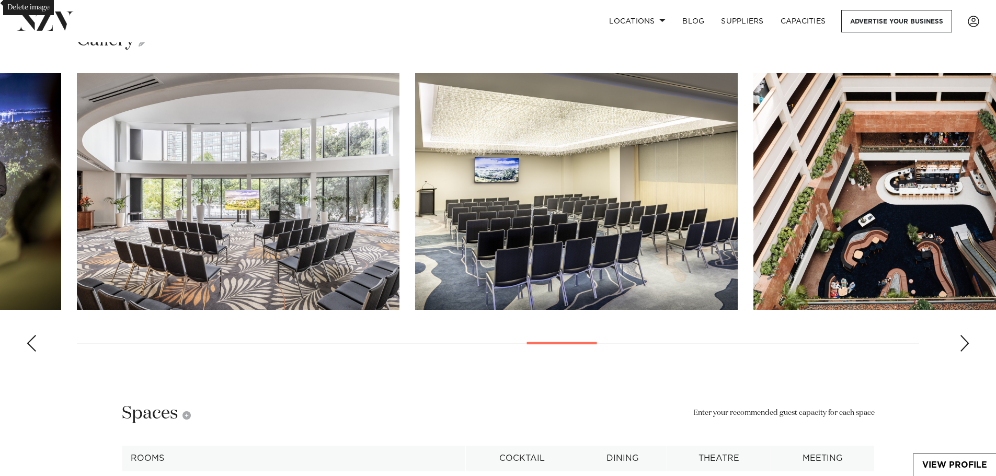
click at [966, 352] on div "Next slide" at bounding box center [964, 343] width 10 height 17
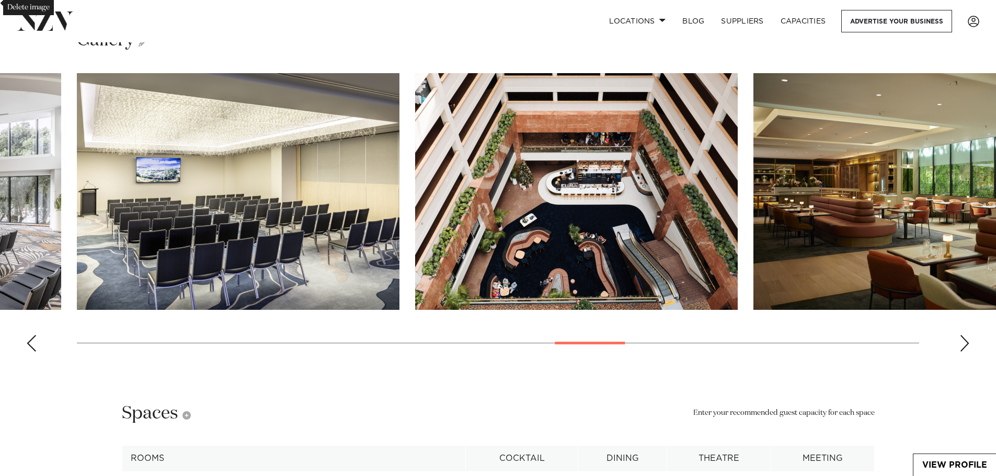
click at [966, 352] on div "Next slide" at bounding box center [964, 343] width 10 height 17
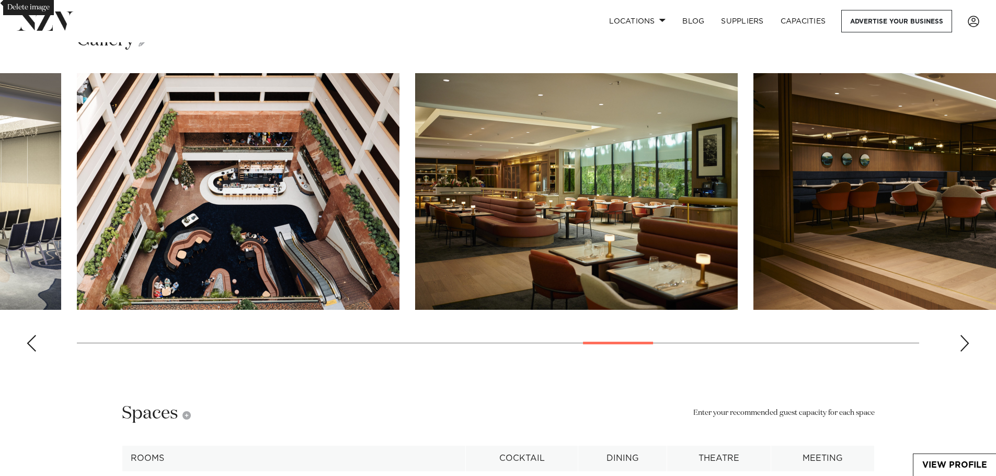
click at [966, 352] on div "Next slide" at bounding box center [964, 343] width 10 height 17
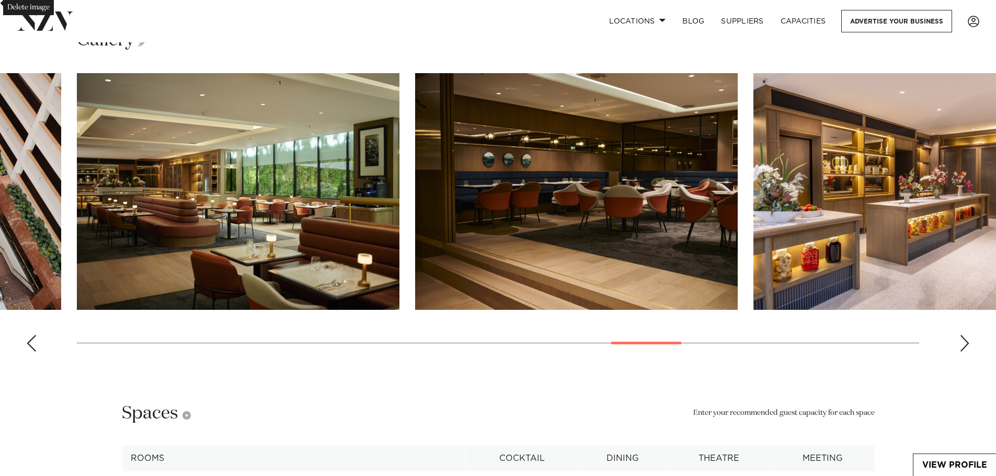
click at [966, 352] on div "Next slide" at bounding box center [964, 343] width 10 height 17
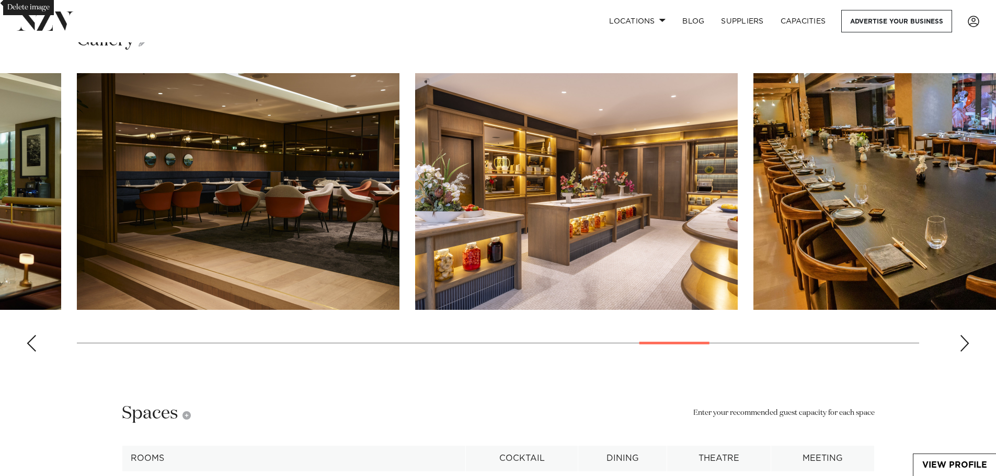
click at [966, 352] on div "Next slide" at bounding box center [964, 343] width 10 height 17
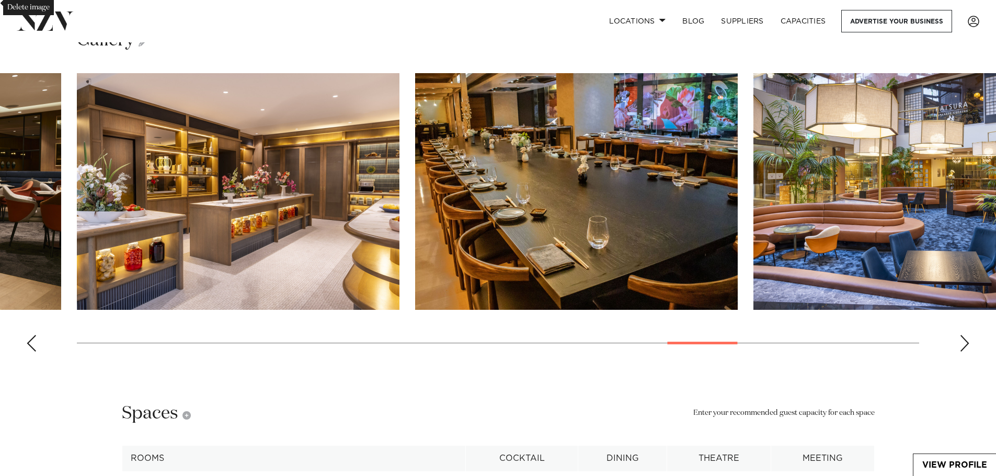
click at [966, 352] on div "Next slide" at bounding box center [964, 343] width 10 height 17
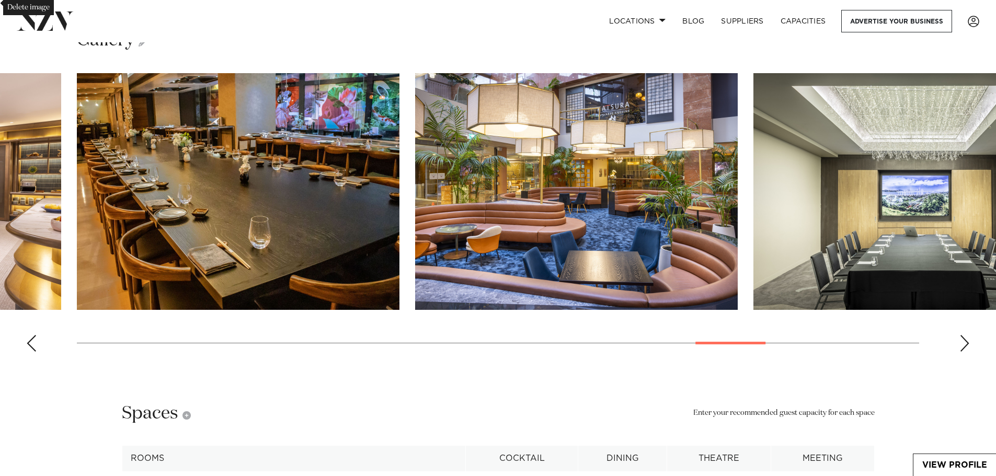
click at [966, 352] on div "Next slide" at bounding box center [964, 343] width 10 height 17
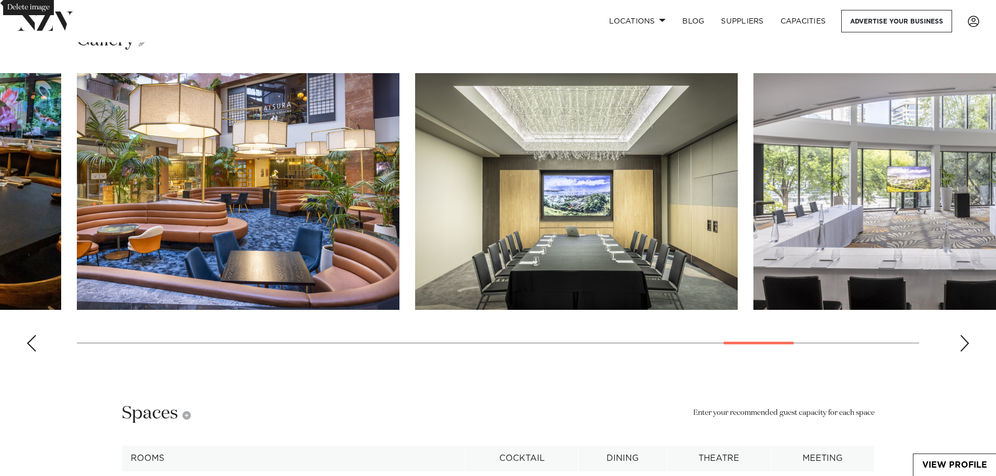
click at [966, 352] on div "Next slide" at bounding box center [964, 343] width 10 height 17
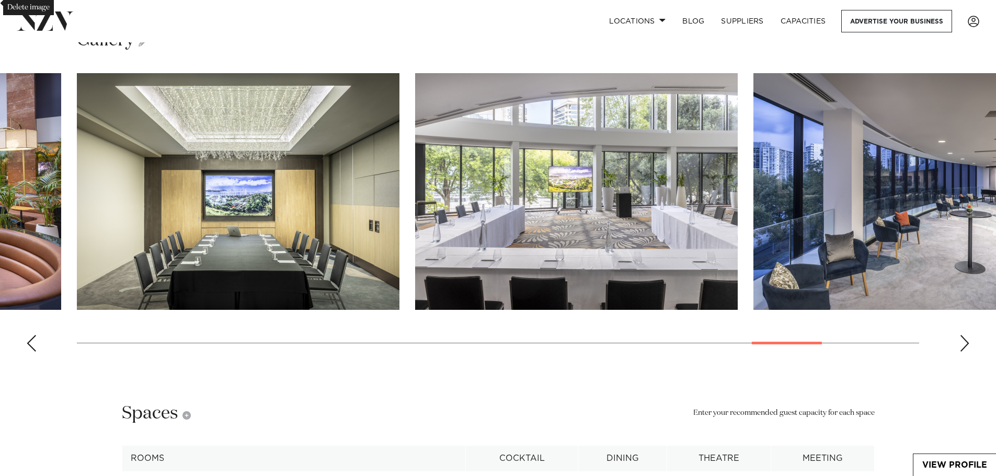
click at [967, 352] on div "Next slide" at bounding box center [964, 343] width 10 height 17
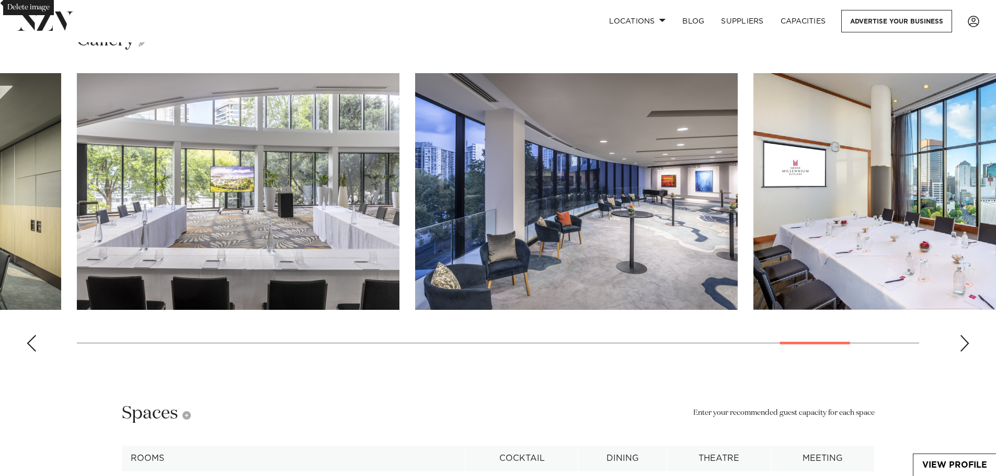
click at [966, 352] on div "Next slide" at bounding box center [964, 343] width 10 height 17
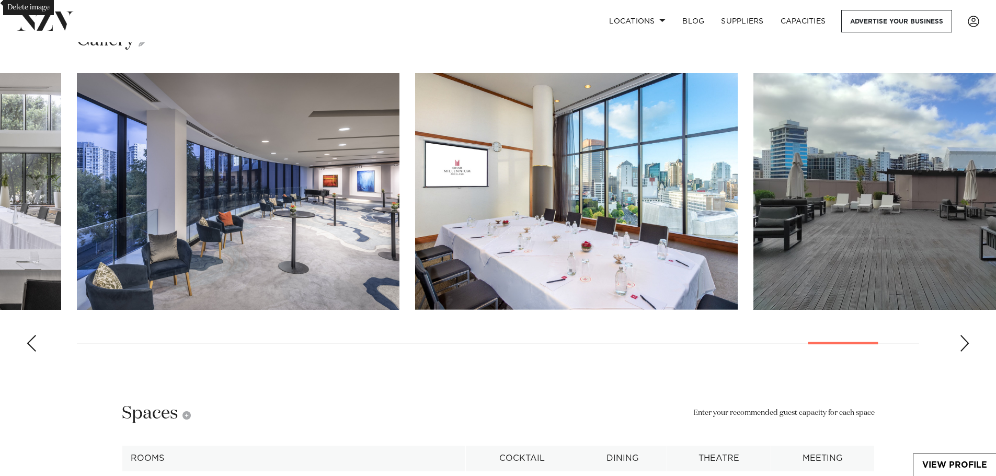
click at [966, 352] on div "Next slide" at bounding box center [964, 343] width 10 height 17
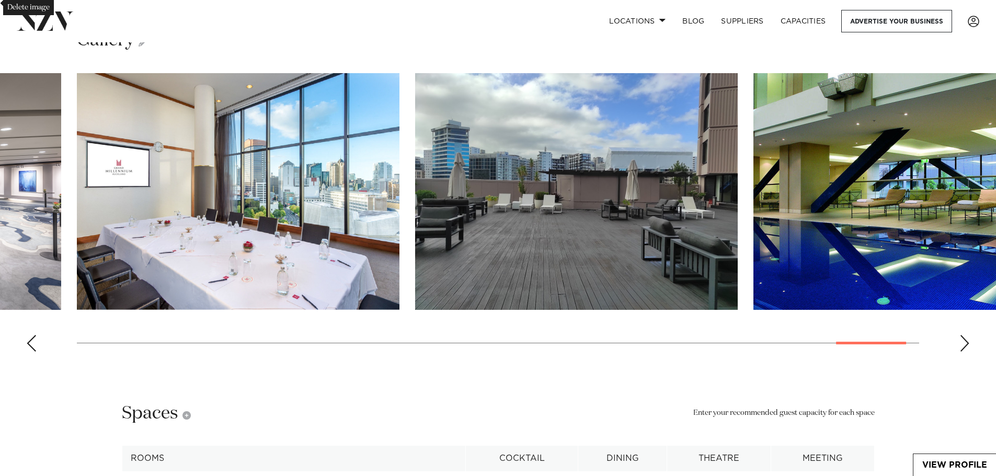
click at [966, 352] on div "Next slide" at bounding box center [964, 343] width 10 height 17
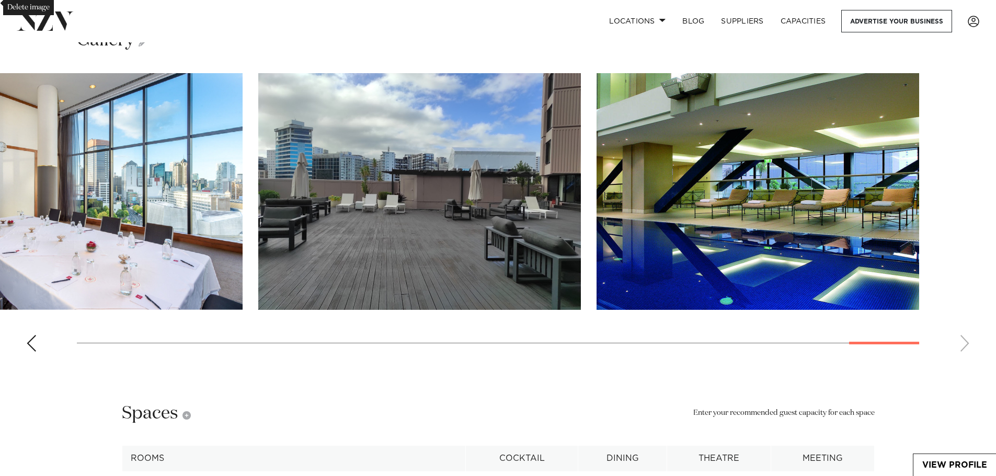
click at [966, 357] on swiper-container at bounding box center [498, 216] width 996 height 287
